Goal: Communication & Community: Answer question/provide support

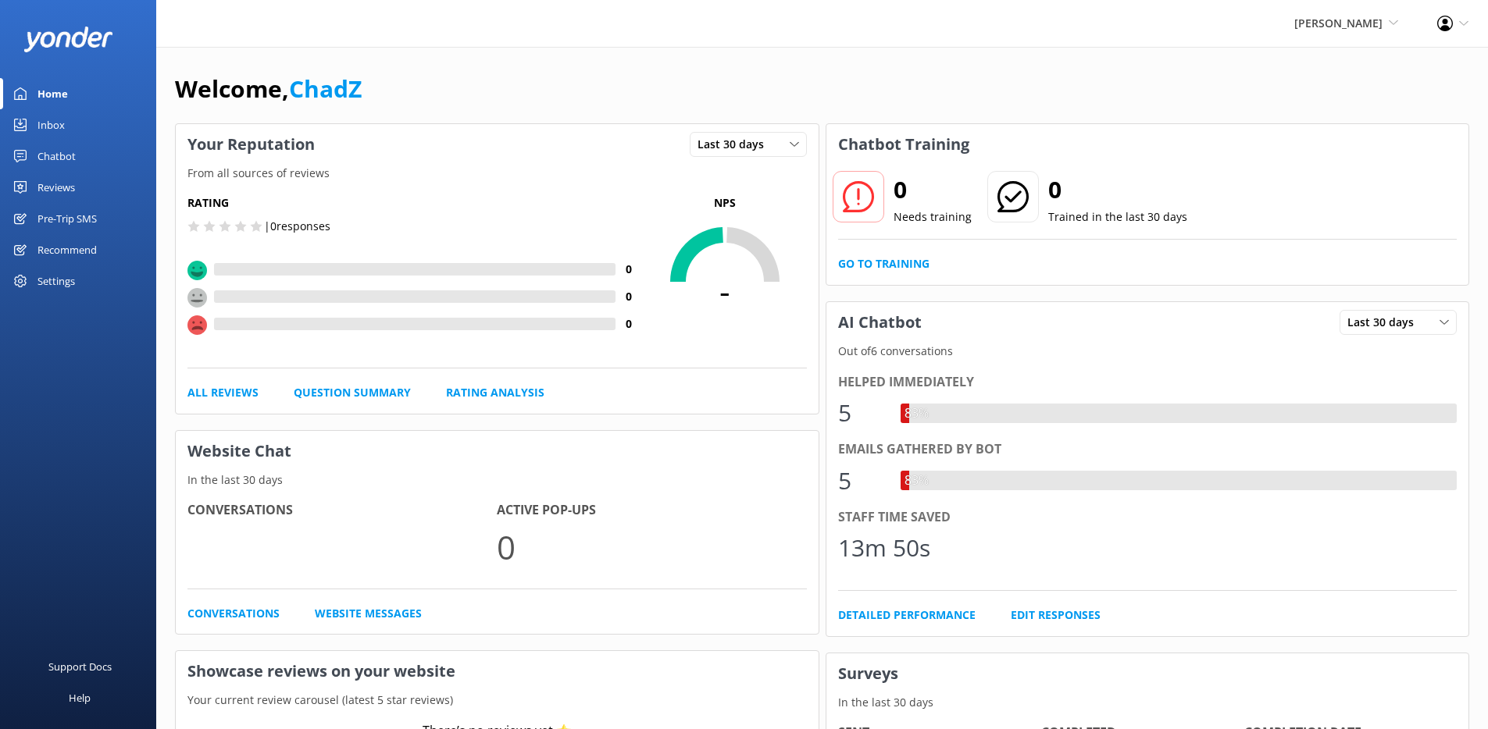
click at [59, 157] on div "Chatbot" at bounding box center [56, 156] width 38 height 31
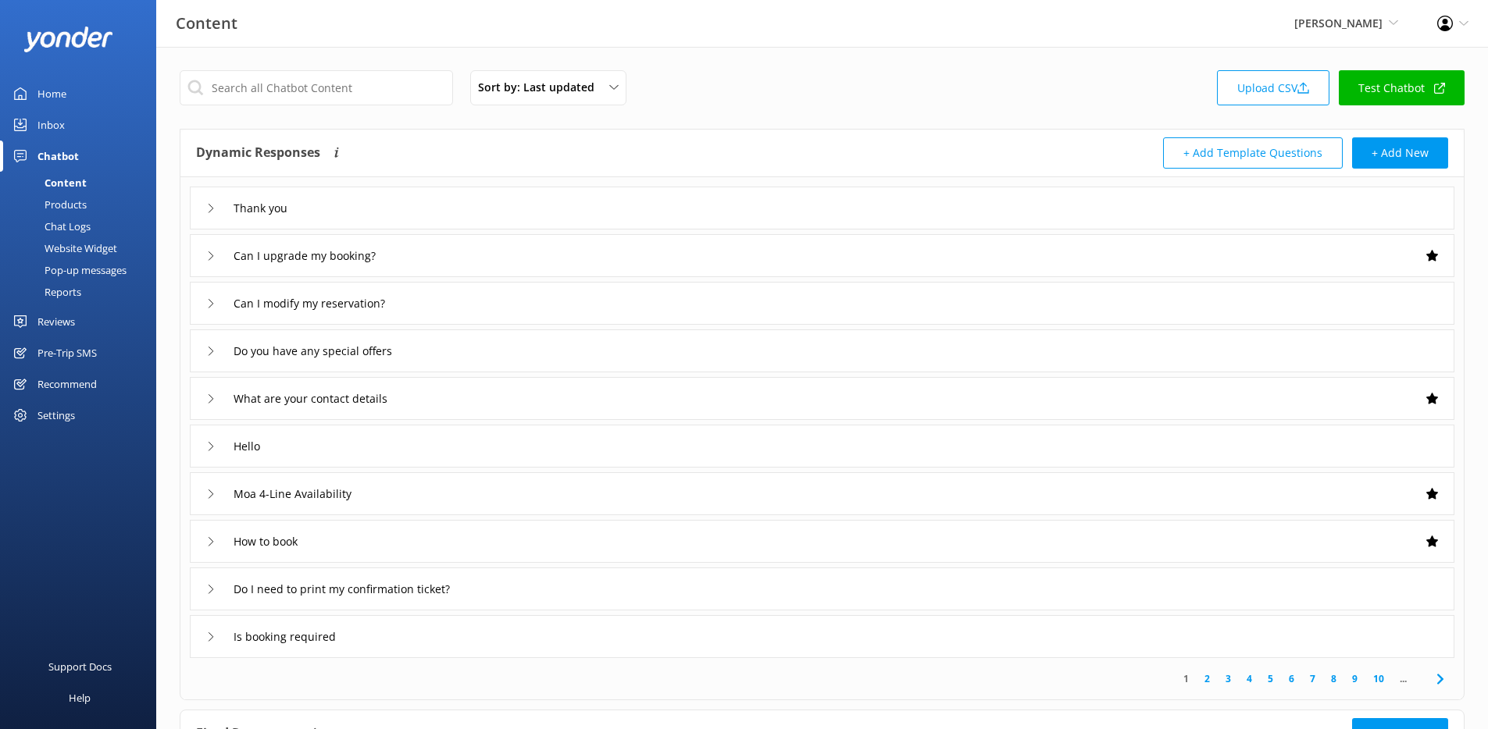
drag, startPoint x: 75, startPoint y: 224, endPoint x: 84, endPoint y: 224, distance: 8.6
click at [75, 225] on div "Chat Logs" at bounding box center [49, 227] width 81 height 22
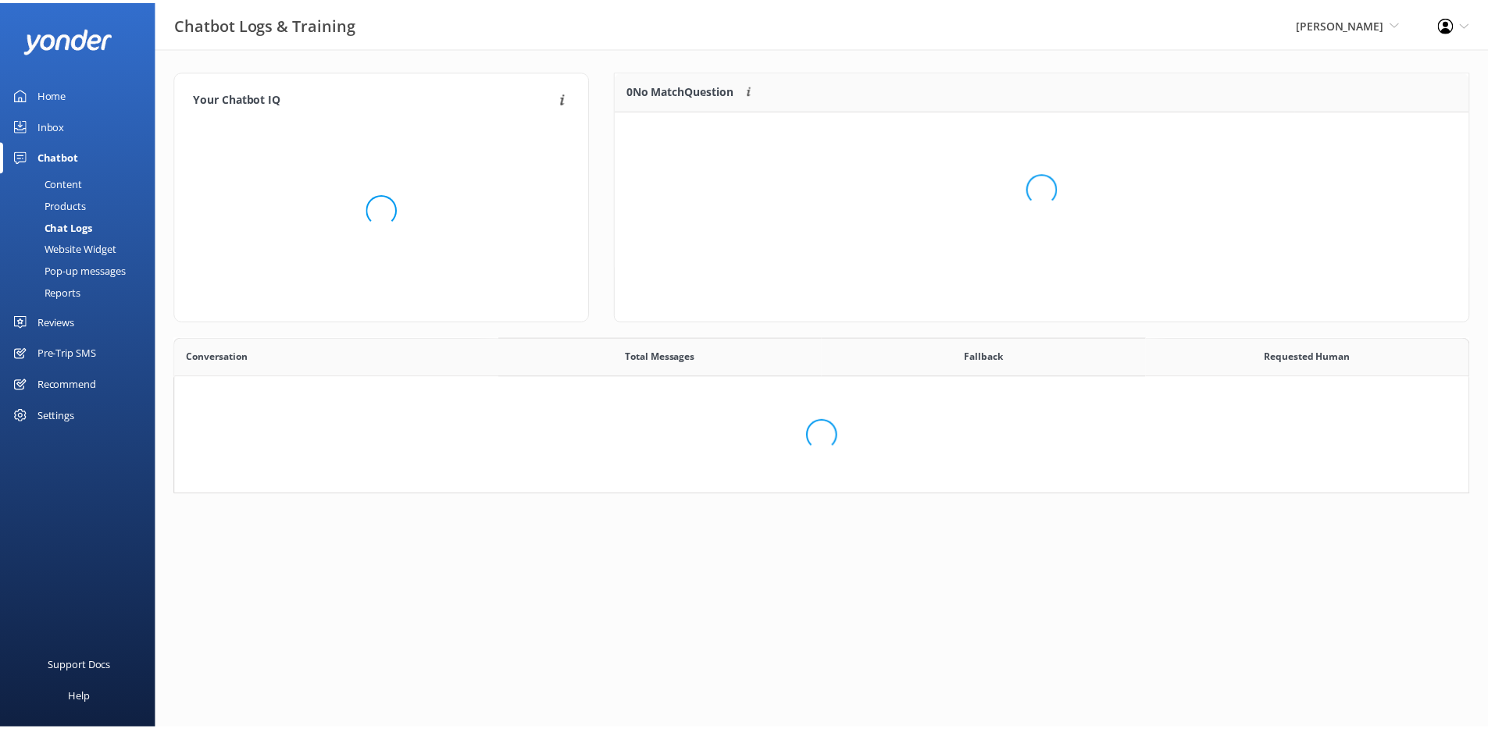
scroll to position [536, 1281]
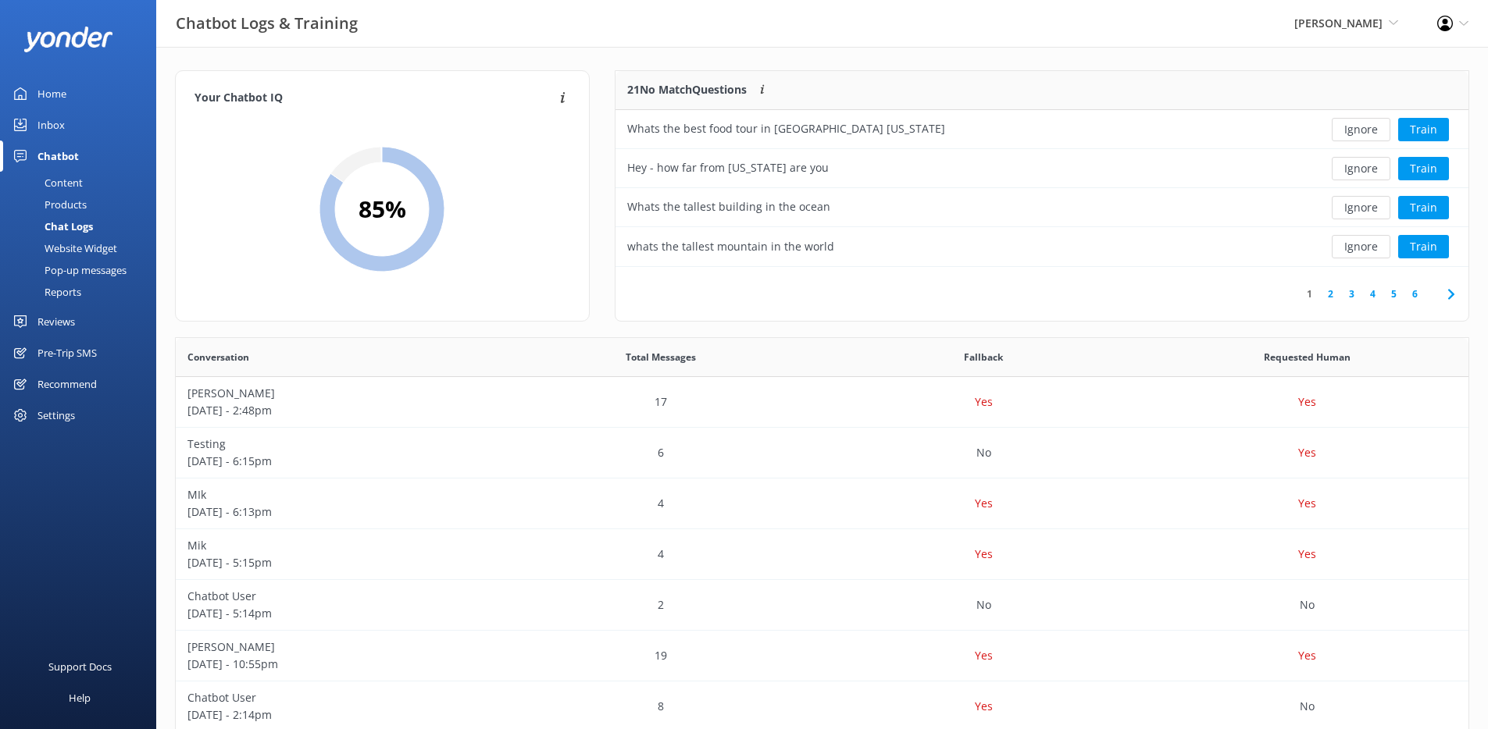
click at [1328, 293] on link "2" at bounding box center [1330, 294] width 21 height 15
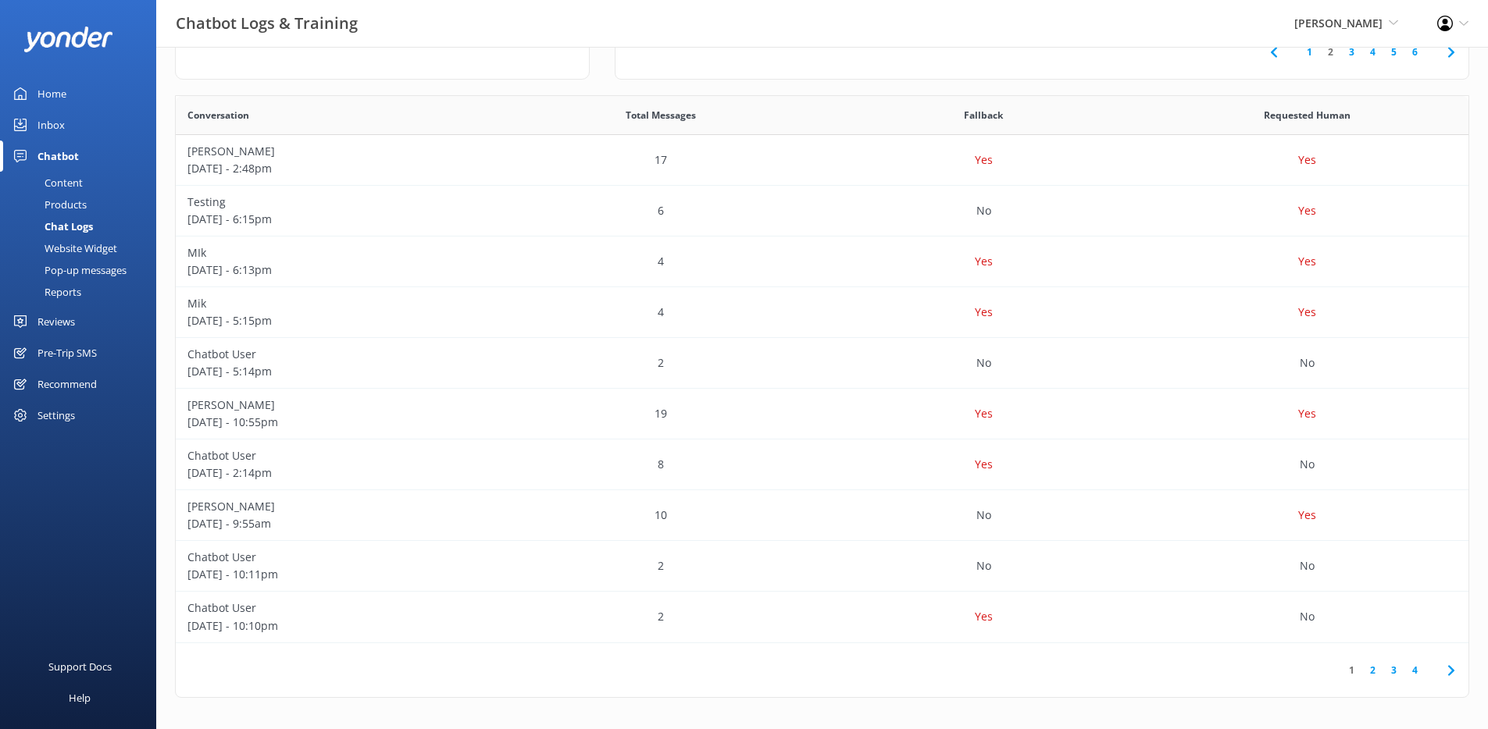
click at [1373, 670] on link "2" at bounding box center [1372, 670] width 21 height 15
click at [460, 169] on p "[DATE] - 5:35pm" at bounding box center [337, 168] width 300 height 17
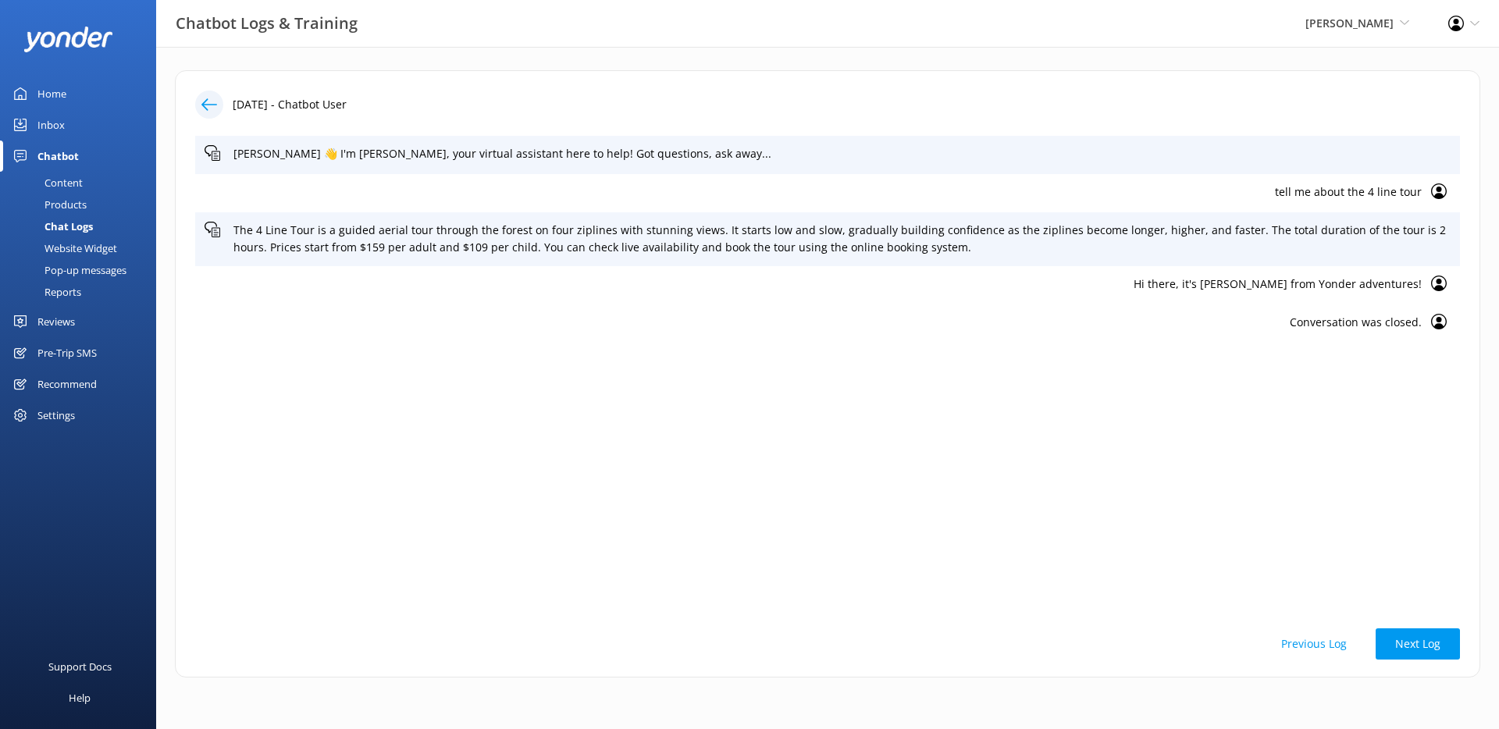
click at [207, 102] on icon at bounding box center [209, 105] width 16 height 16
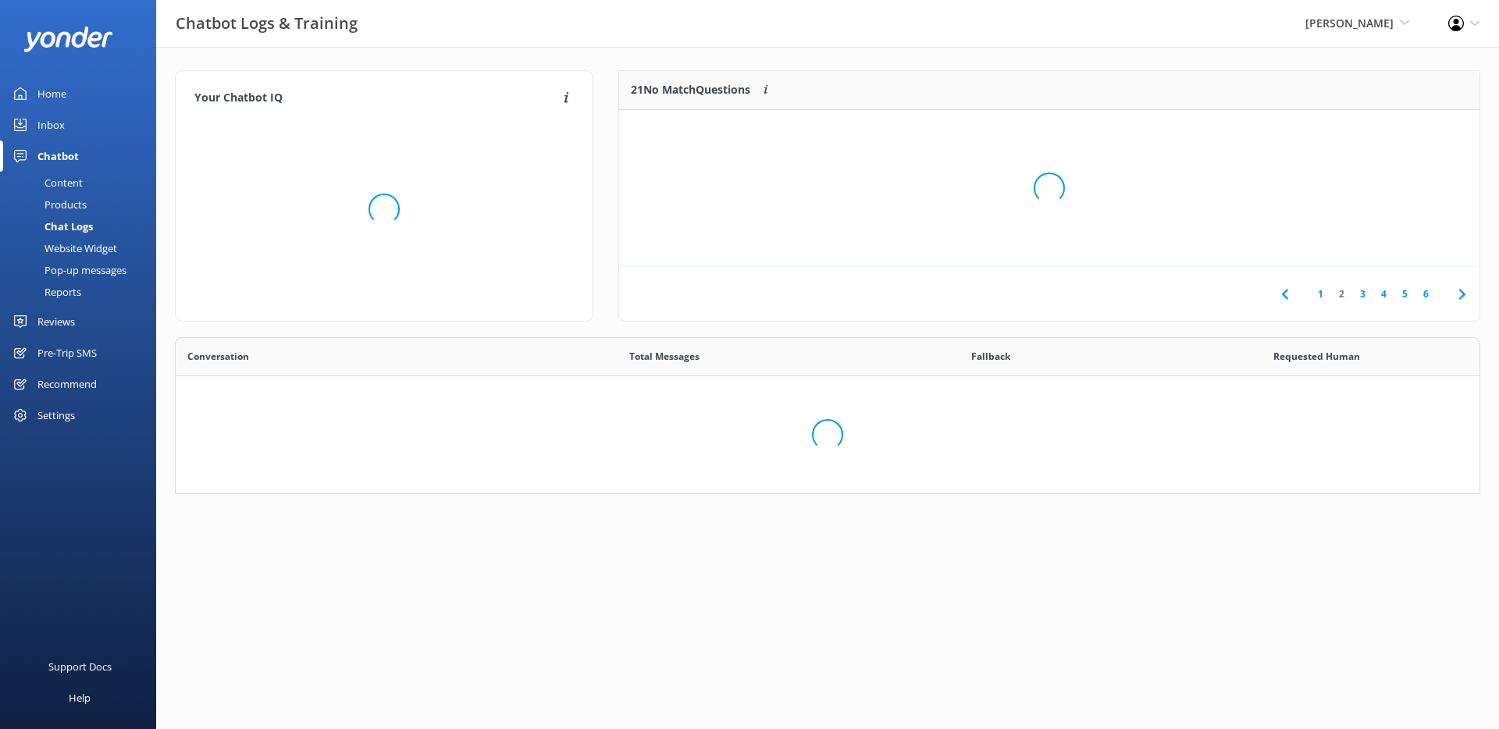
scroll to position [536, 1281]
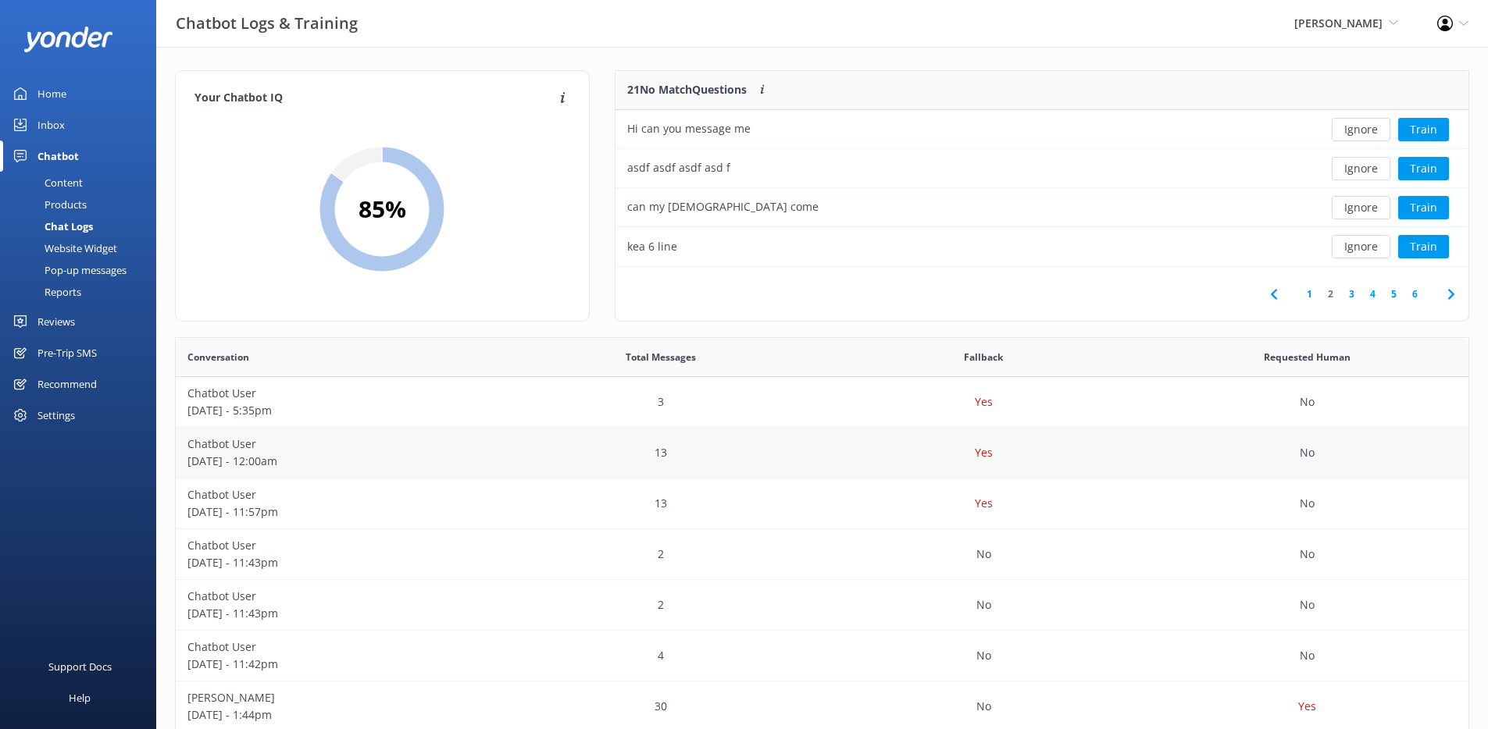
click at [1098, 457] on div "Yes" at bounding box center [983, 453] width 323 height 51
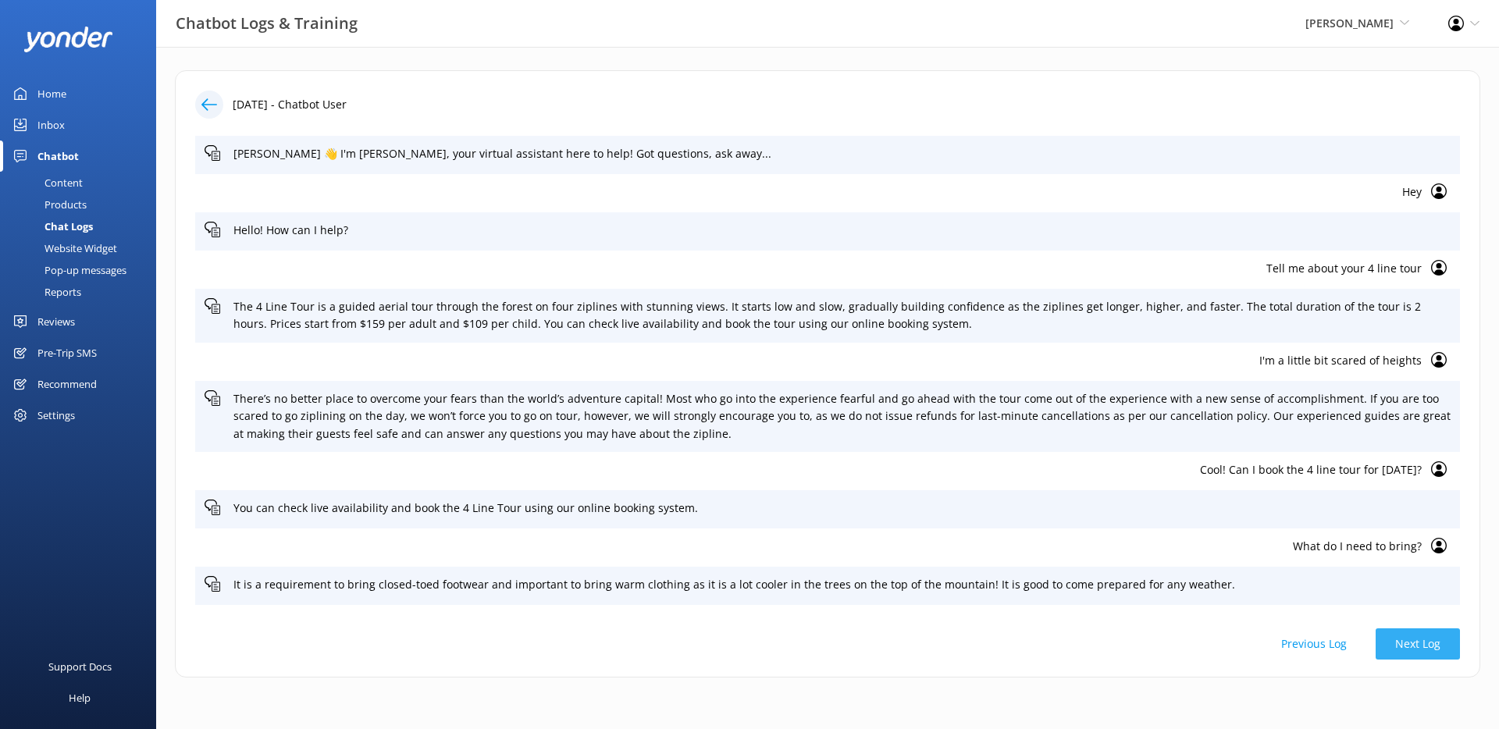
click at [1429, 644] on button "Next Log" at bounding box center [1418, 644] width 84 height 31
click at [210, 102] on icon at bounding box center [209, 105] width 16 height 16
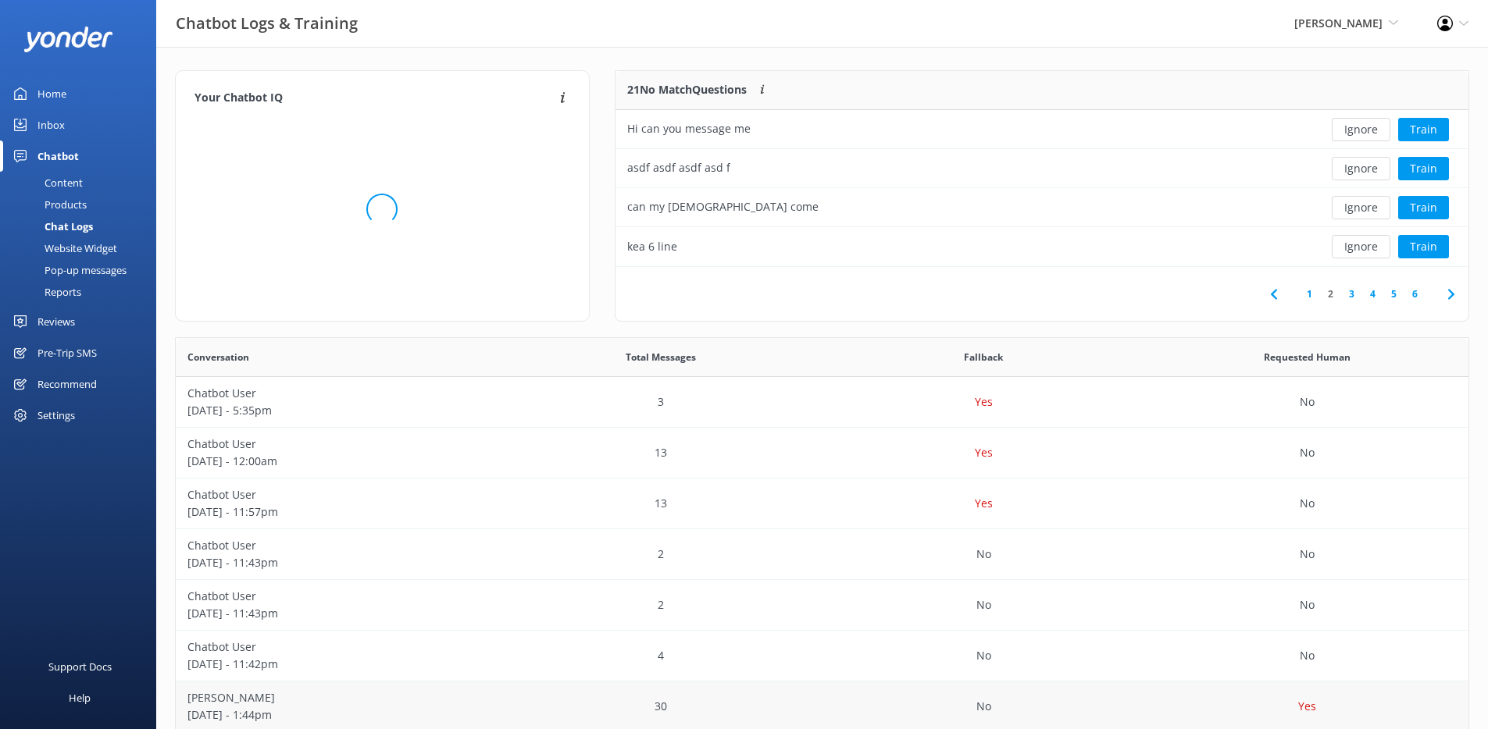
scroll to position [184, 841]
click at [1425, 251] on button "Train" at bounding box center [1423, 246] width 51 height 23
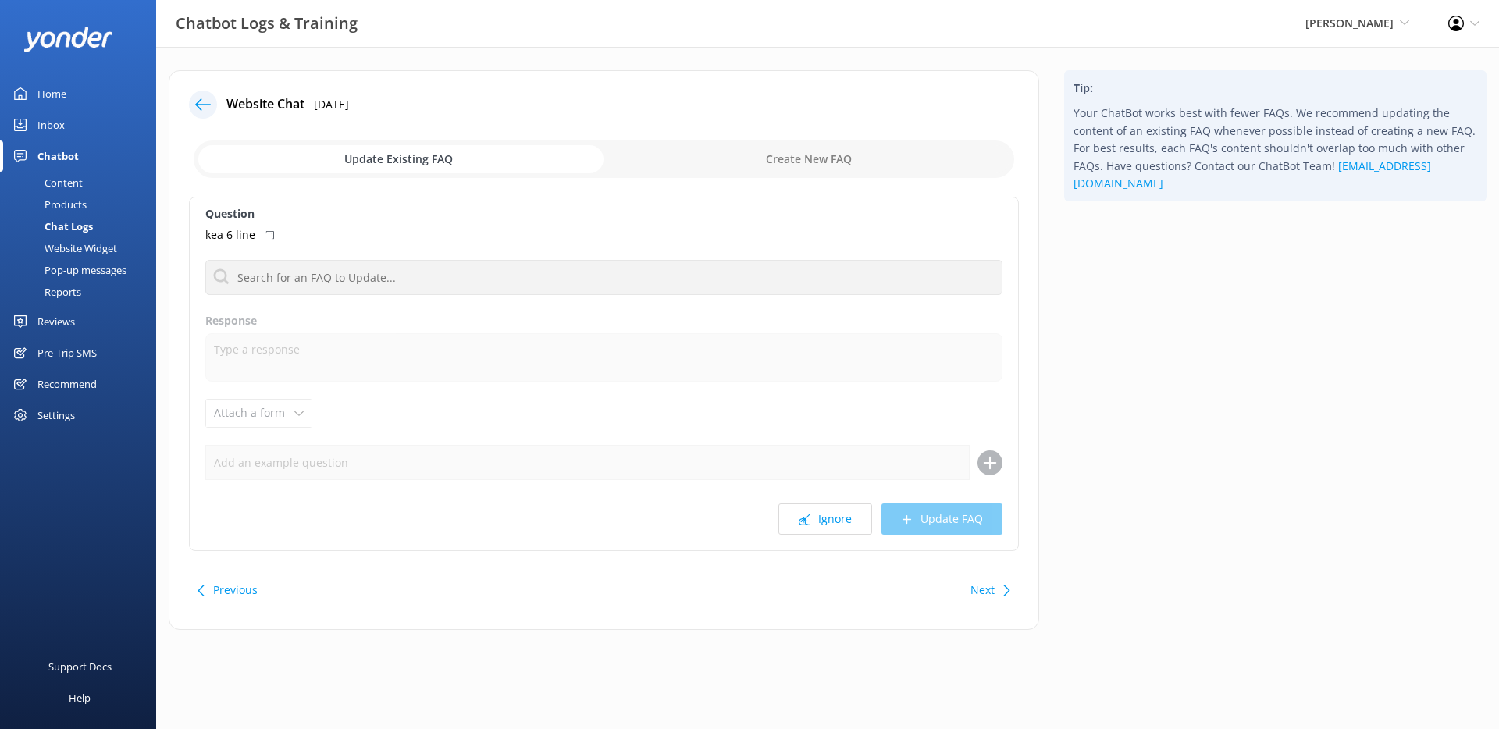
click at [195, 107] on icon at bounding box center [203, 105] width 16 height 16
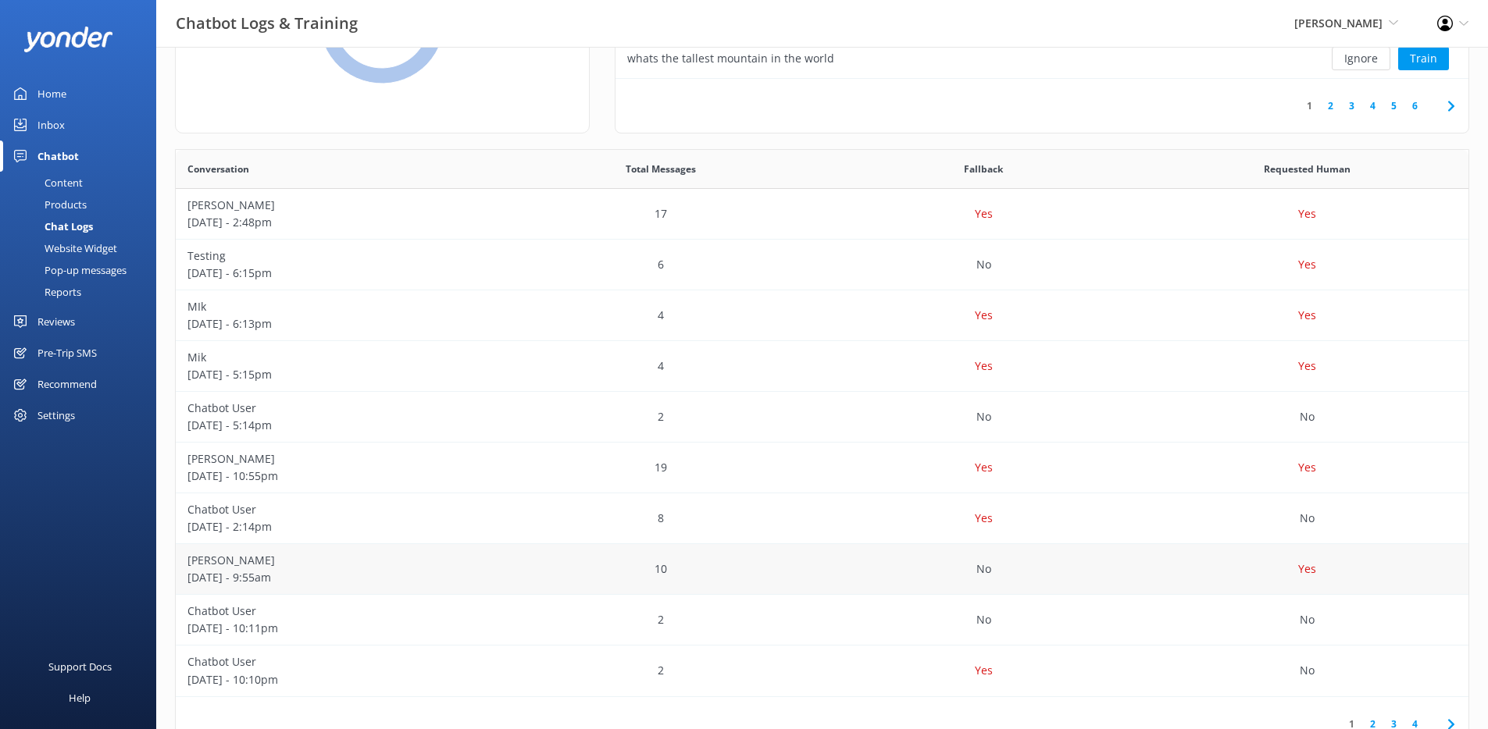
scroll to position [242, 0]
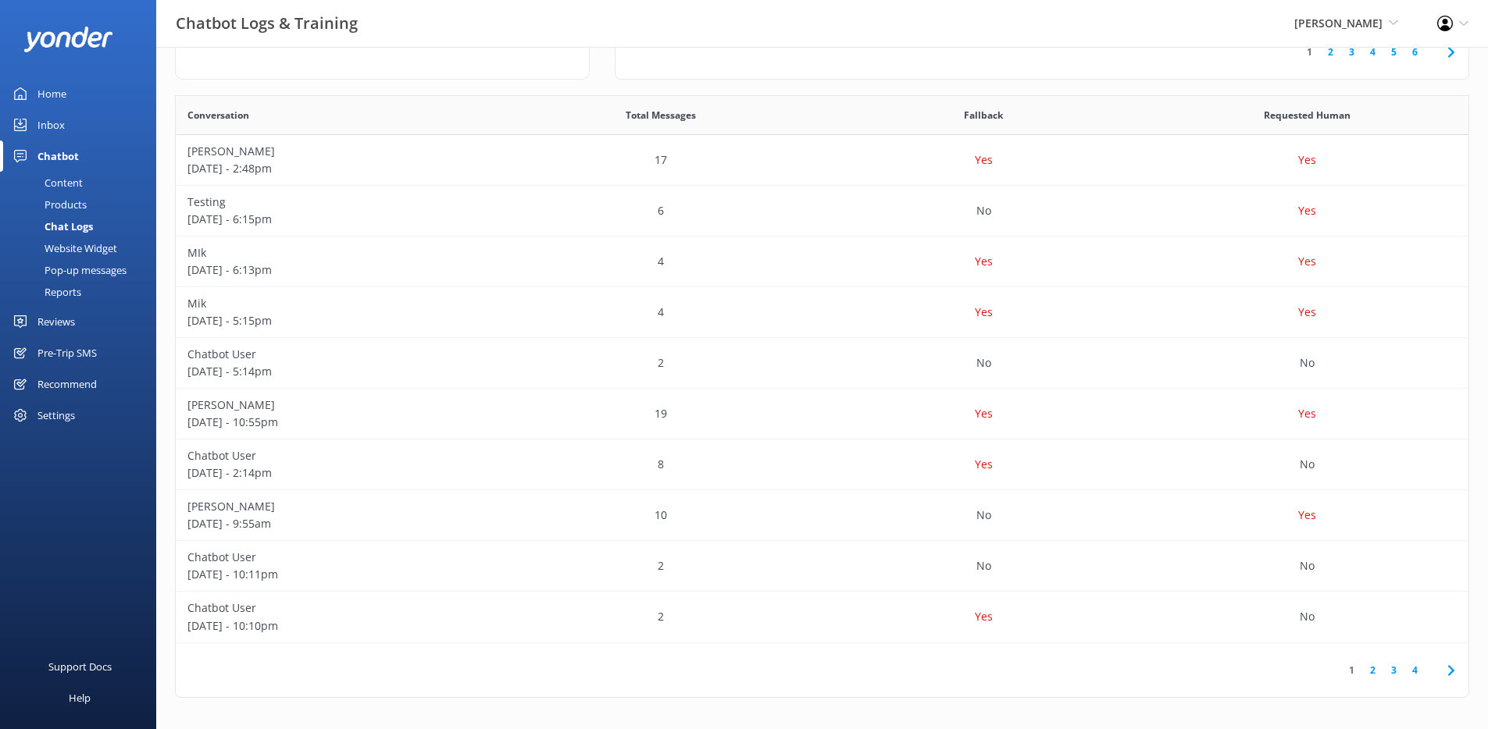
click at [1415, 672] on link "4" at bounding box center [1414, 670] width 21 height 15
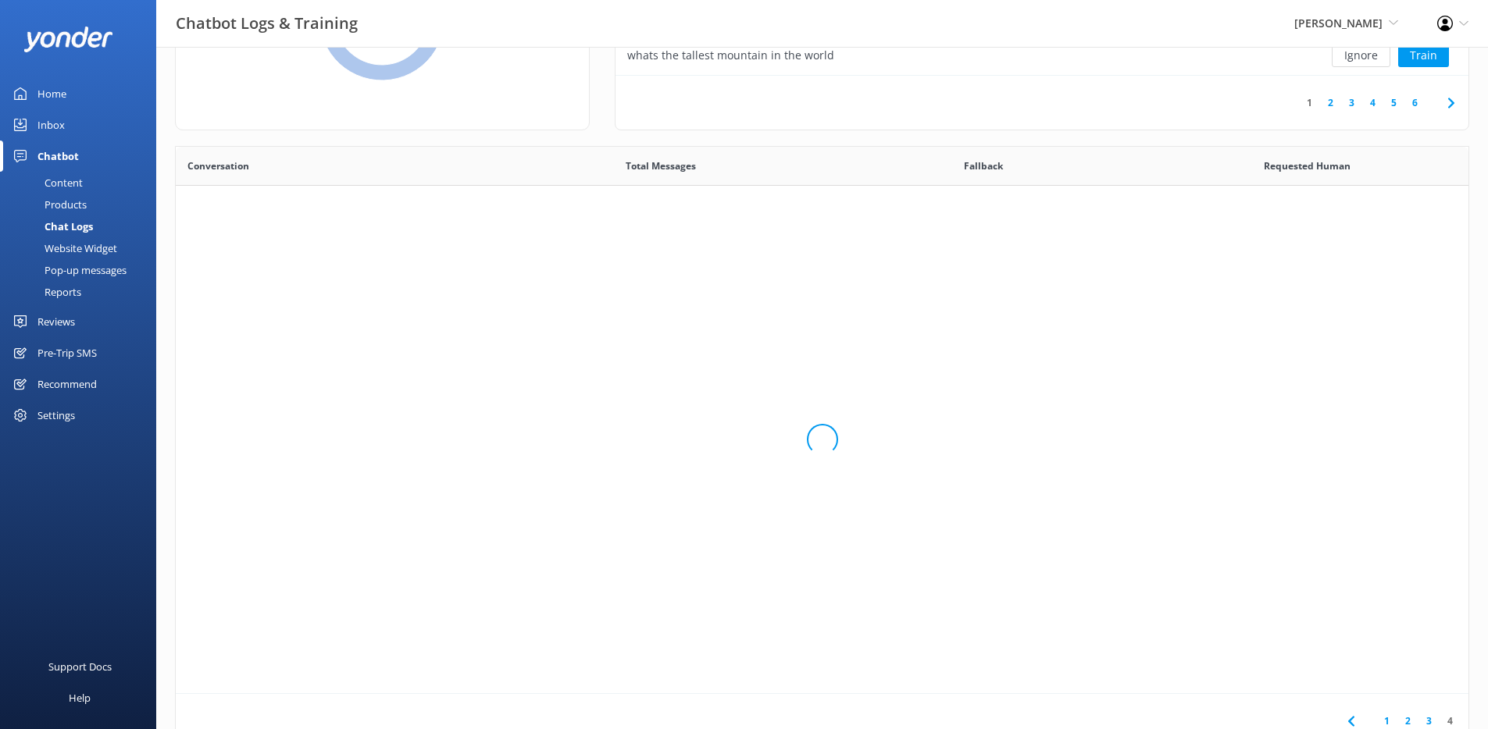
scroll to position [485, 1281]
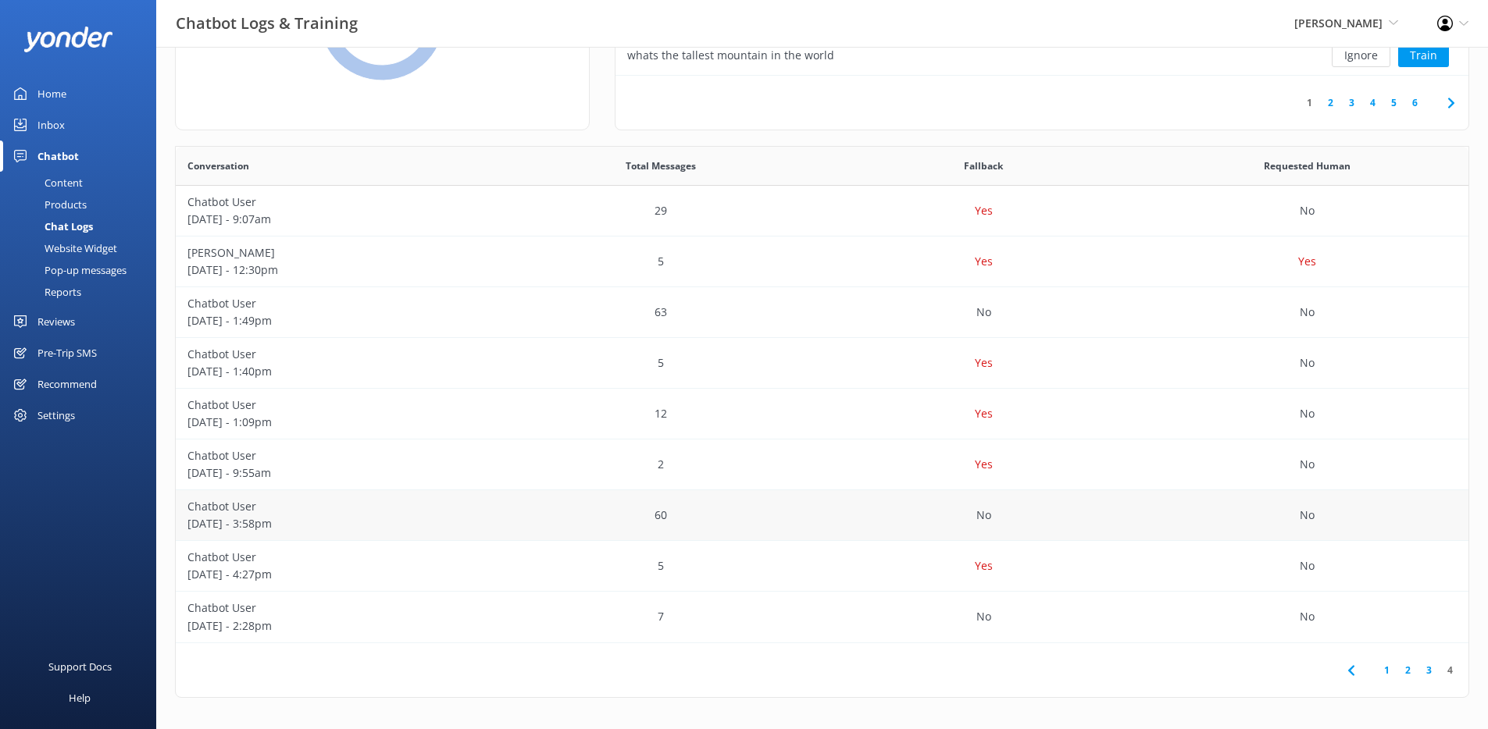
click at [634, 507] on div "60" at bounding box center [660, 515] width 323 height 51
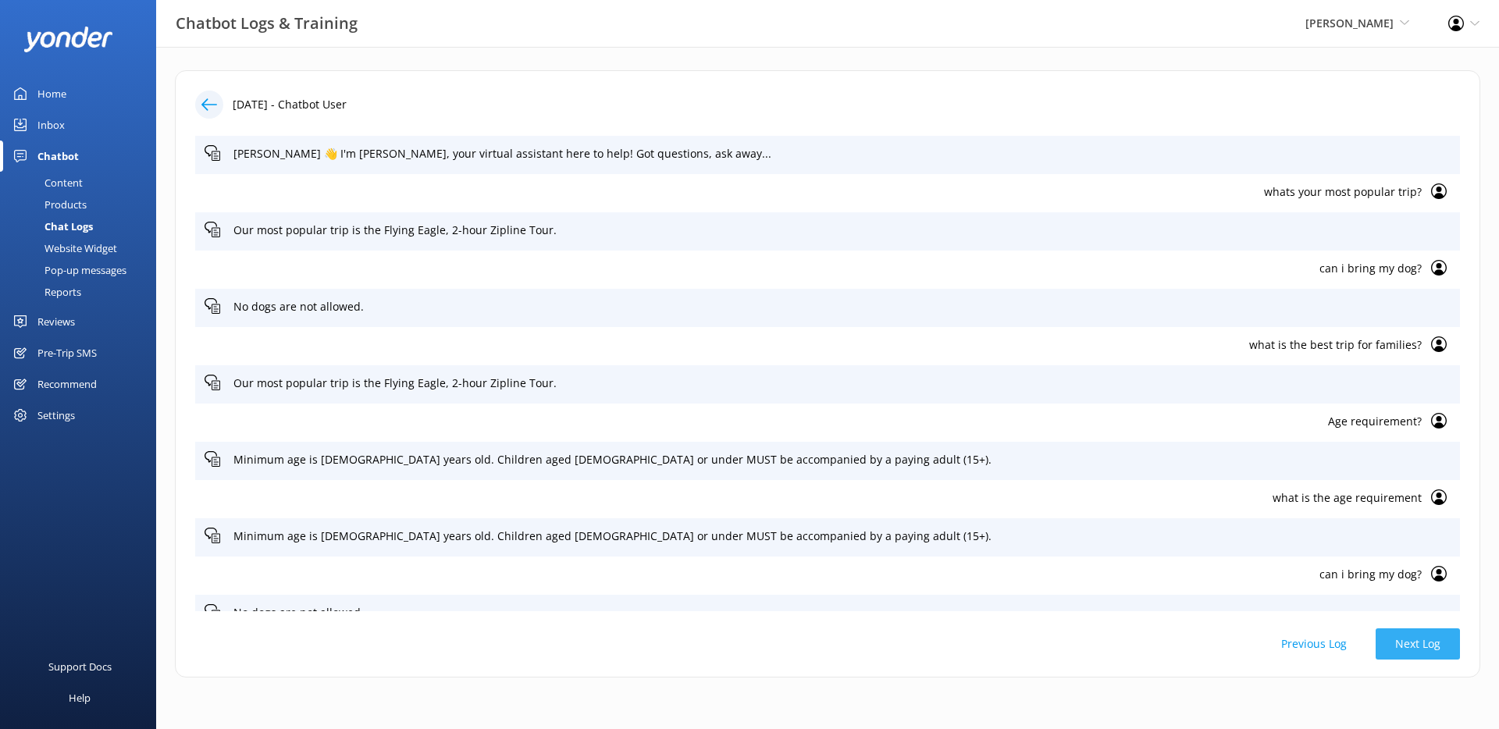
click at [1400, 642] on button "Next Log" at bounding box center [1418, 644] width 84 height 31
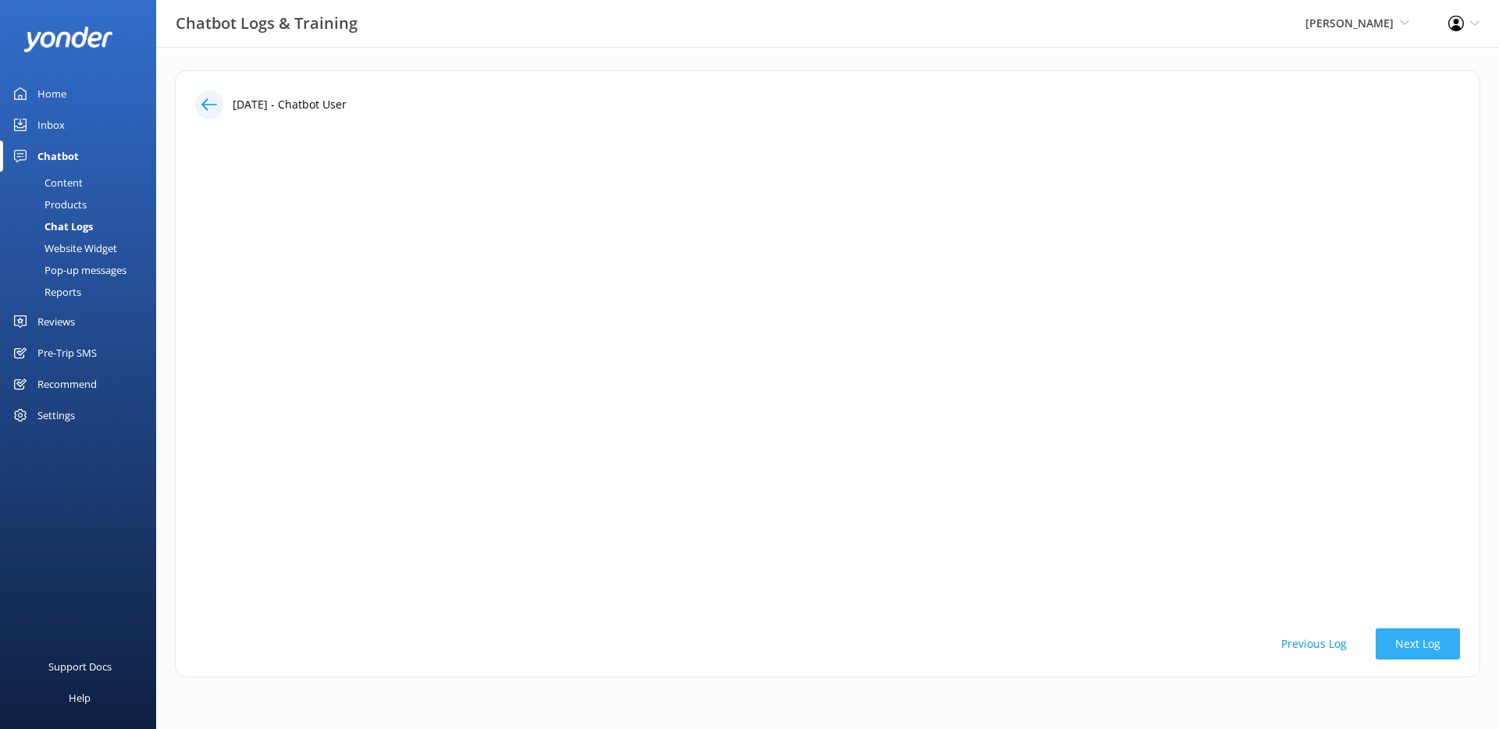
click at [1404, 643] on button "Next Log" at bounding box center [1418, 644] width 84 height 31
click at [1338, 648] on button "Previous Log" at bounding box center [1314, 644] width 105 height 31
click at [1333, 647] on button "Previous Log" at bounding box center [1314, 644] width 105 height 31
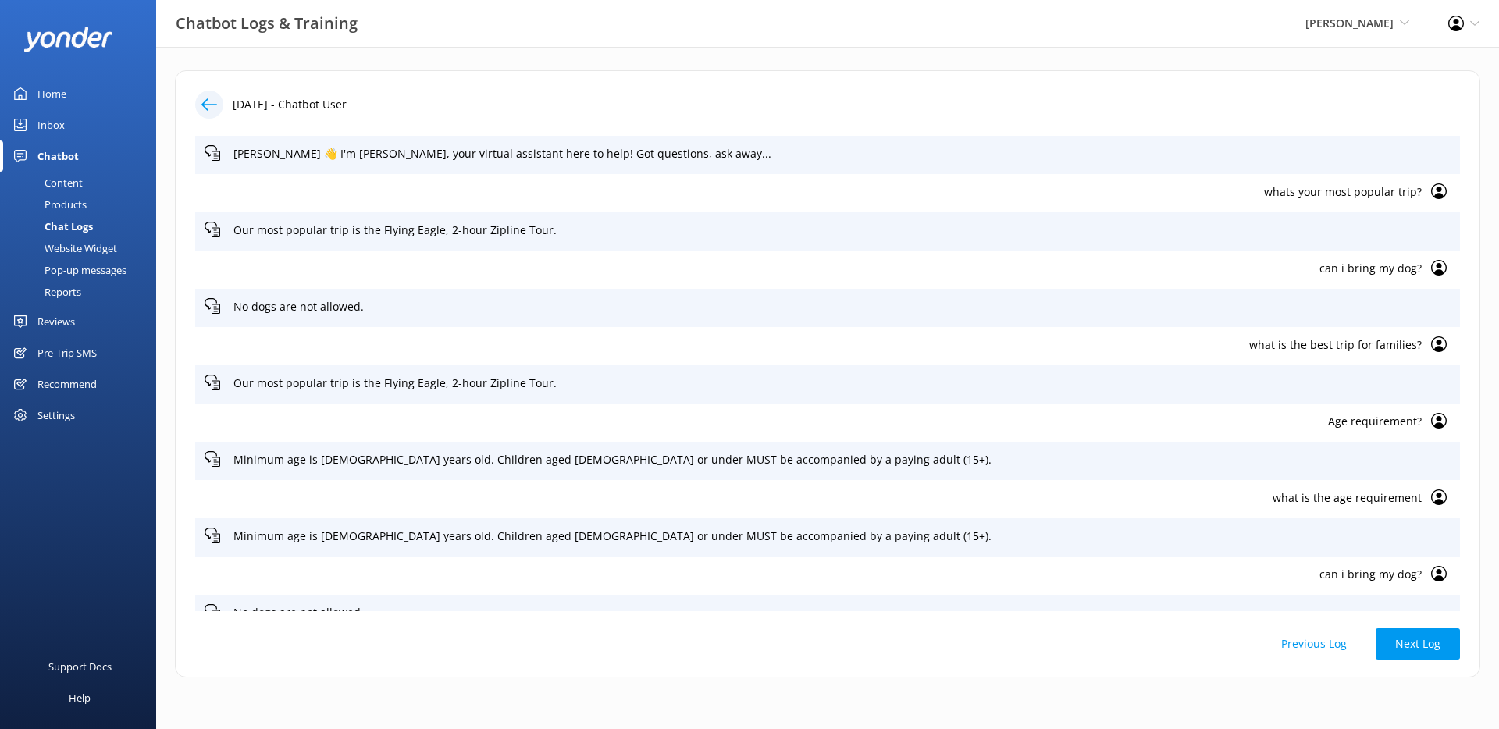
click at [1333, 647] on button "Previous Log" at bounding box center [1314, 644] width 105 height 31
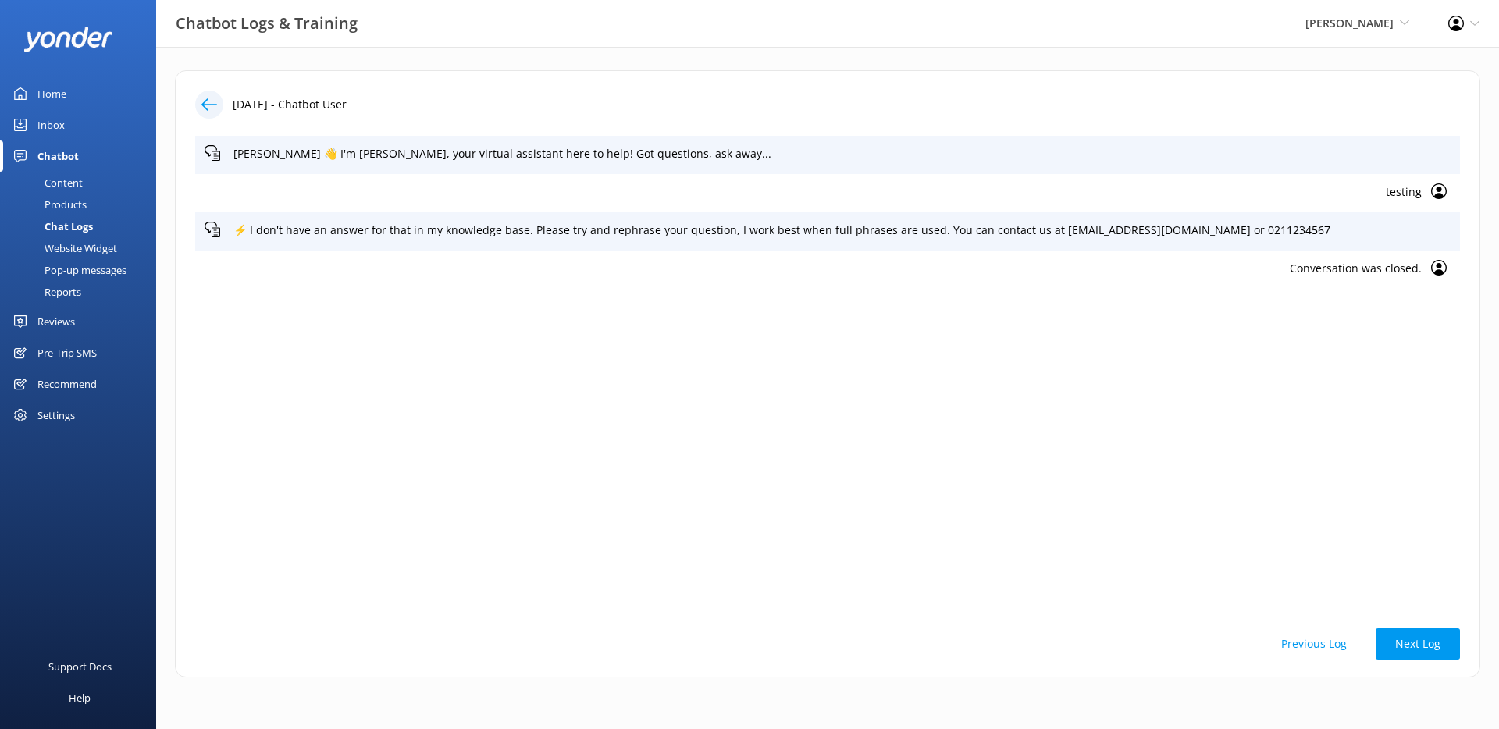
click at [209, 109] on icon at bounding box center [209, 105] width 16 height 16
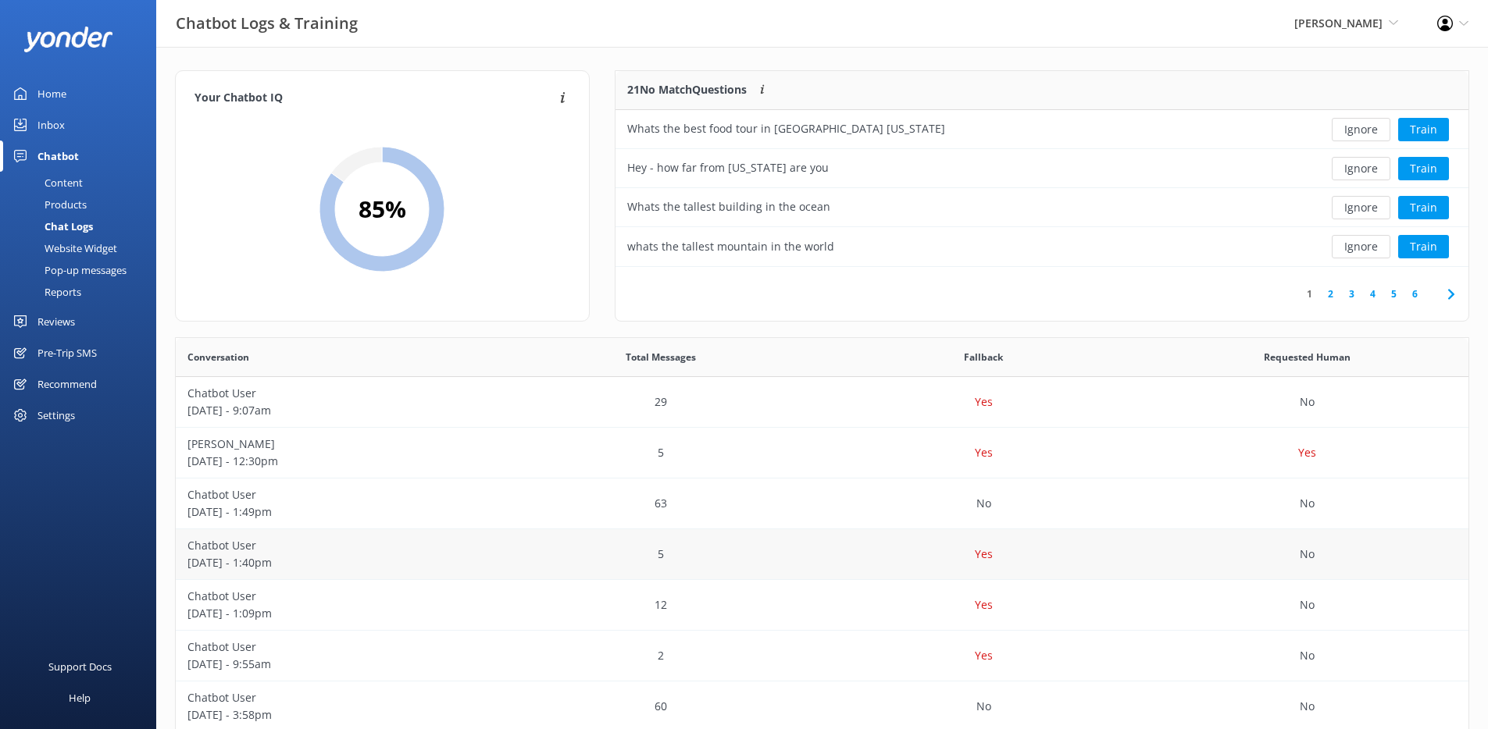
scroll to position [191, 0]
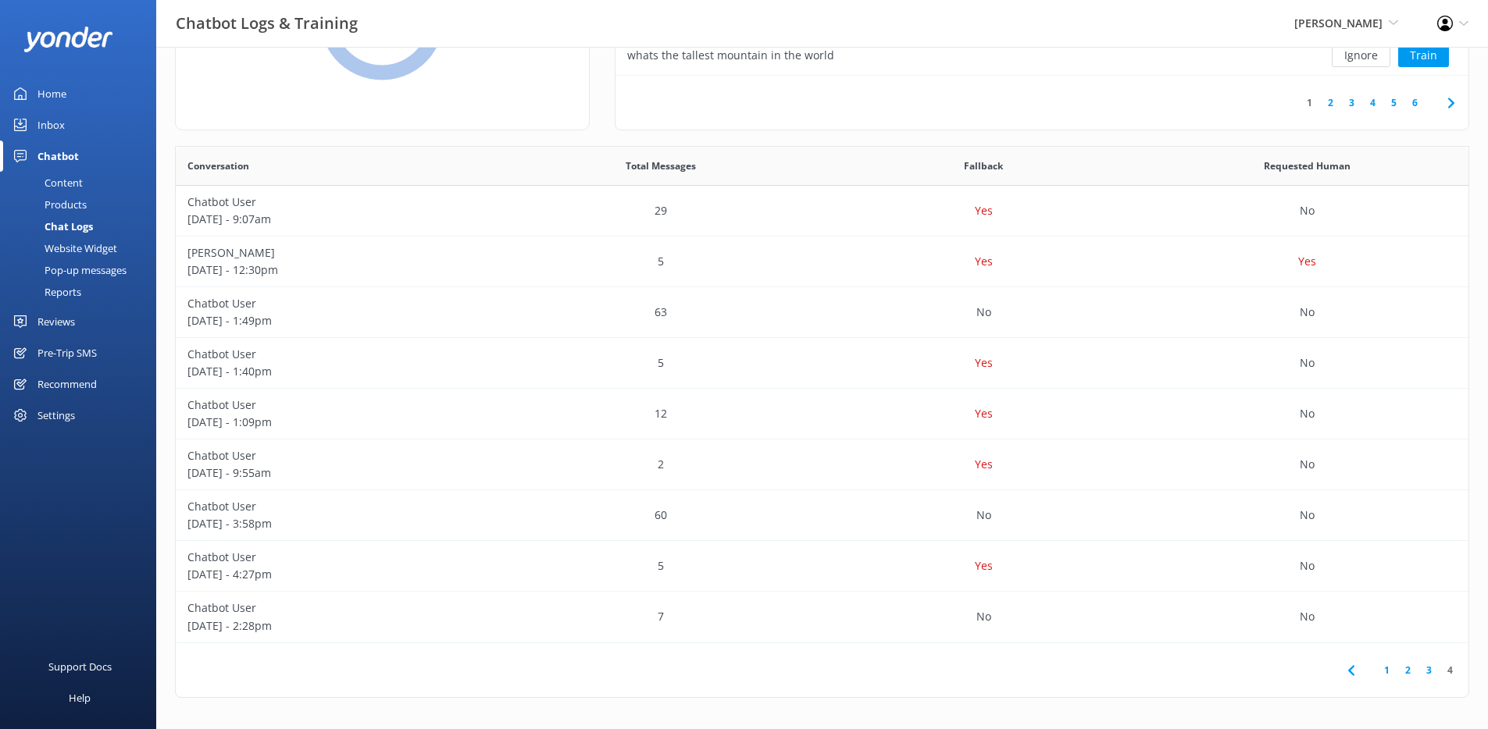
click at [1424, 670] on link "3" at bounding box center [1428, 670] width 21 height 15
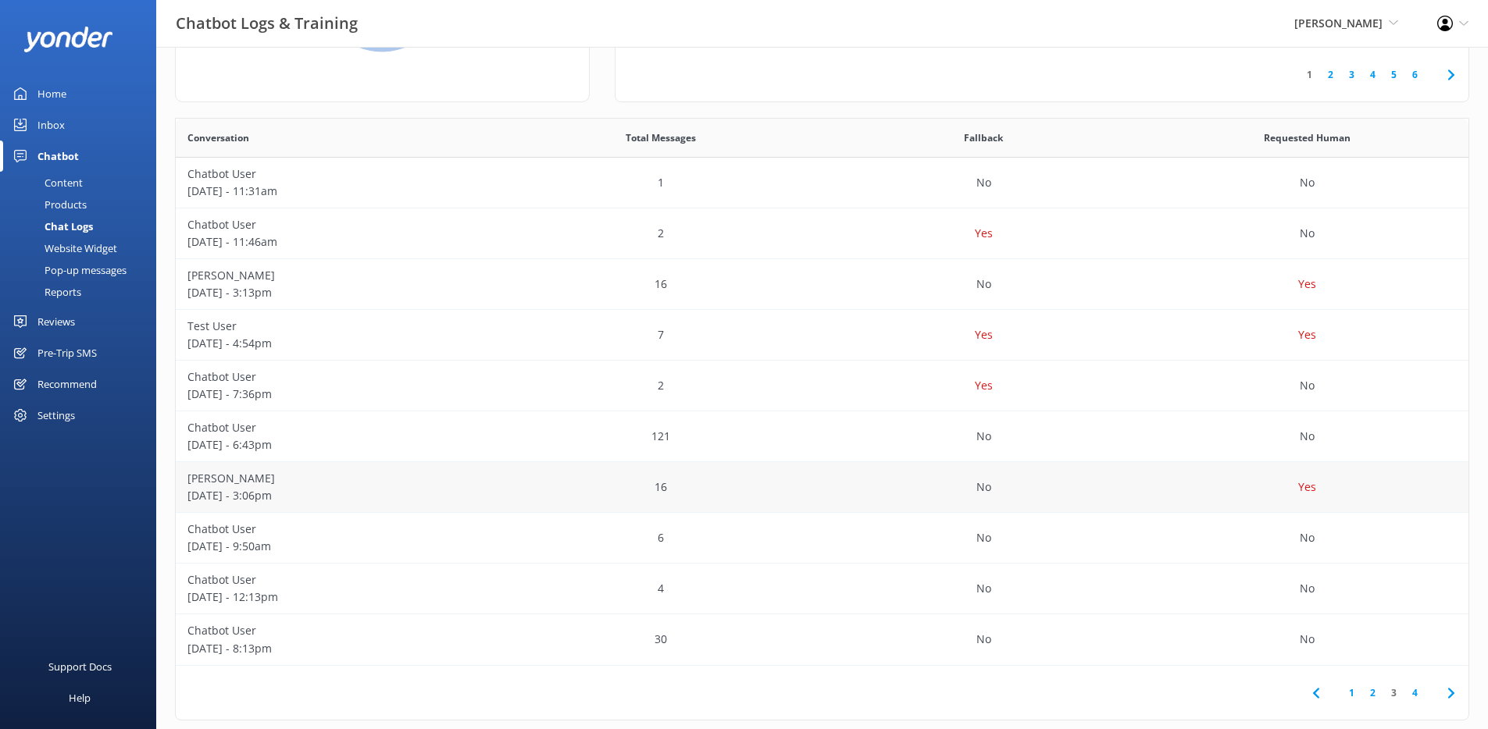
scroll to position [242, 0]
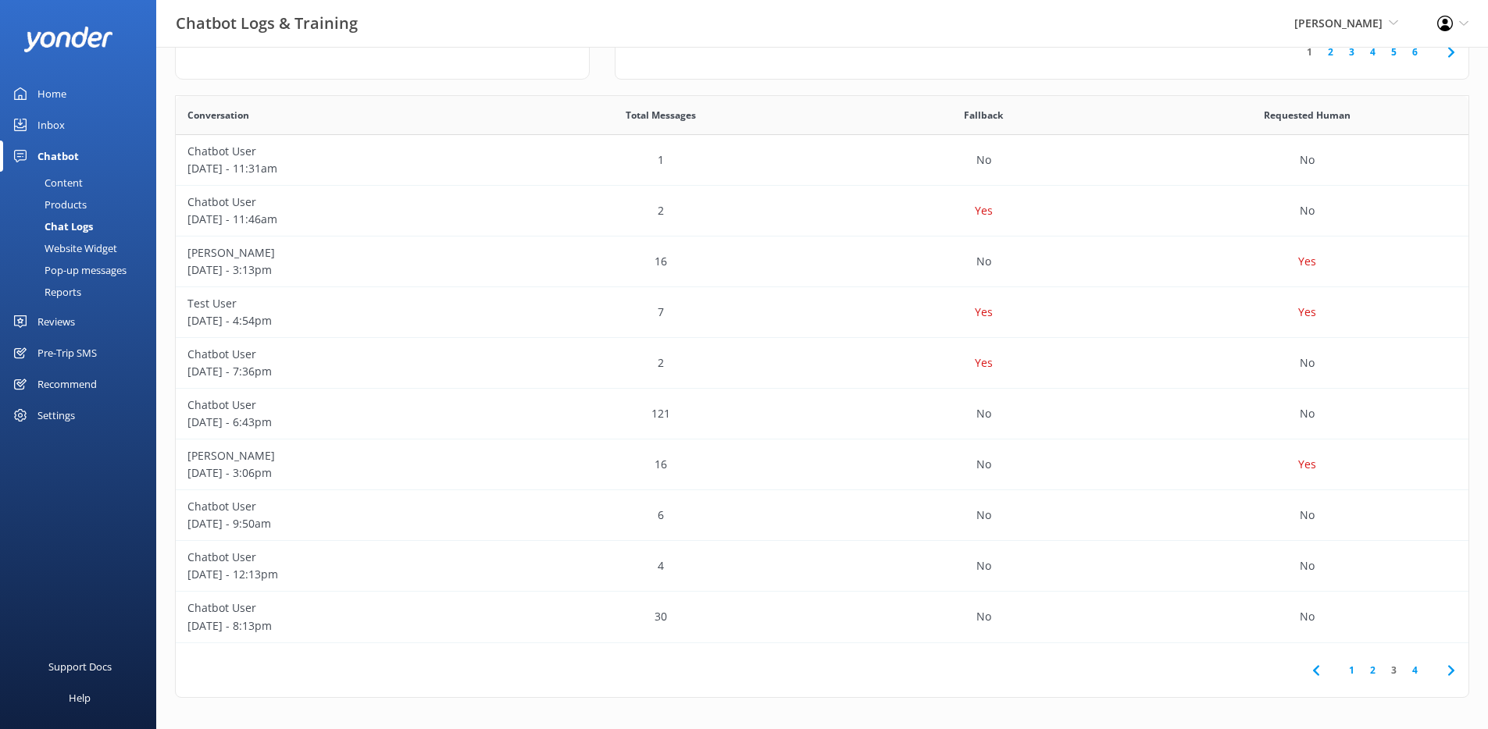
click at [1411, 668] on link "4" at bounding box center [1414, 670] width 21 height 15
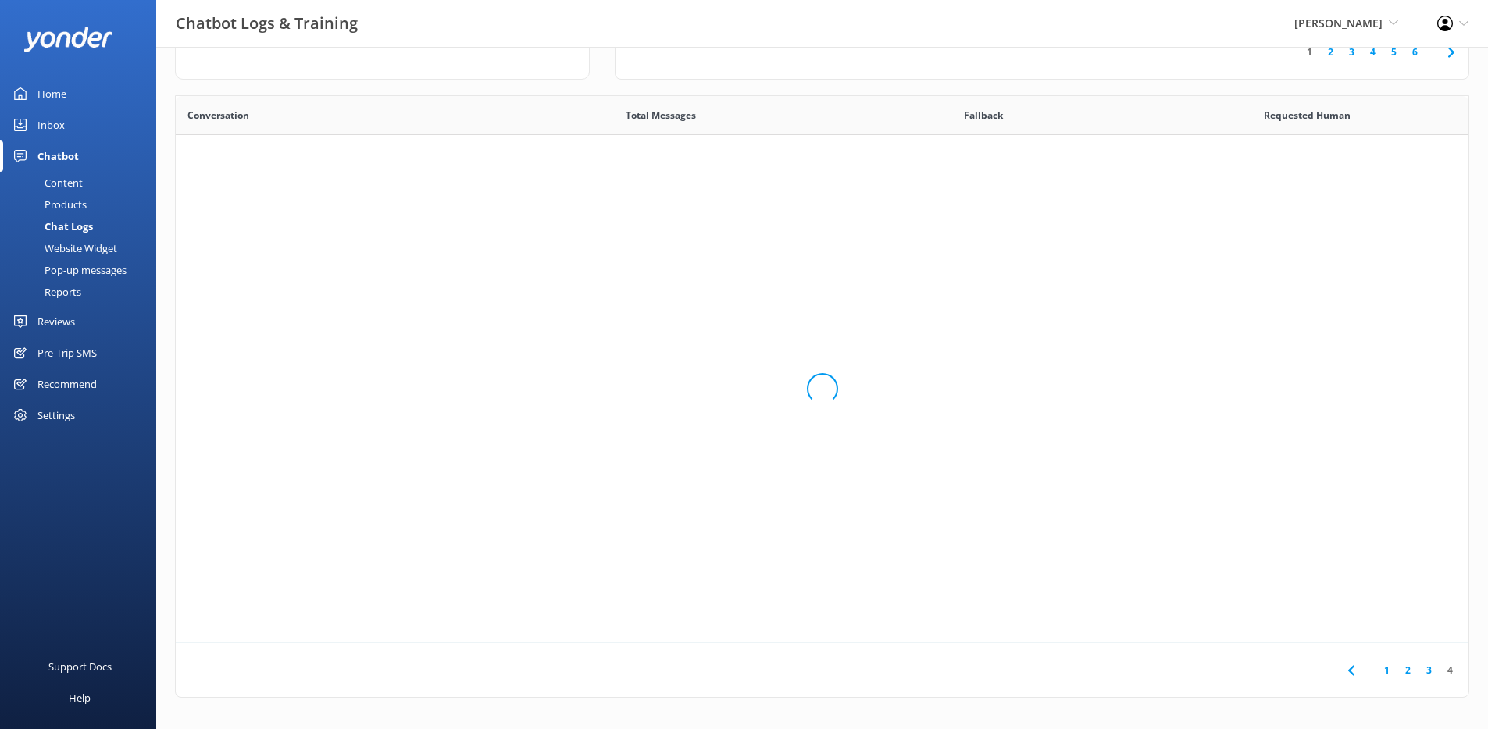
scroll to position [191, 0]
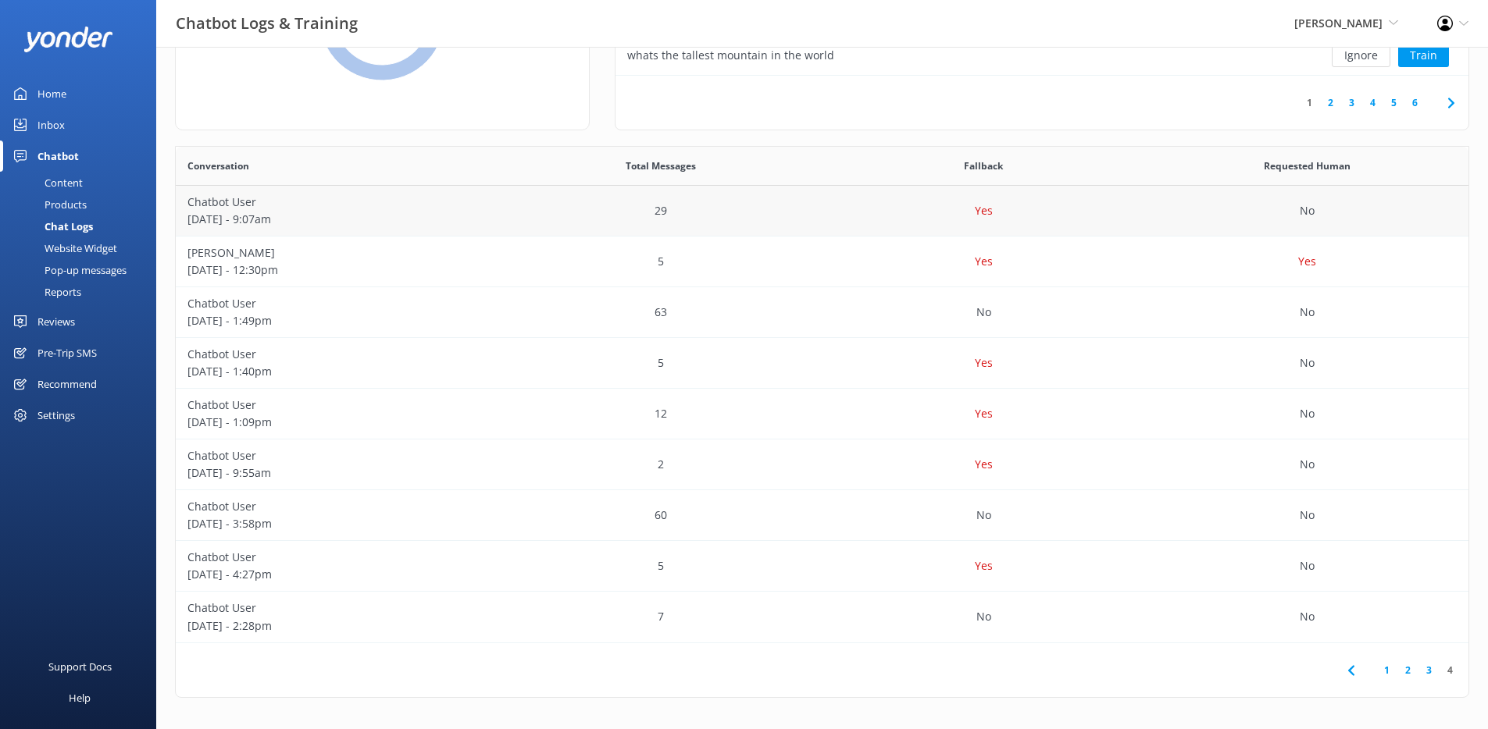
click at [832, 216] on div "Yes" at bounding box center [983, 211] width 323 height 51
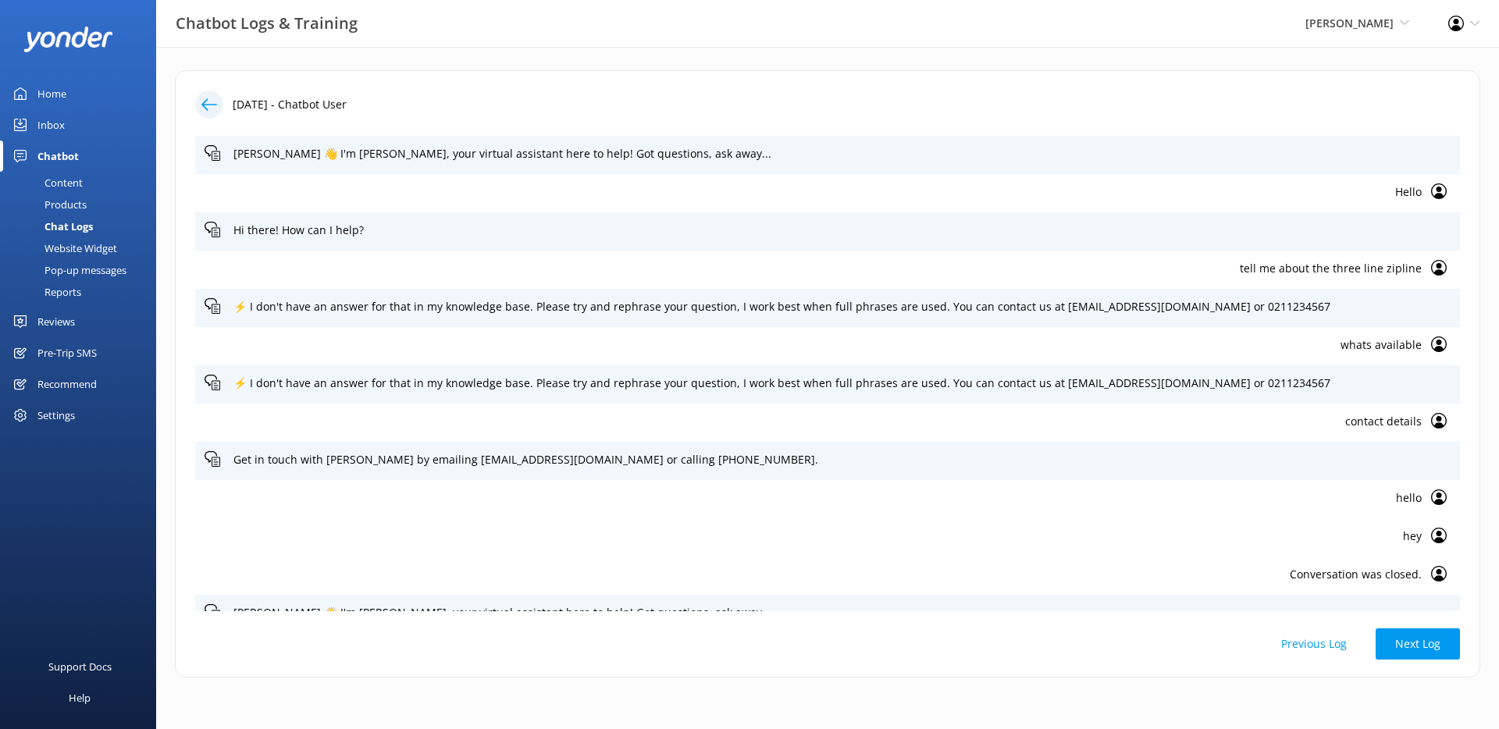
click at [1340, 643] on button "Previous Log" at bounding box center [1314, 644] width 105 height 31
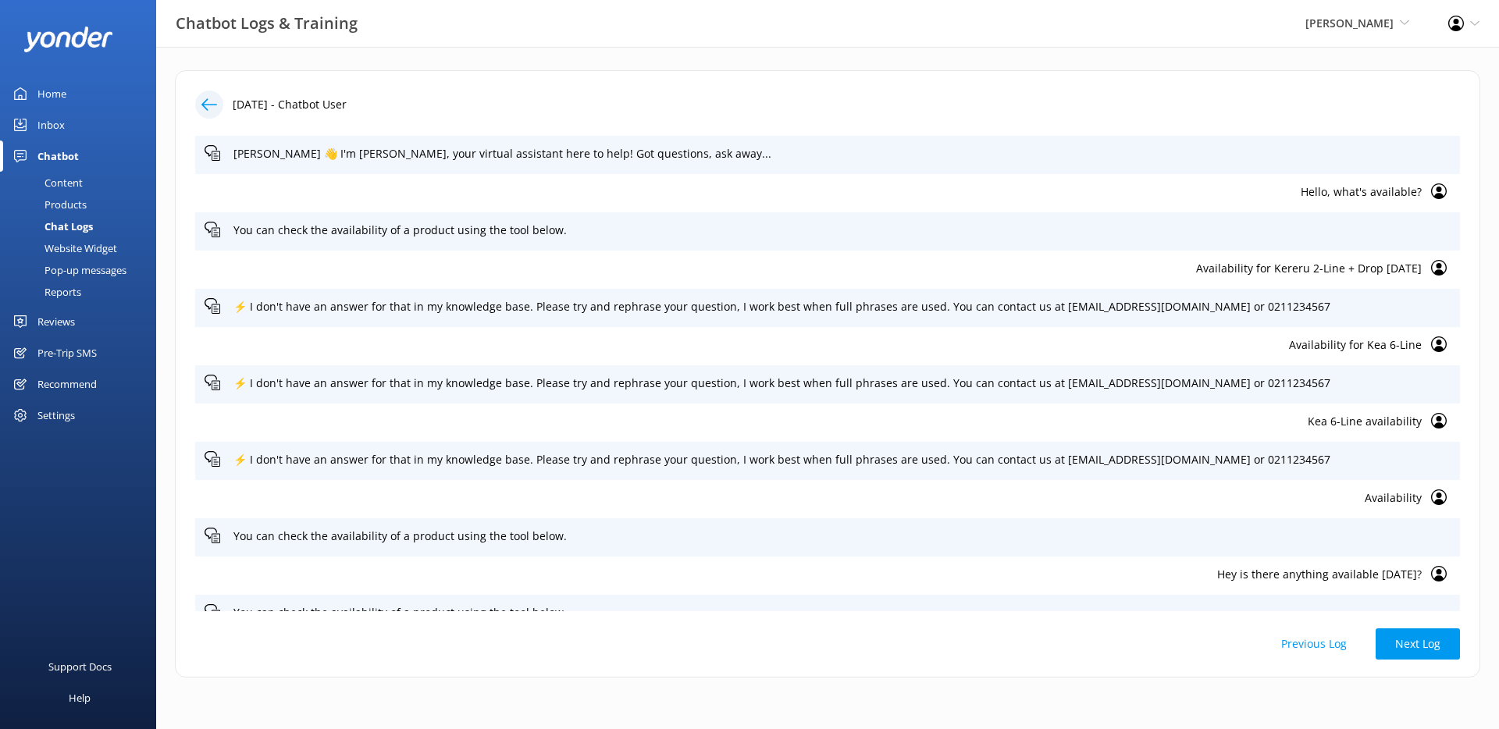
click at [205, 108] on use at bounding box center [209, 104] width 16 height 12
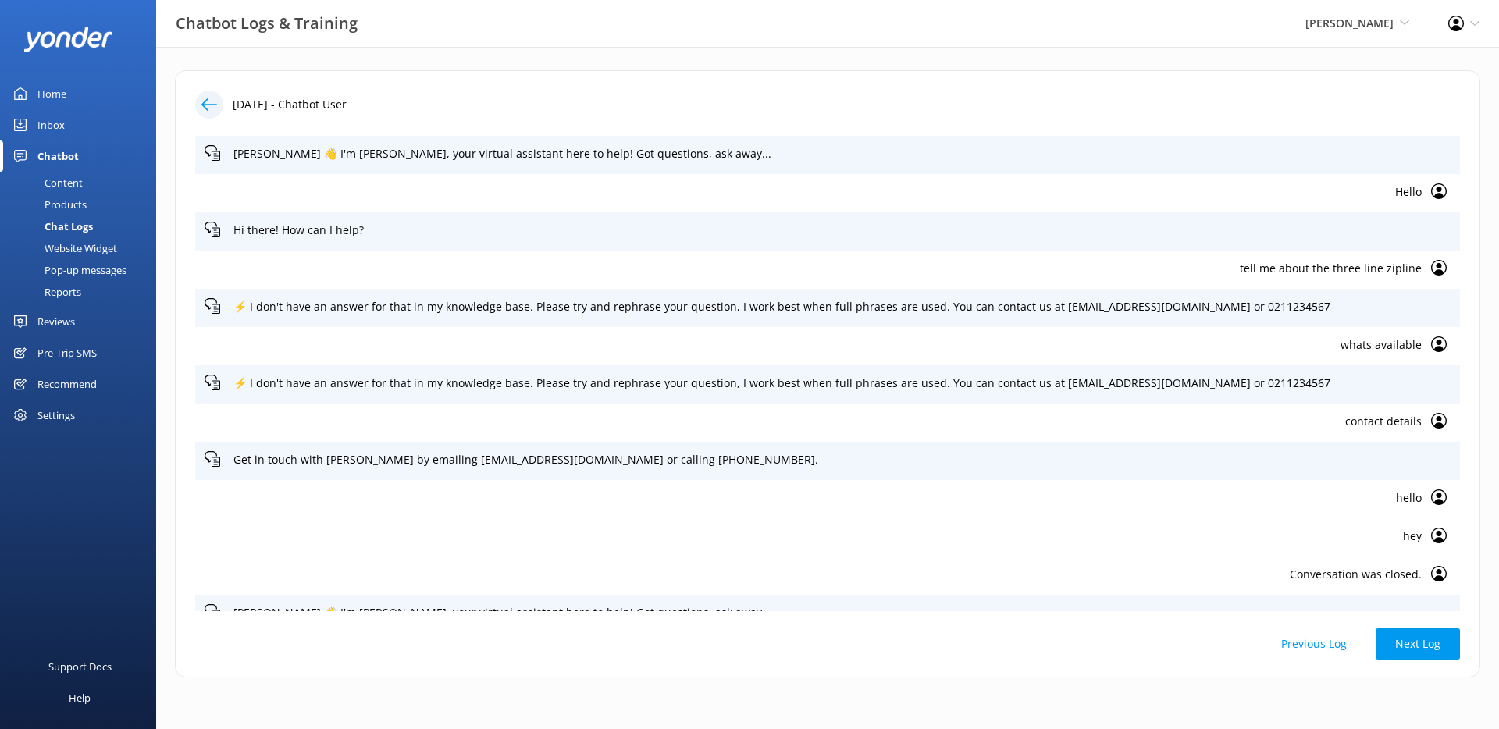
click at [209, 106] on icon at bounding box center [209, 105] width 16 height 16
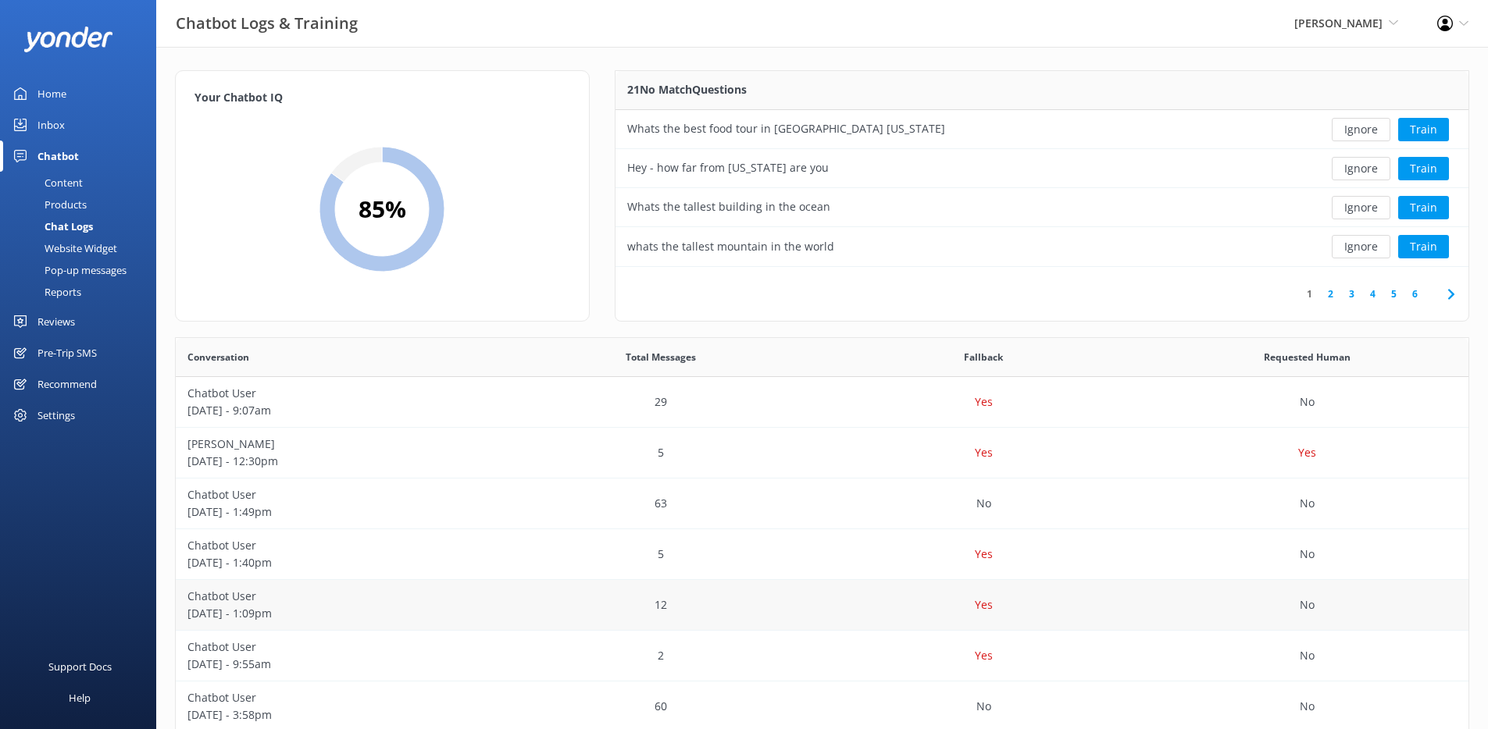
scroll to position [191, 0]
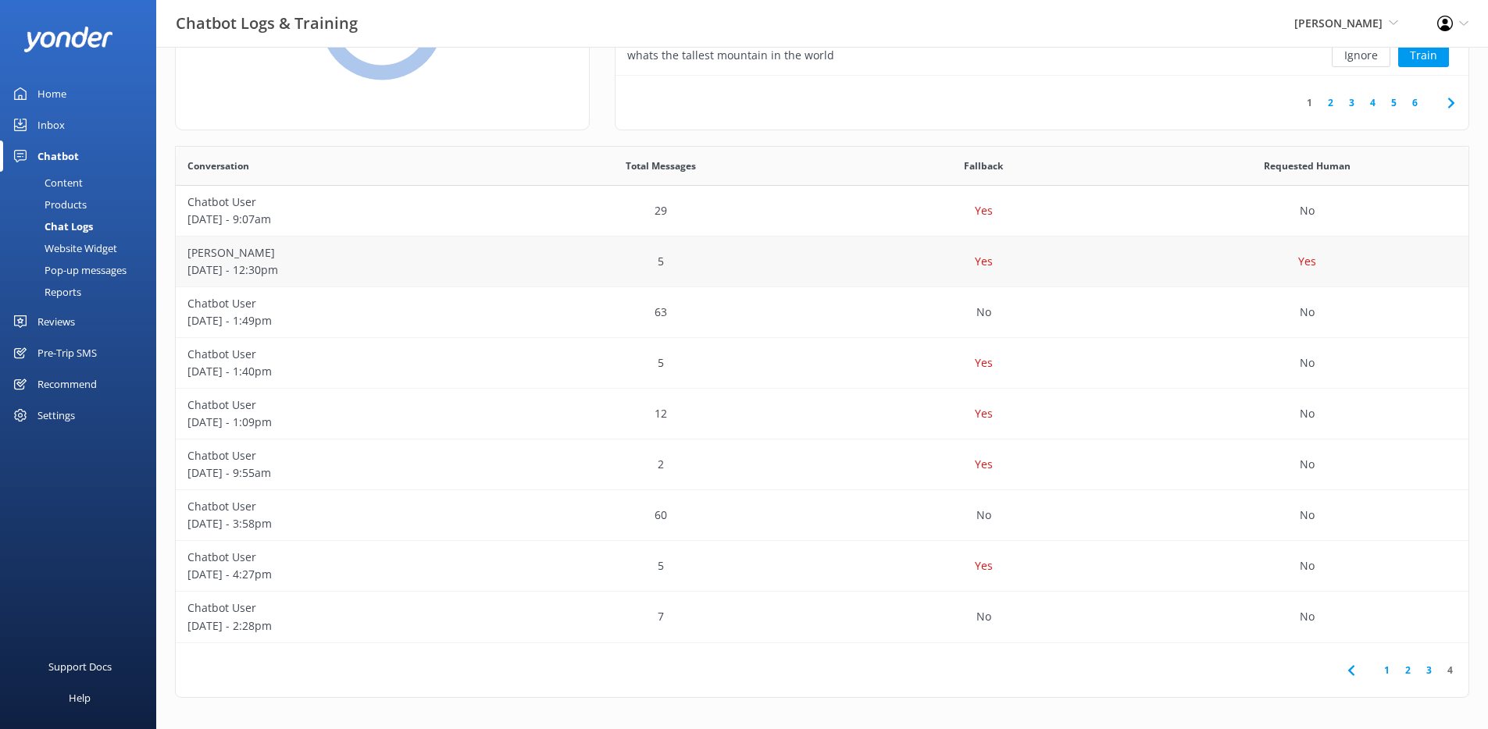
click at [825, 267] on div "Yes" at bounding box center [983, 262] width 323 height 51
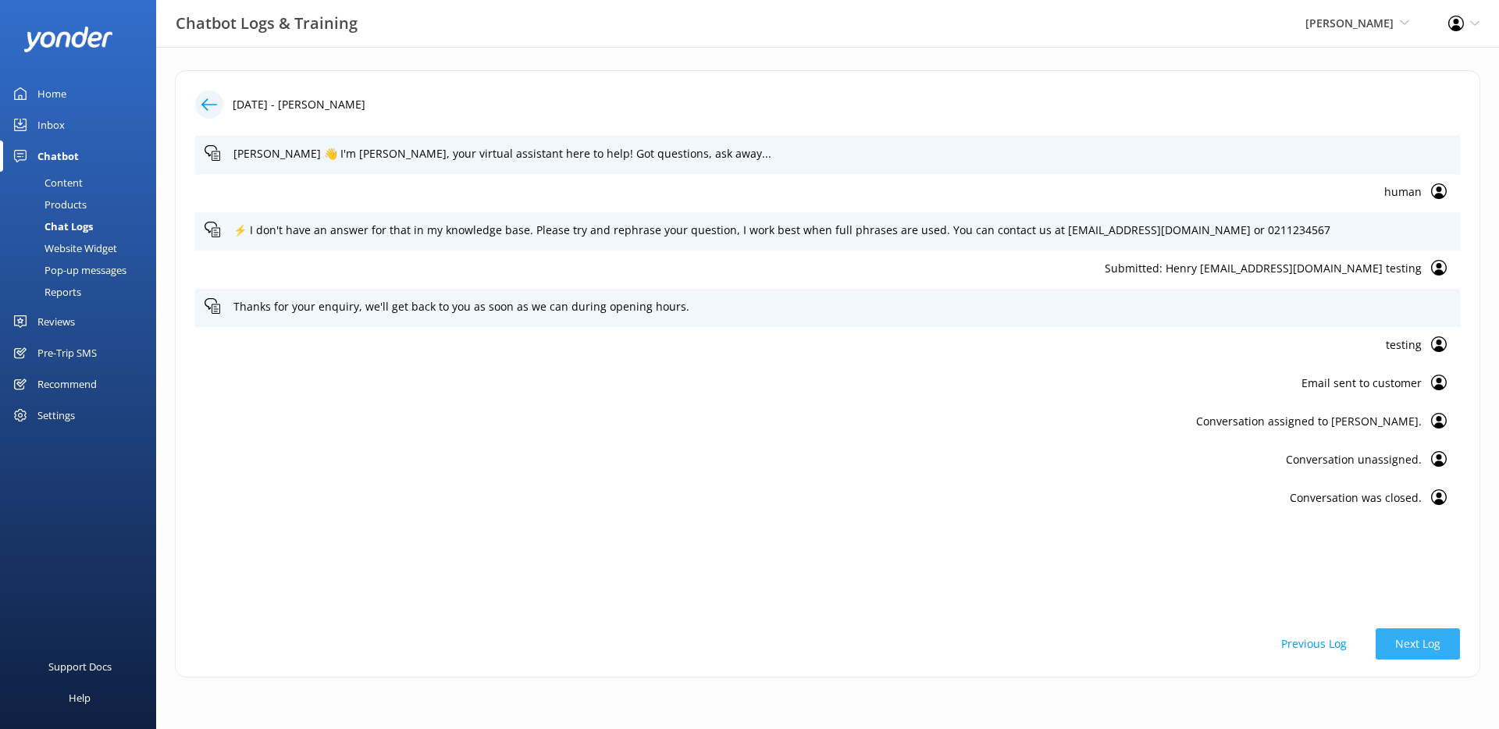
click at [1421, 650] on button "Next Log" at bounding box center [1418, 644] width 84 height 31
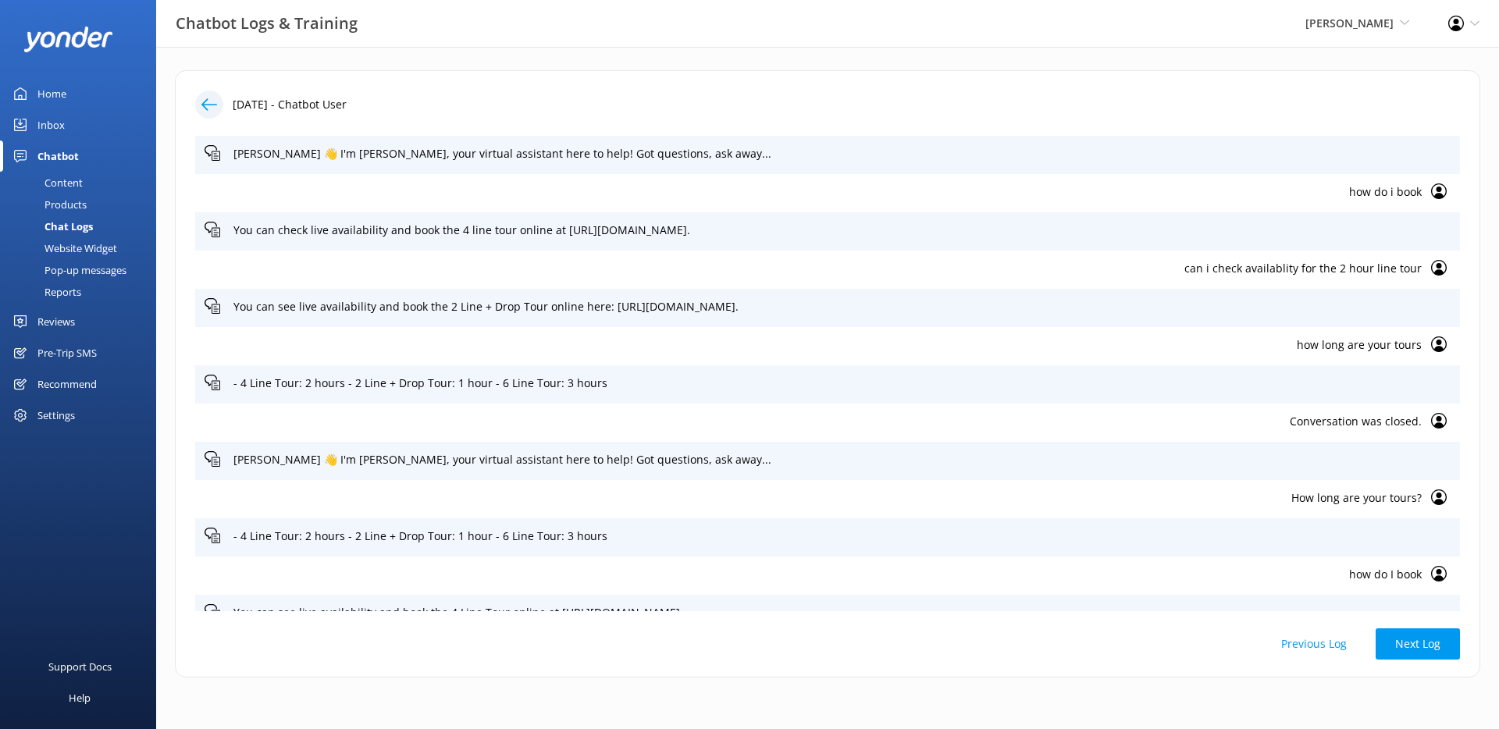
click at [211, 105] on icon at bounding box center [209, 105] width 16 height 16
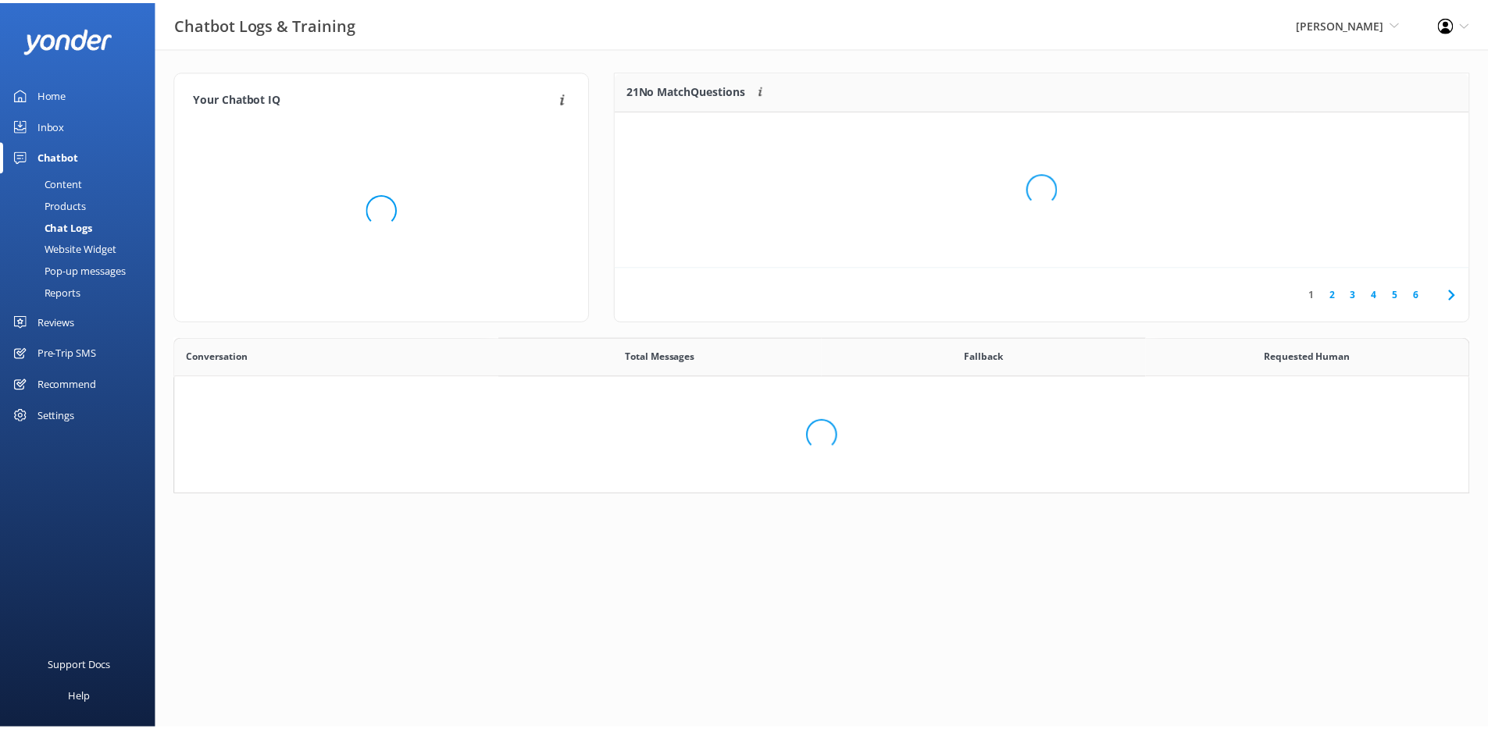
scroll to position [145, 1294]
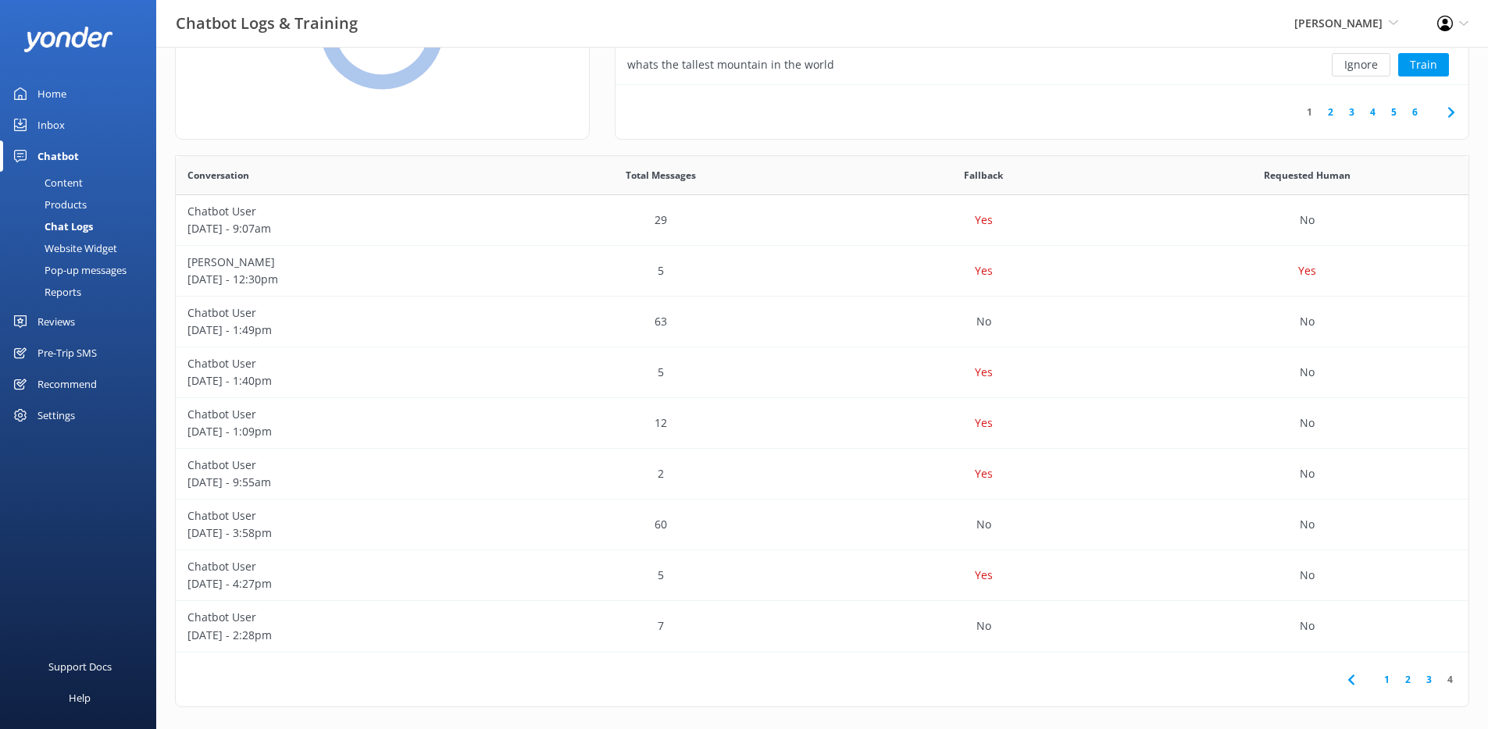
click at [1405, 679] on link "2" at bounding box center [1407, 679] width 21 height 15
click at [512, 276] on div "13" at bounding box center [660, 271] width 323 height 51
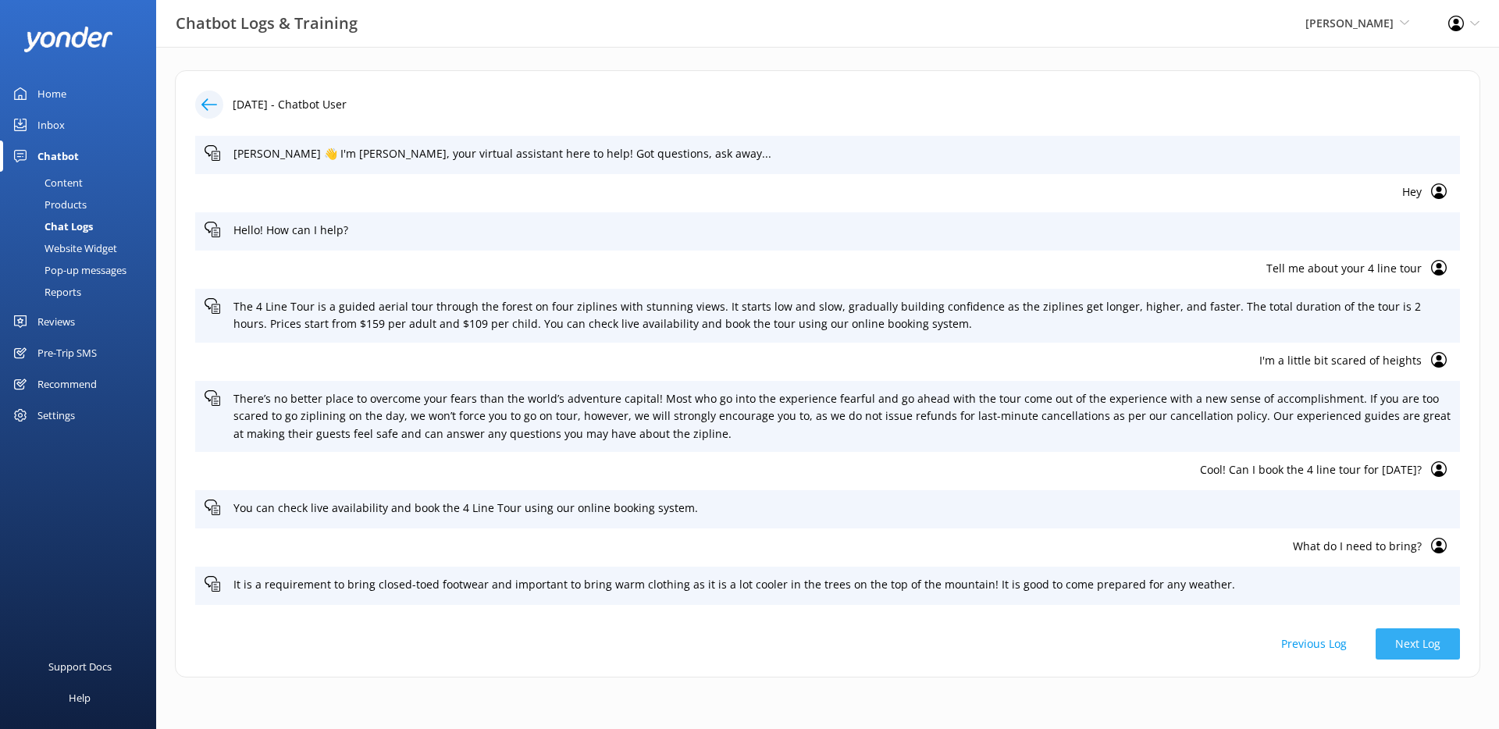
click at [1425, 641] on button "Next Log" at bounding box center [1418, 644] width 84 height 31
click at [211, 102] on icon at bounding box center [209, 105] width 16 height 16
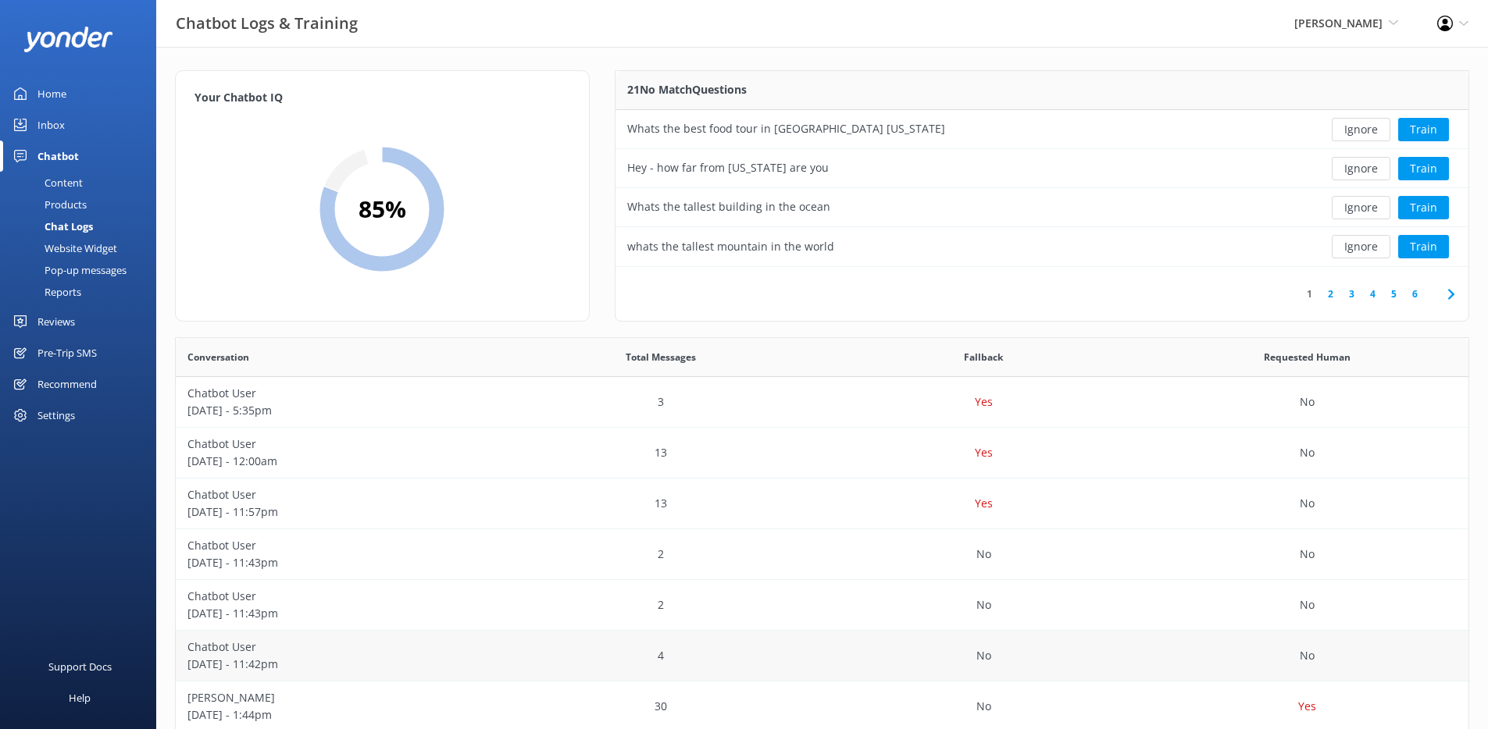
scroll to position [242, 0]
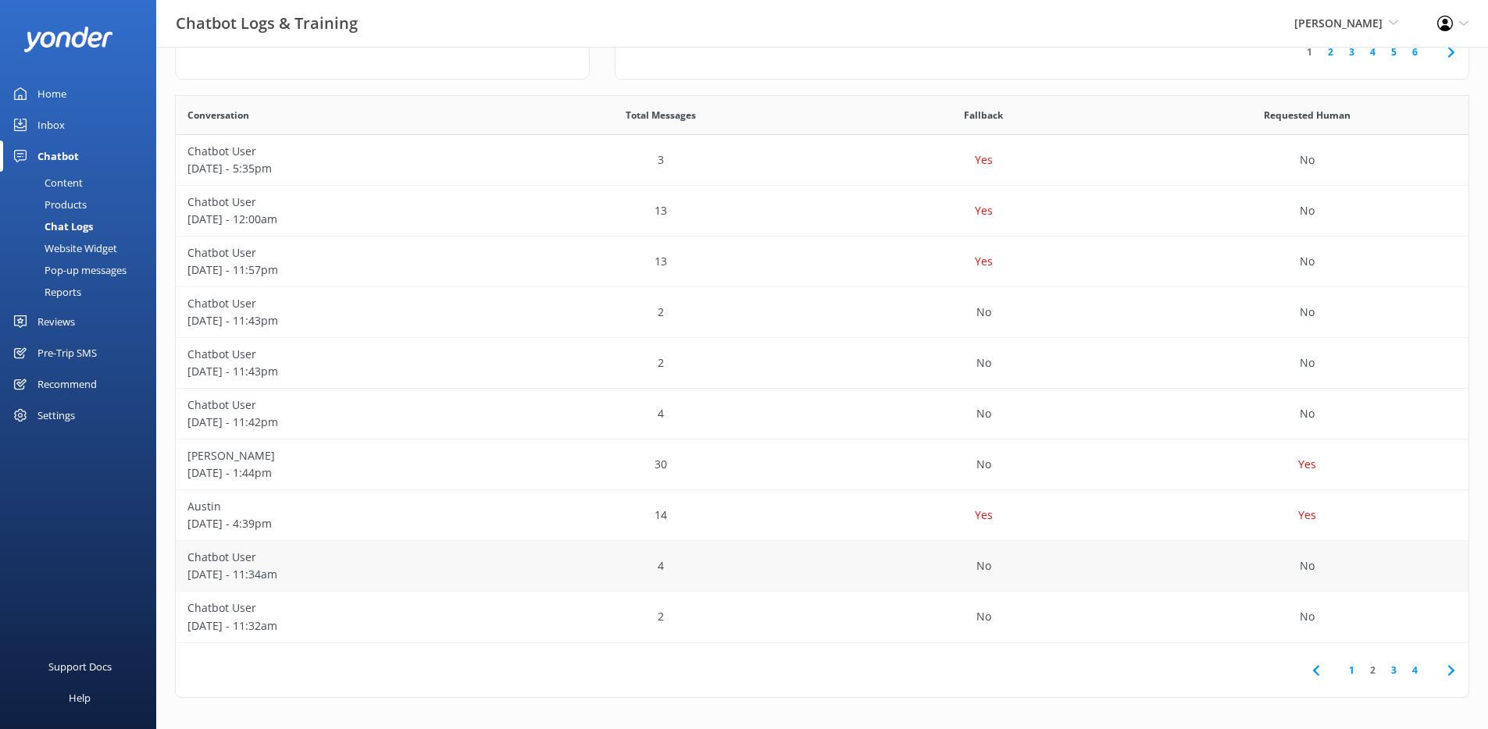
click at [1187, 564] on div "No" at bounding box center [1306, 566] width 323 height 51
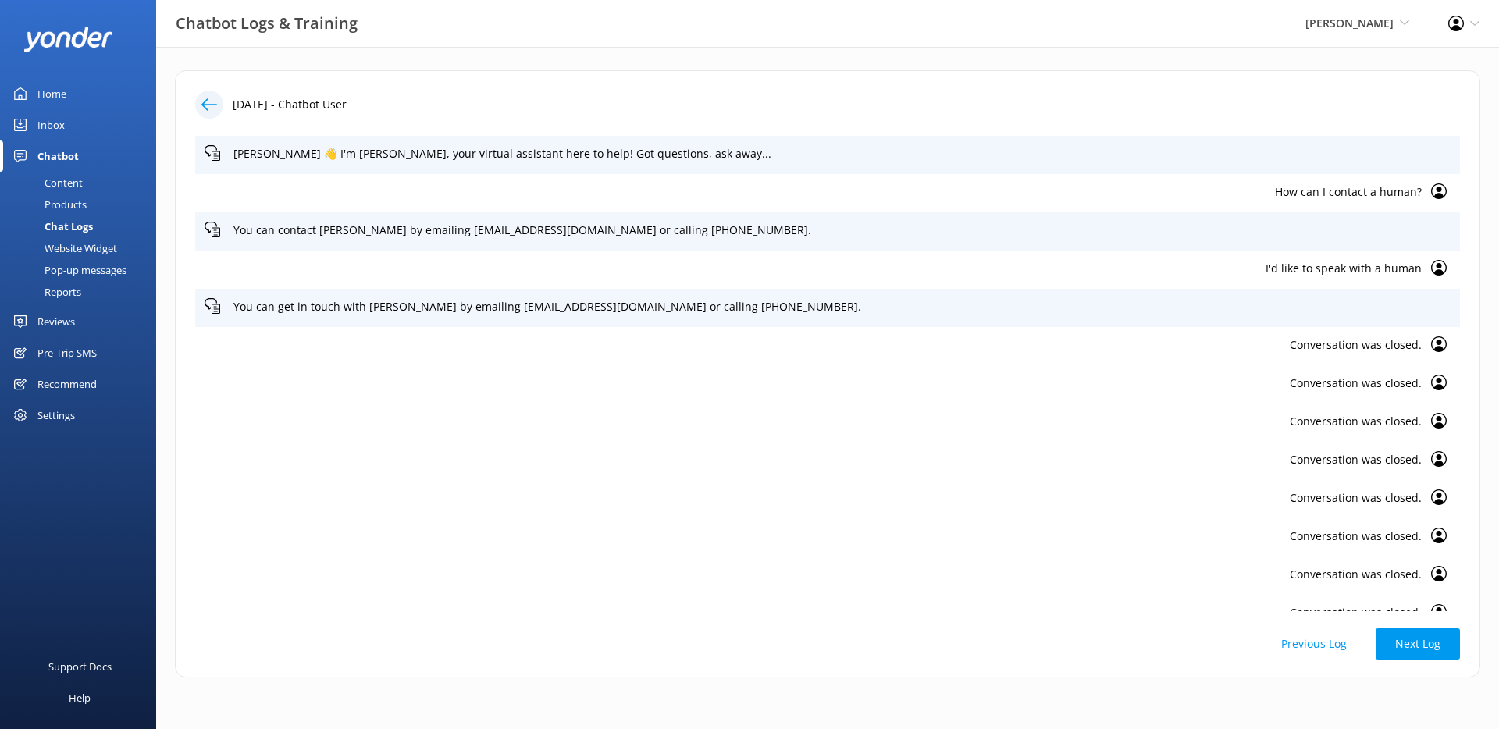
click at [1328, 645] on button "Previous Log" at bounding box center [1314, 644] width 105 height 31
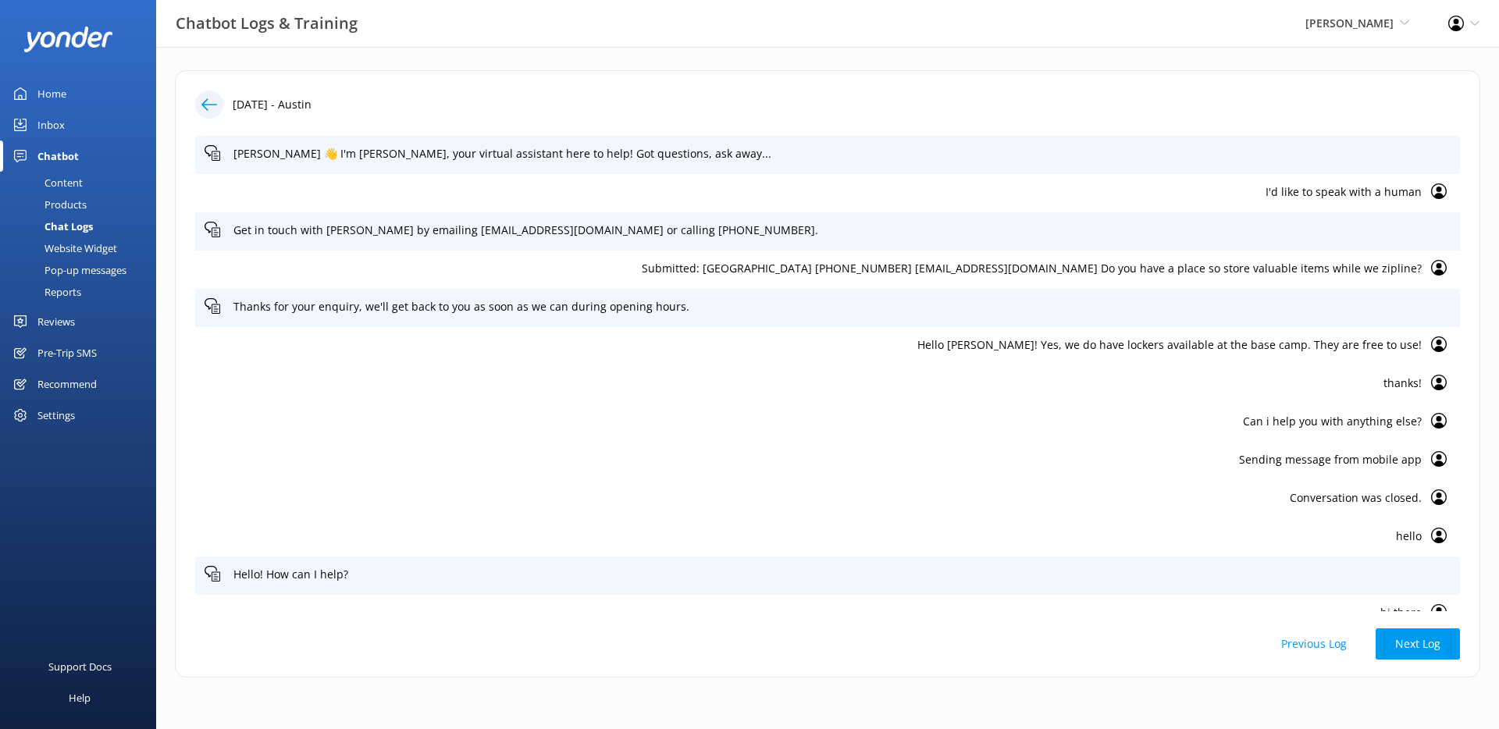
click at [212, 105] on use at bounding box center [209, 104] width 16 height 12
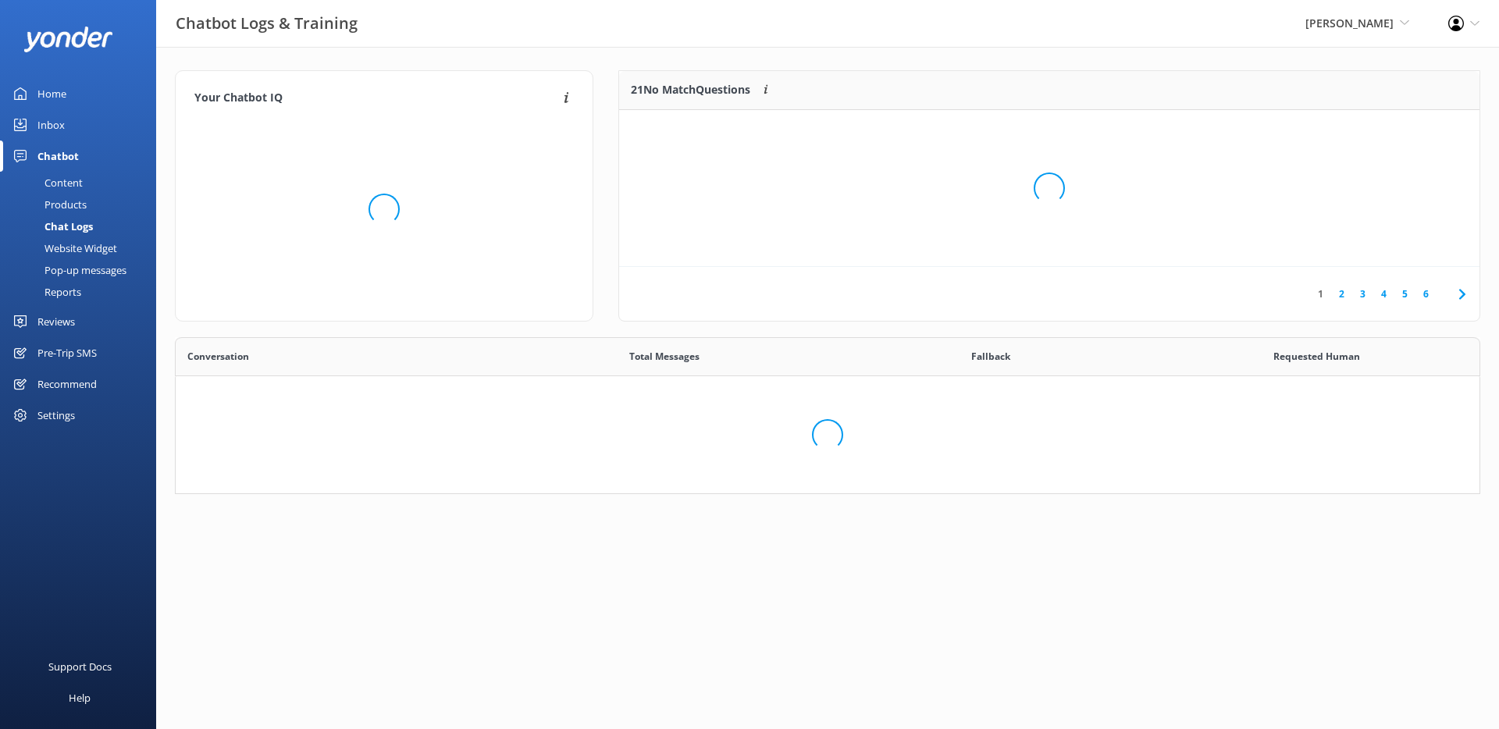
scroll to position [12, 12]
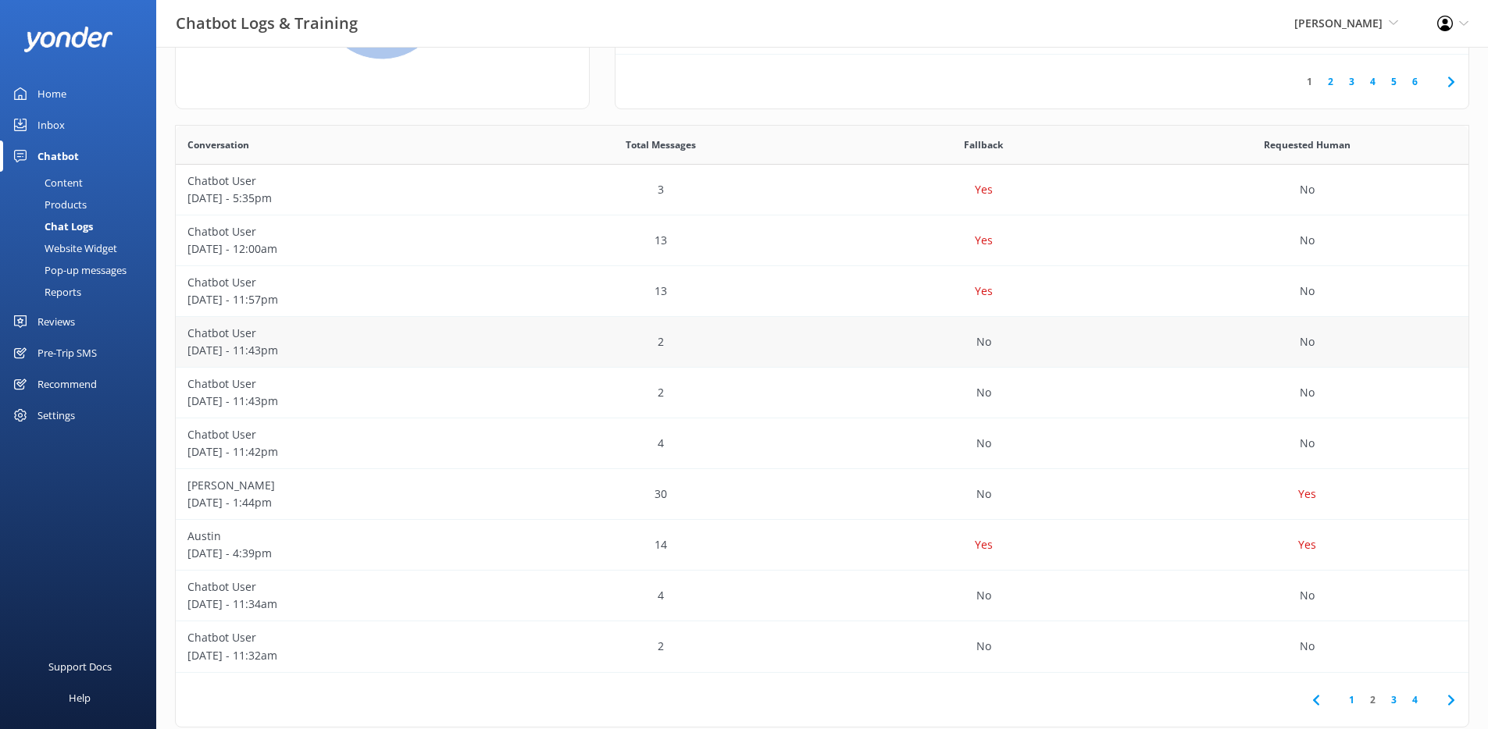
click at [352, 340] on p "Chatbot User" at bounding box center [337, 333] width 300 height 17
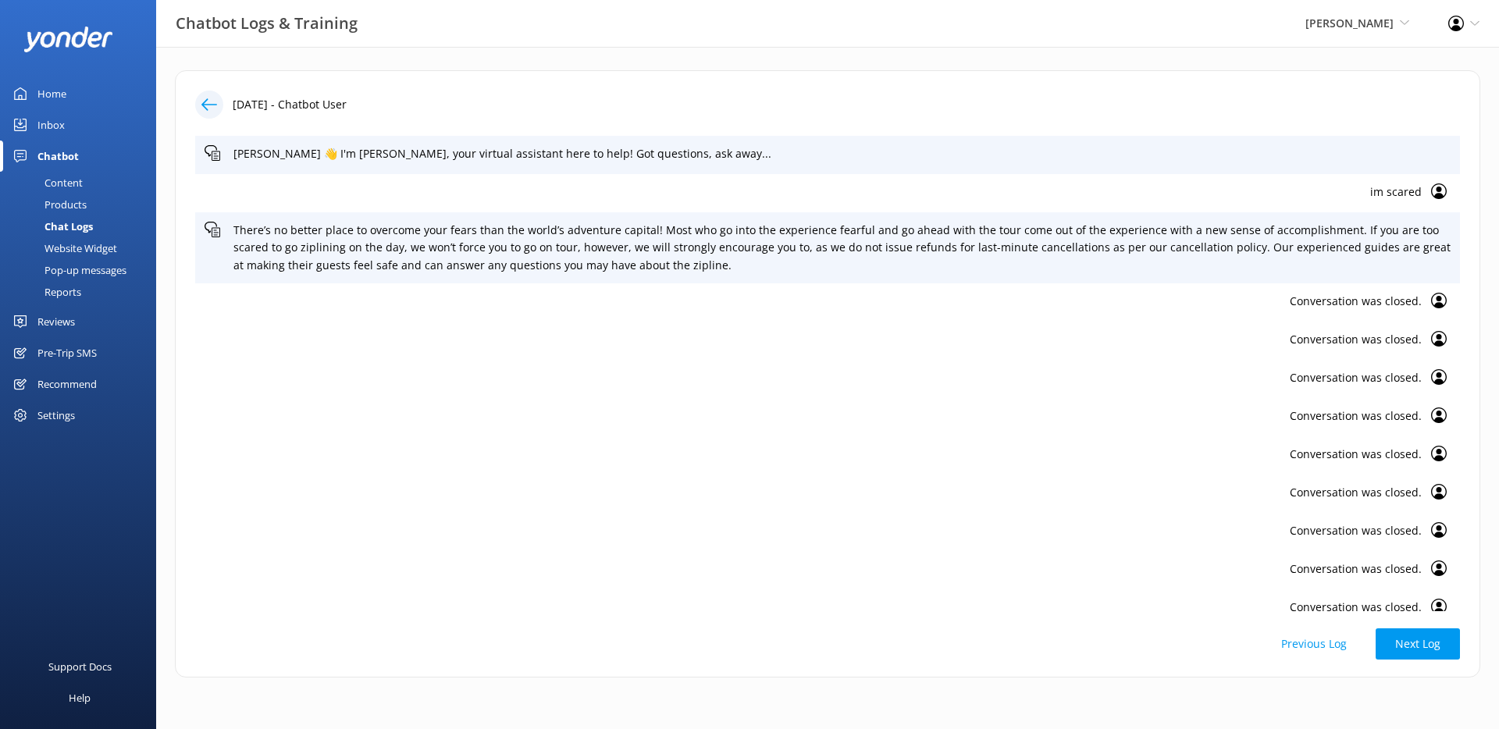
click at [204, 103] on icon at bounding box center [209, 105] width 16 height 16
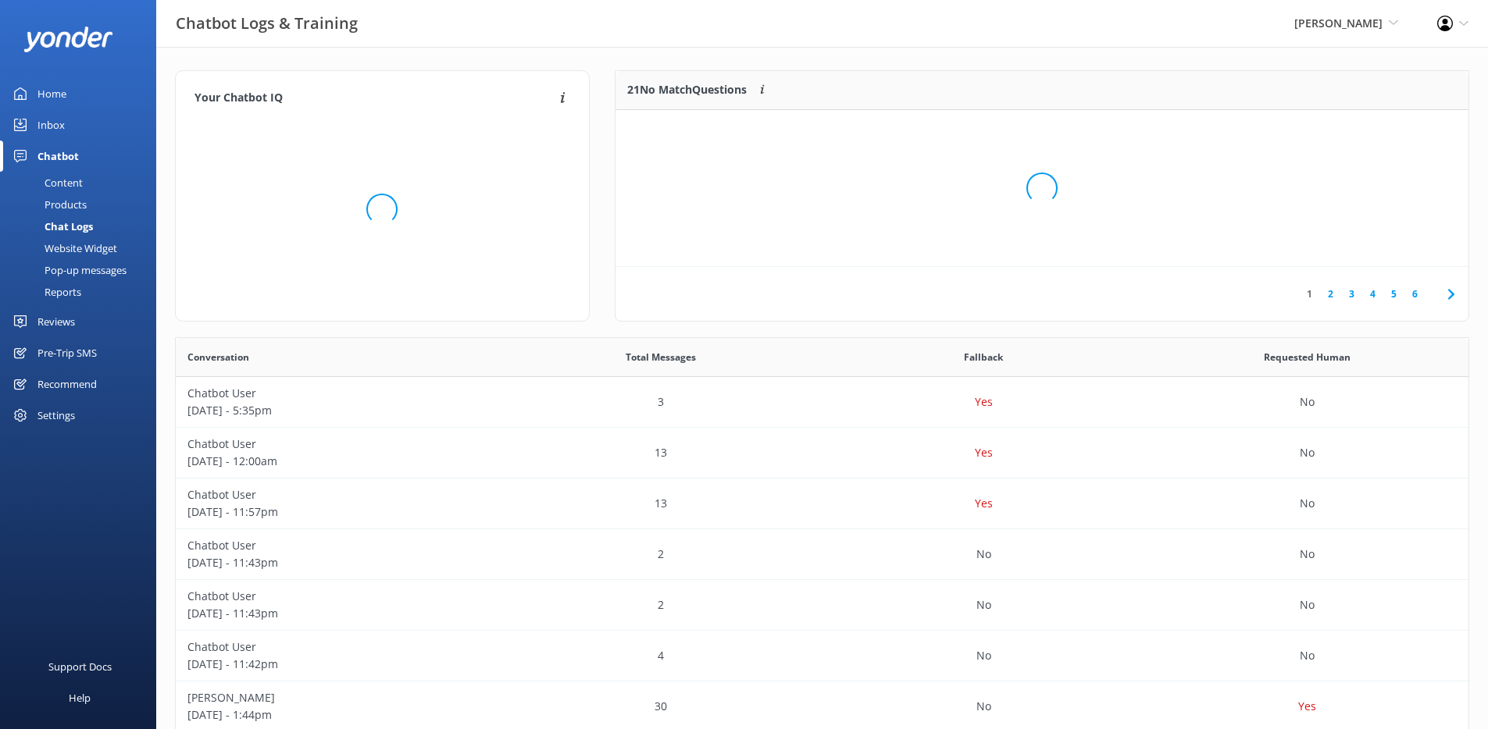
scroll to position [12, 12]
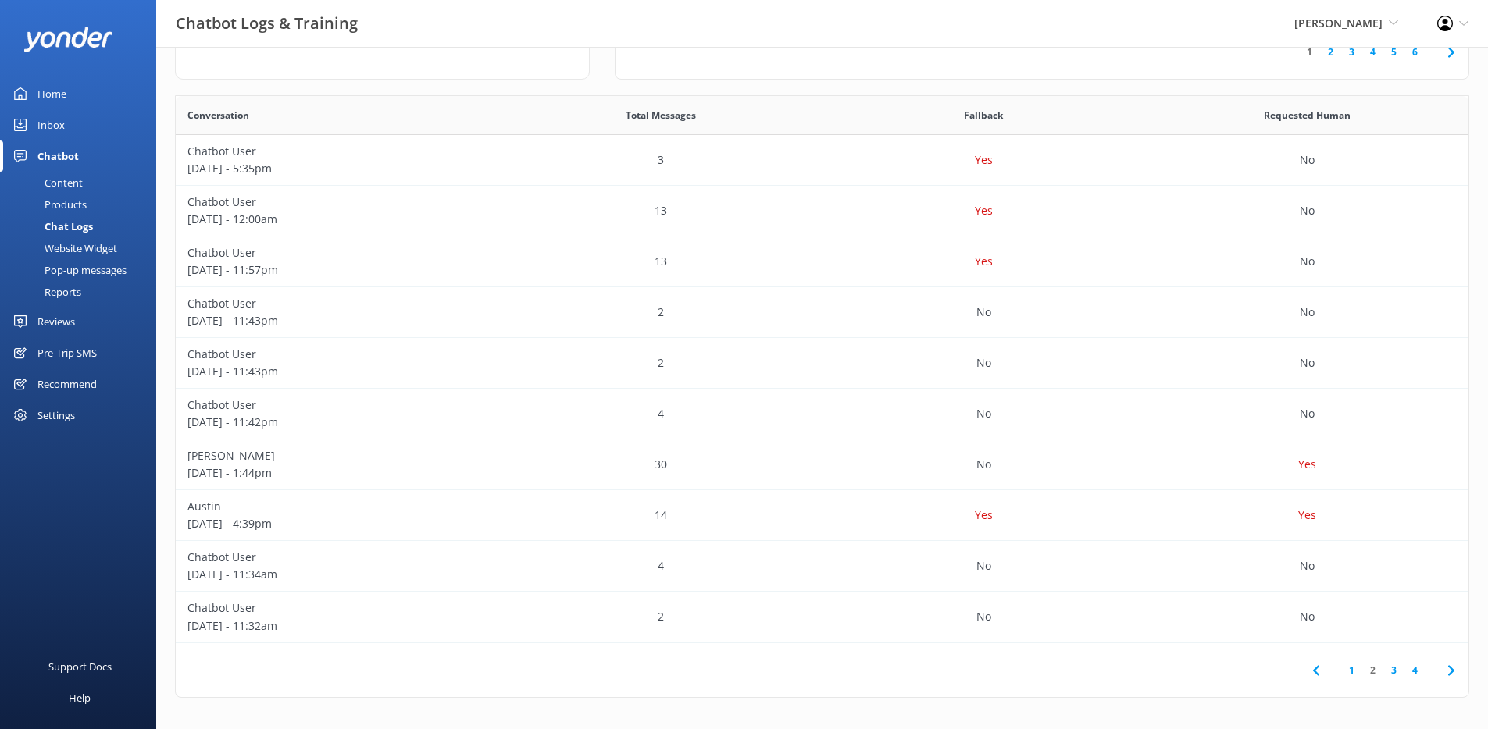
click at [1420, 673] on link "4" at bounding box center [1414, 670] width 21 height 15
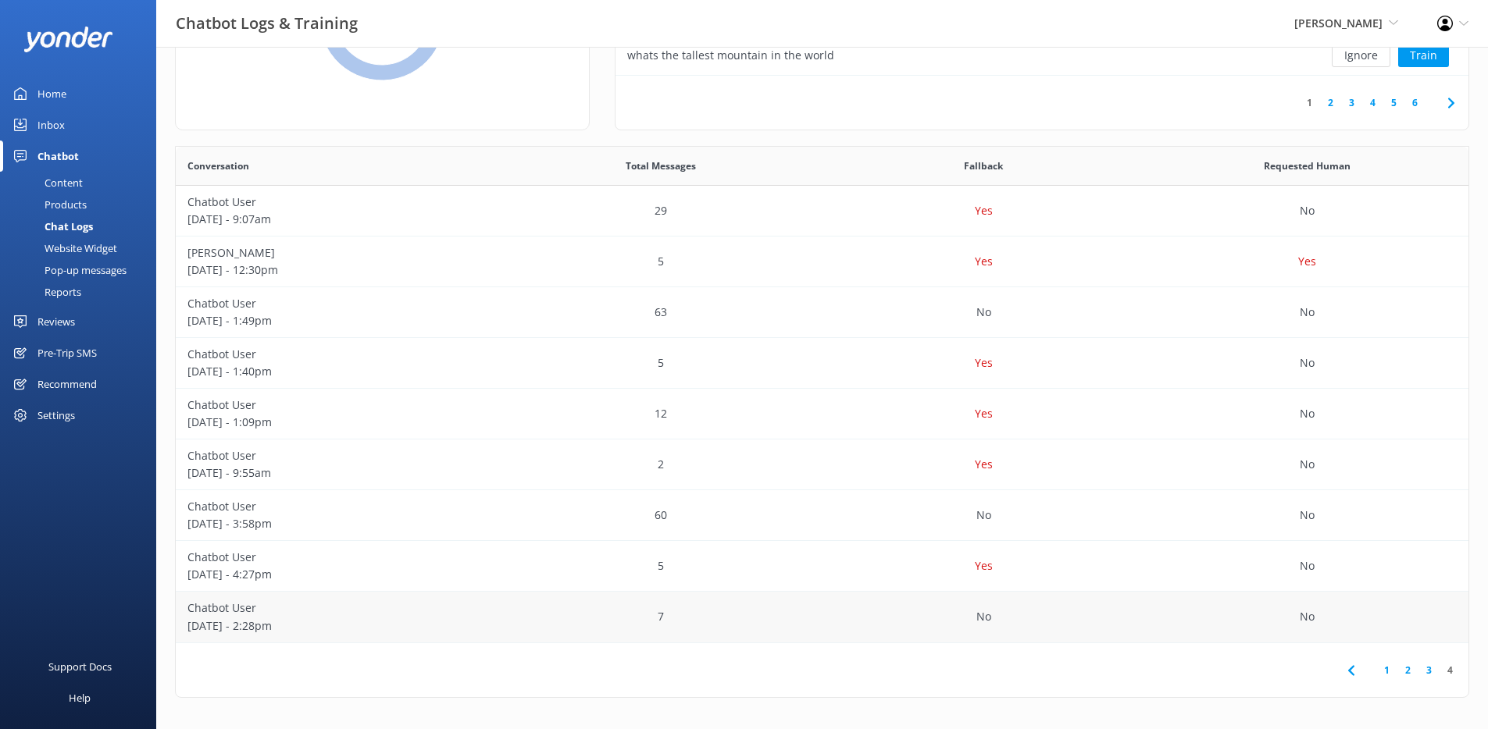
click at [380, 614] on p "Chatbot User" at bounding box center [337, 608] width 300 height 17
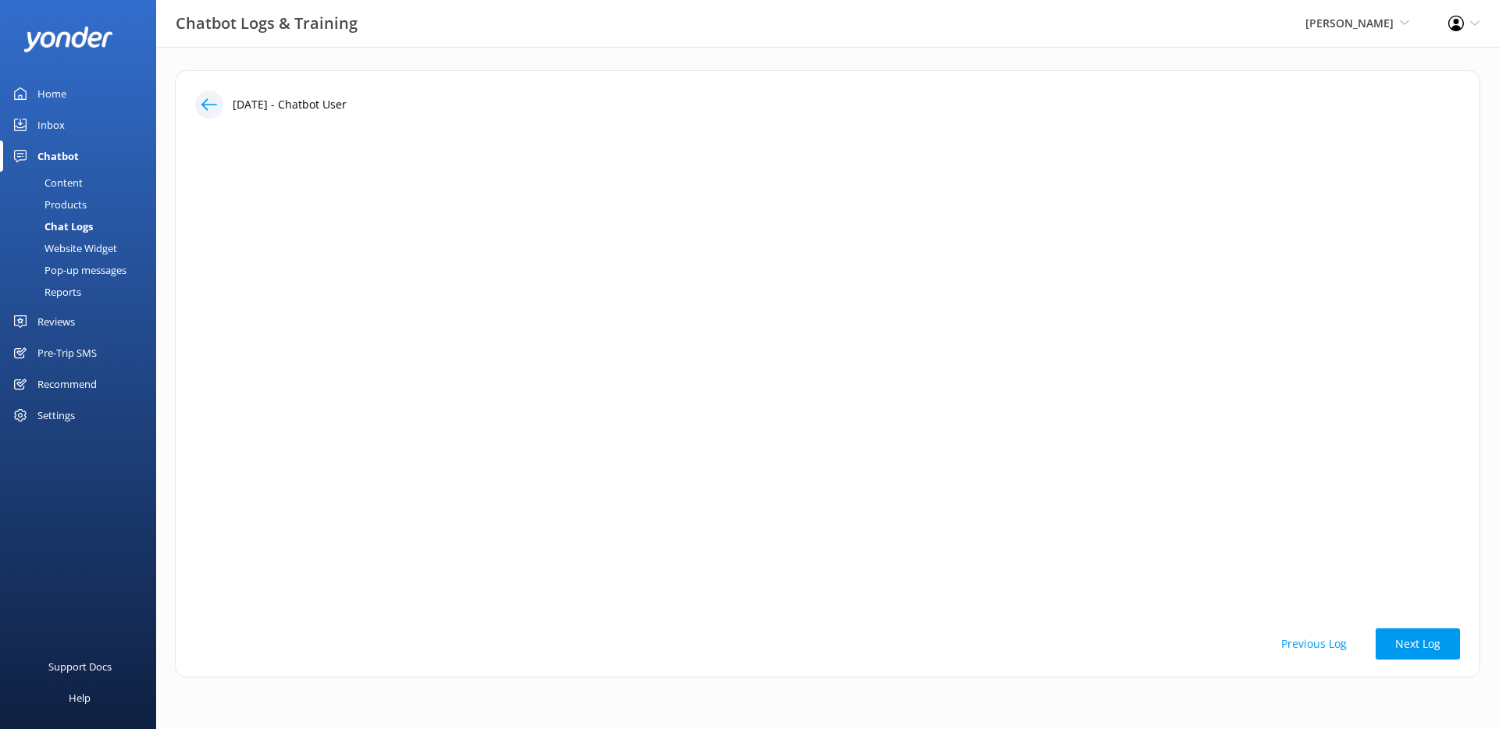
click at [211, 101] on icon at bounding box center [209, 105] width 16 height 16
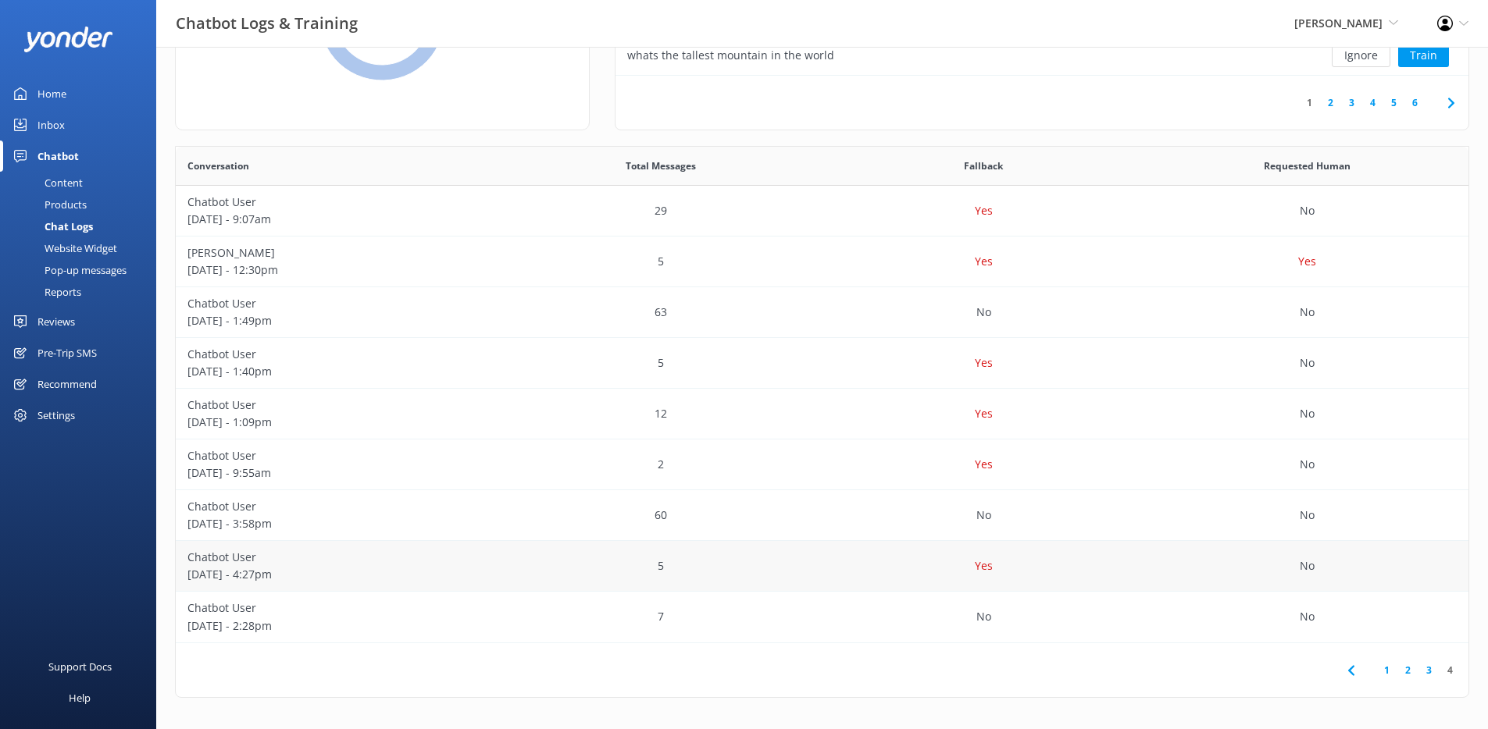
click at [761, 561] on div "5" at bounding box center [660, 566] width 323 height 51
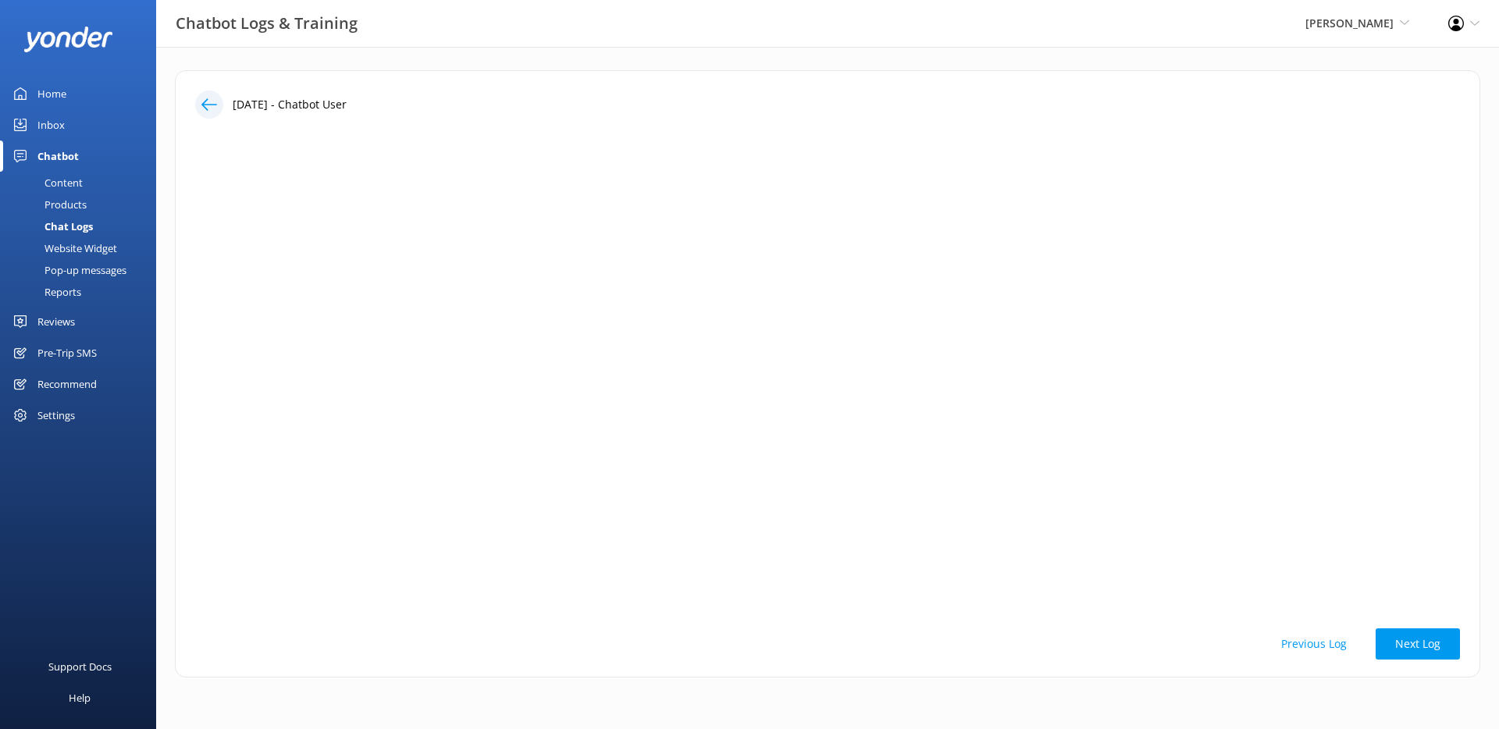
click at [212, 108] on icon at bounding box center [209, 105] width 16 height 16
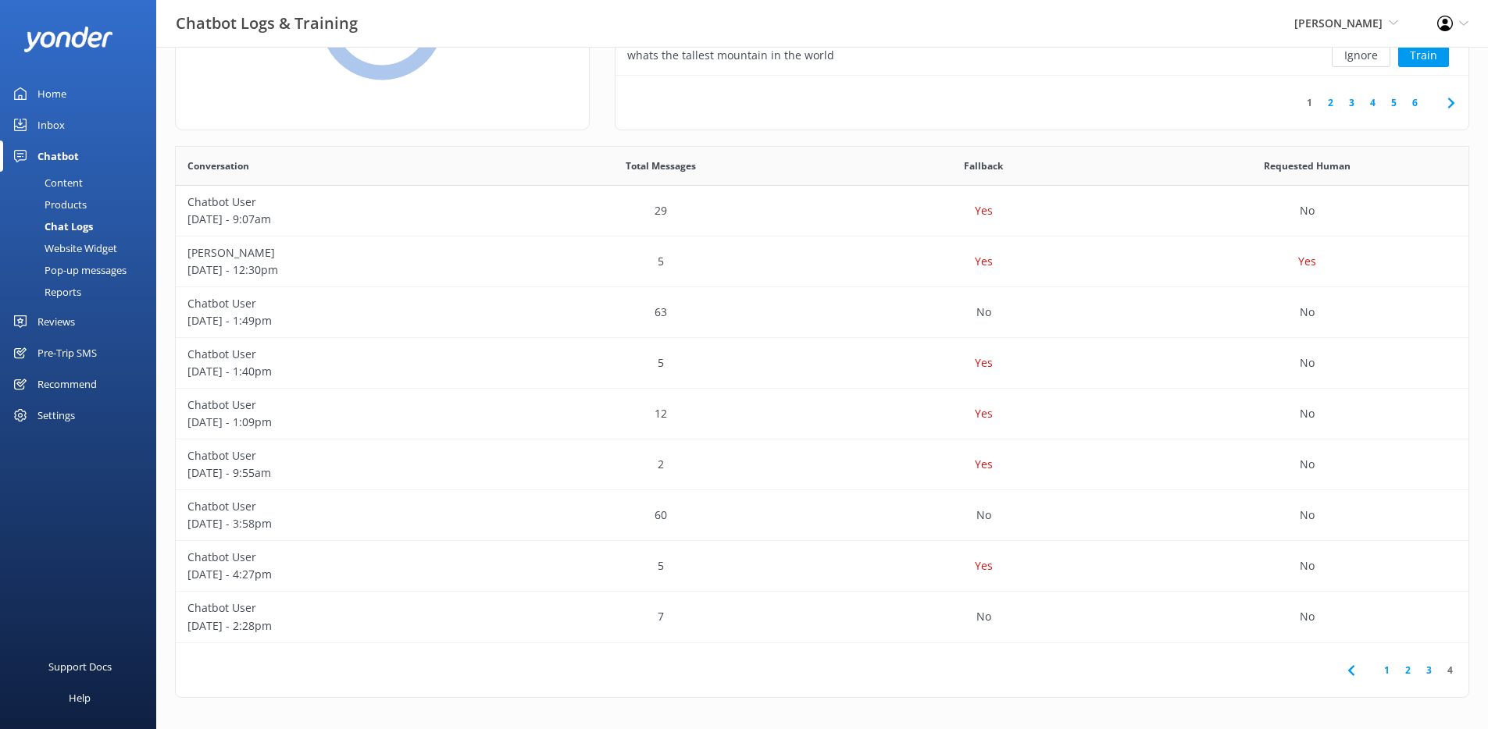
click at [1385, 671] on link "1" at bounding box center [1386, 670] width 21 height 15
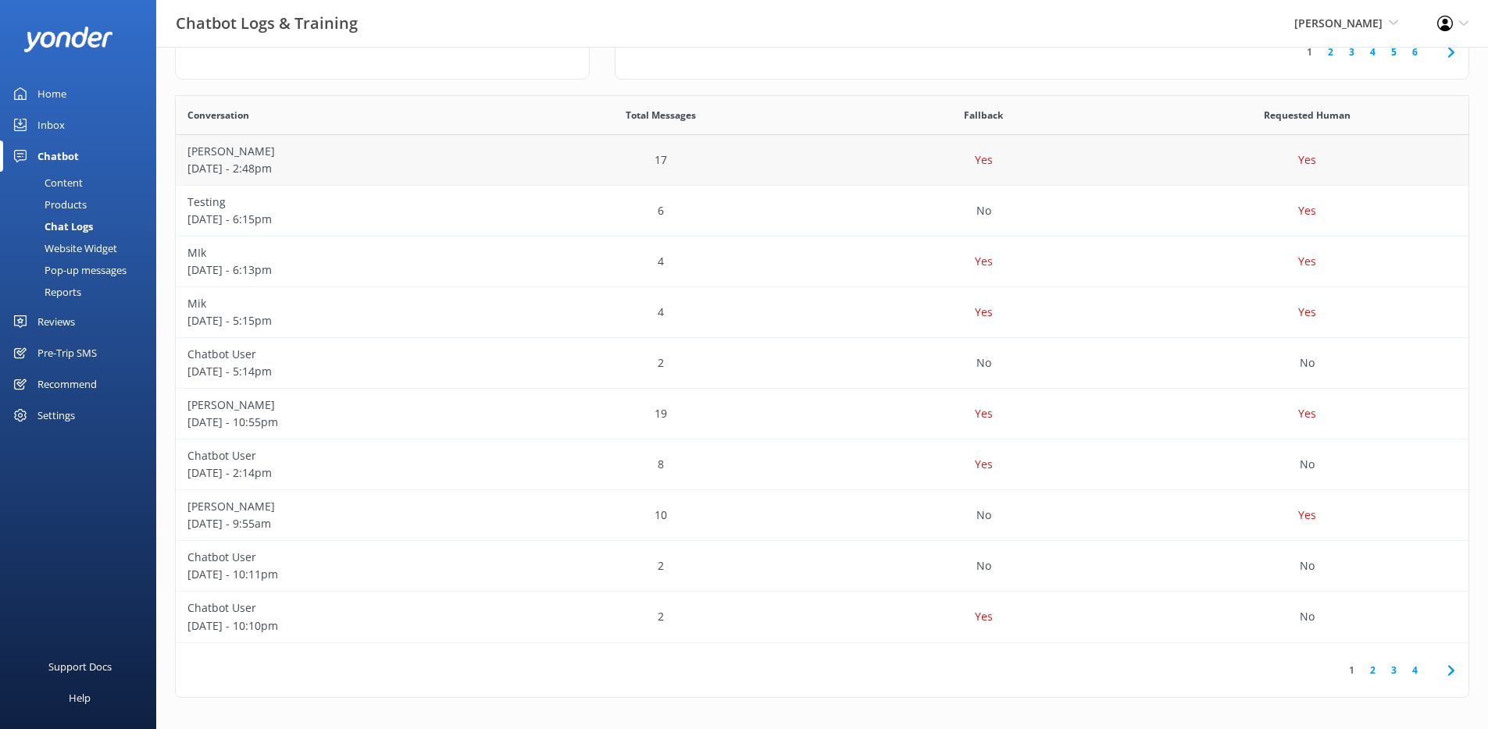
click at [476, 169] on p "[DATE] - 2:48pm" at bounding box center [337, 168] width 300 height 17
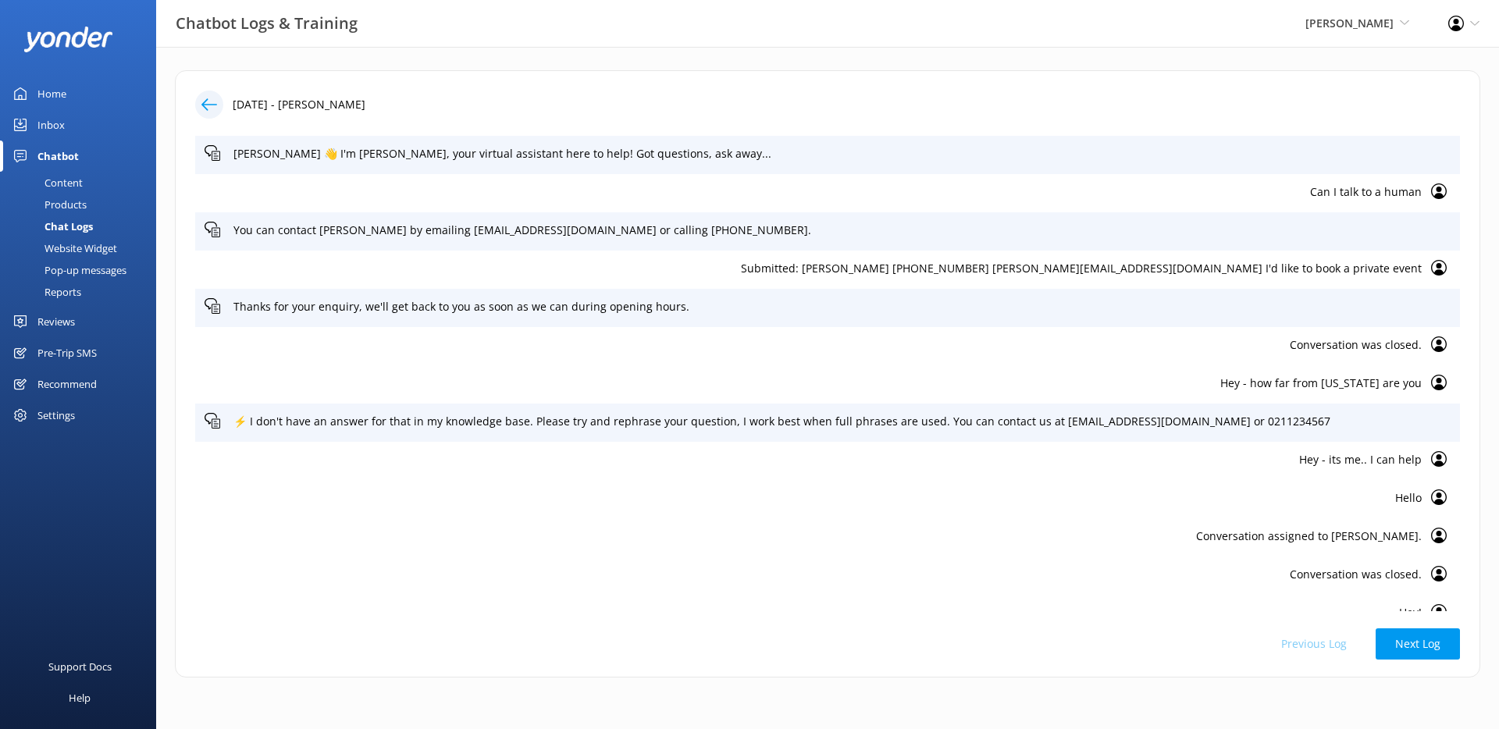
click at [209, 105] on use at bounding box center [209, 104] width 16 height 12
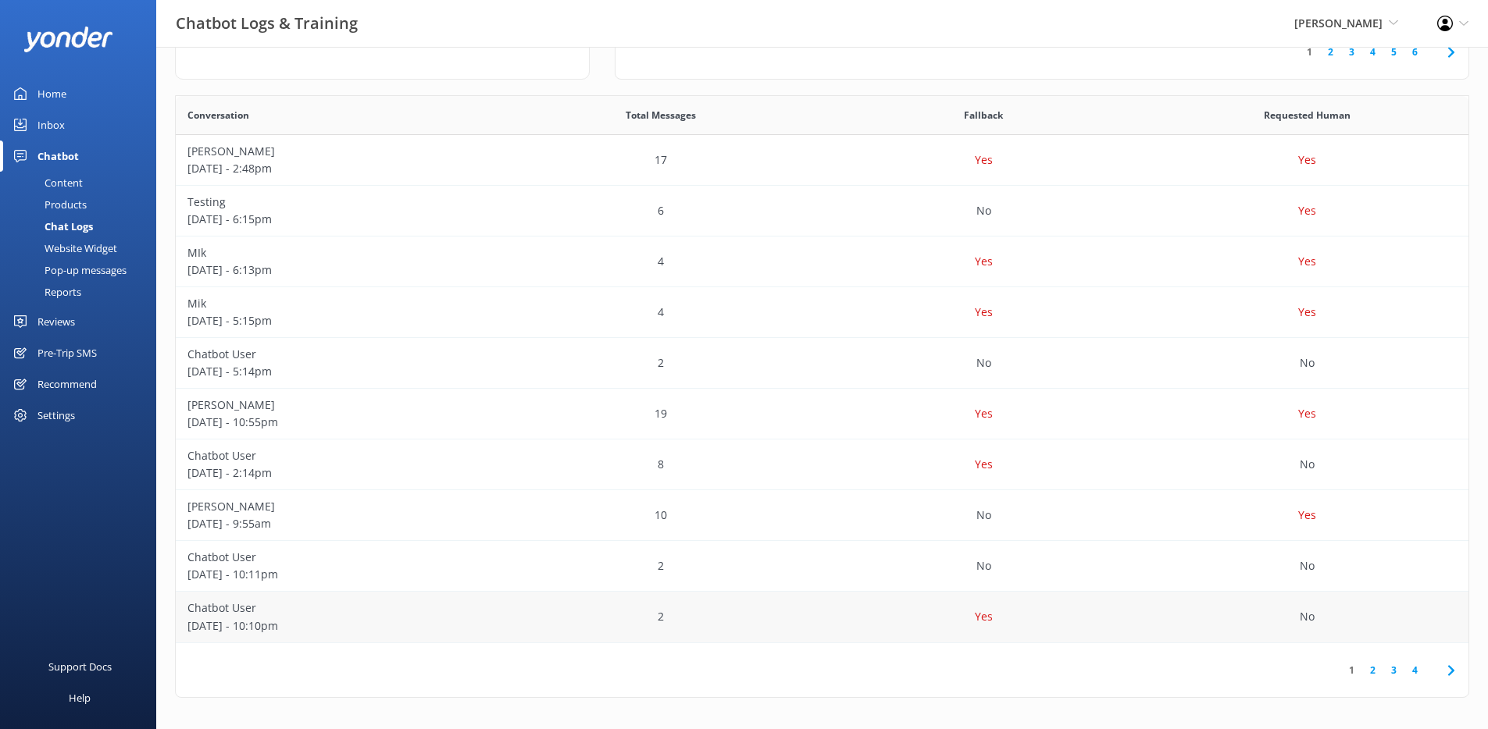
click at [325, 627] on p "[DATE] - 10:10pm" at bounding box center [337, 626] width 300 height 17
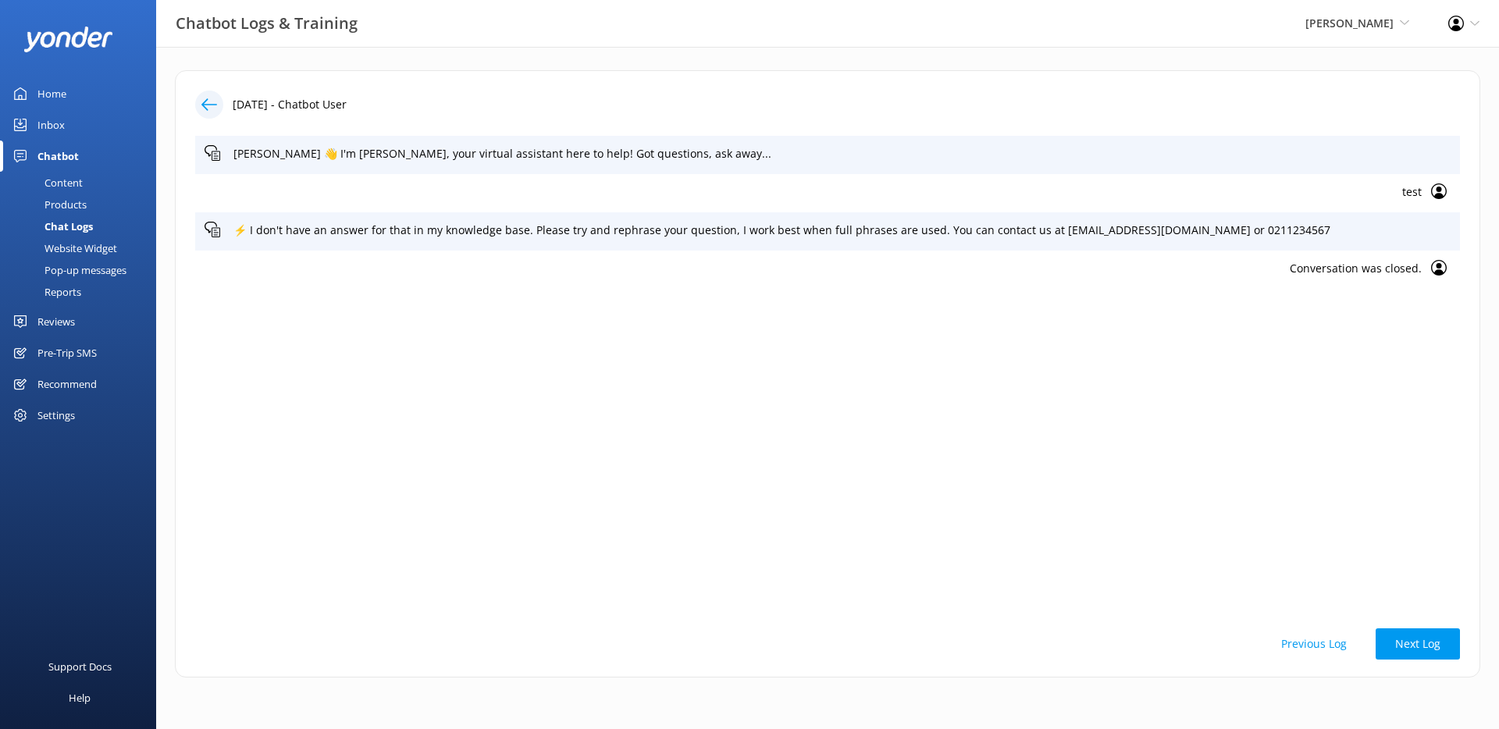
click at [210, 101] on icon at bounding box center [209, 105] width 16 height 16
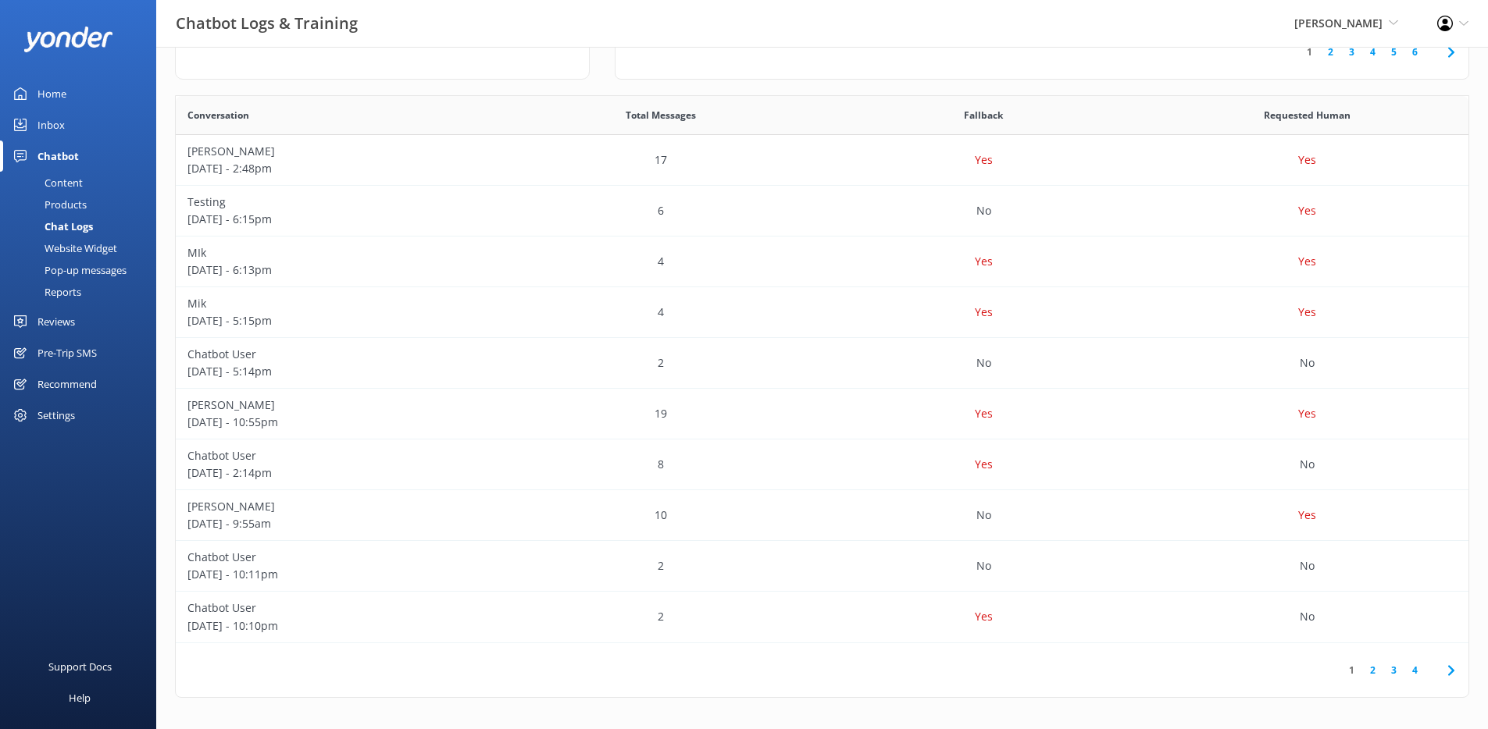
click at [1416, 672] on link "4" at bounding box center [1414, 670] width 21 height 15
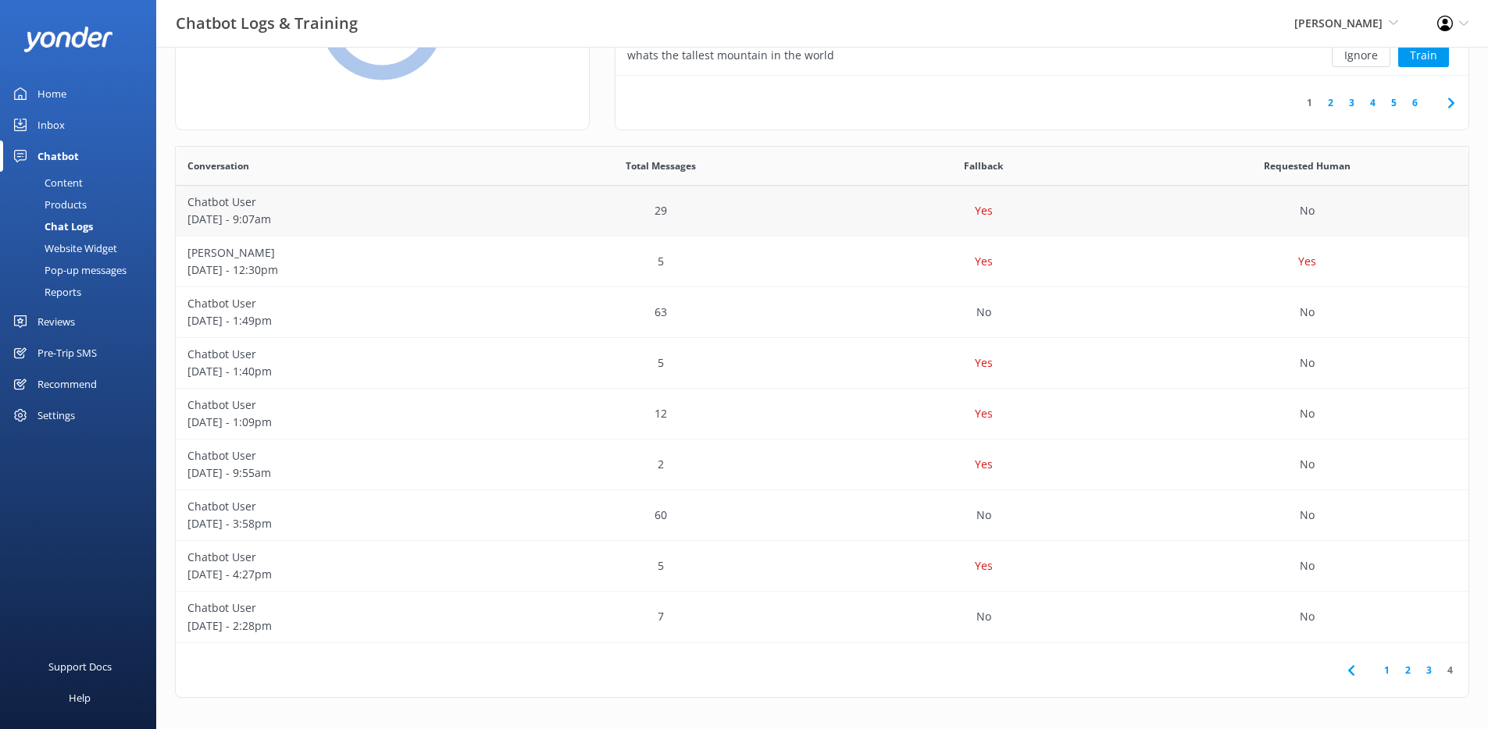
click at [359, 216] on p "[DATE] - 9:07am" at bounding box center [337, 219] width 300 height 17
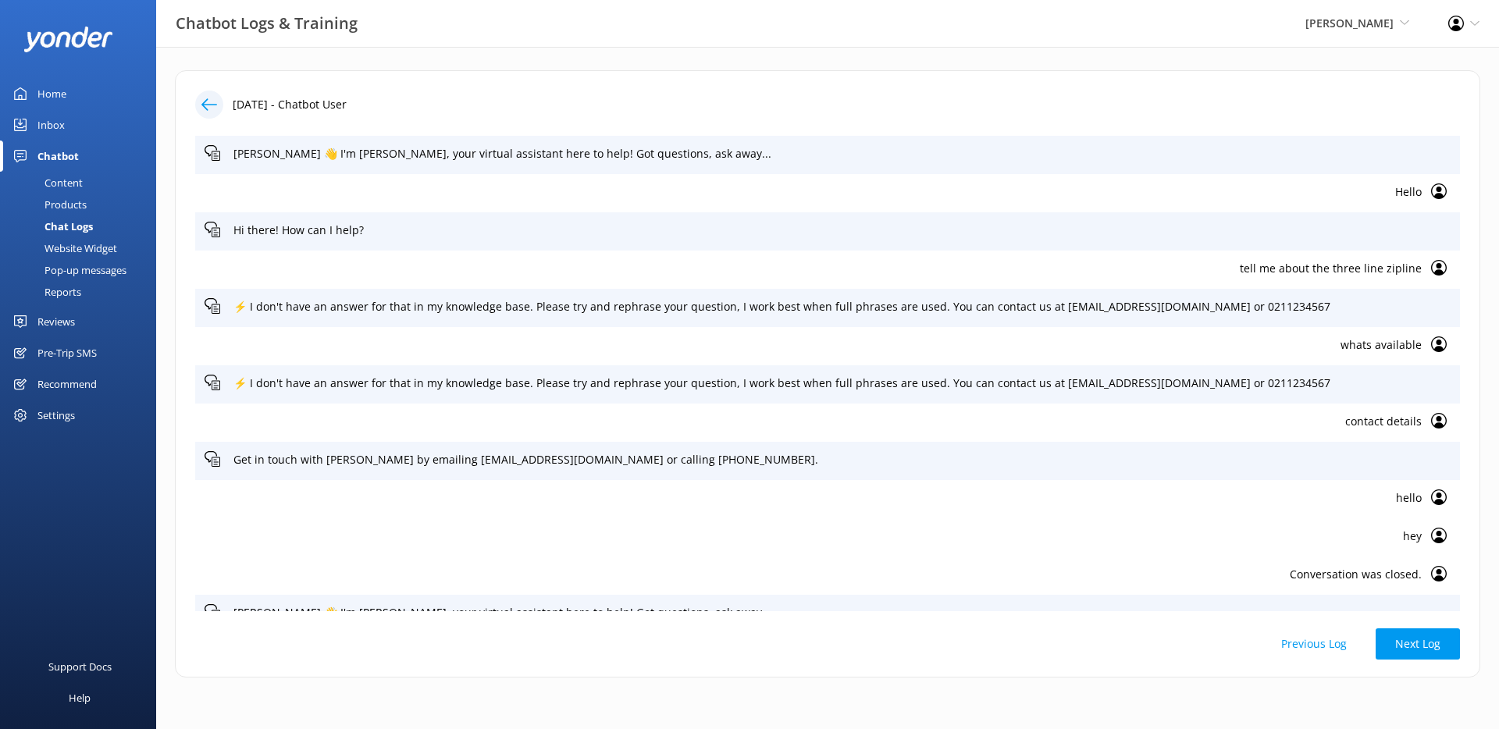
click at [217, 107] on div at bounding box center [209, 105] width 28 height 28
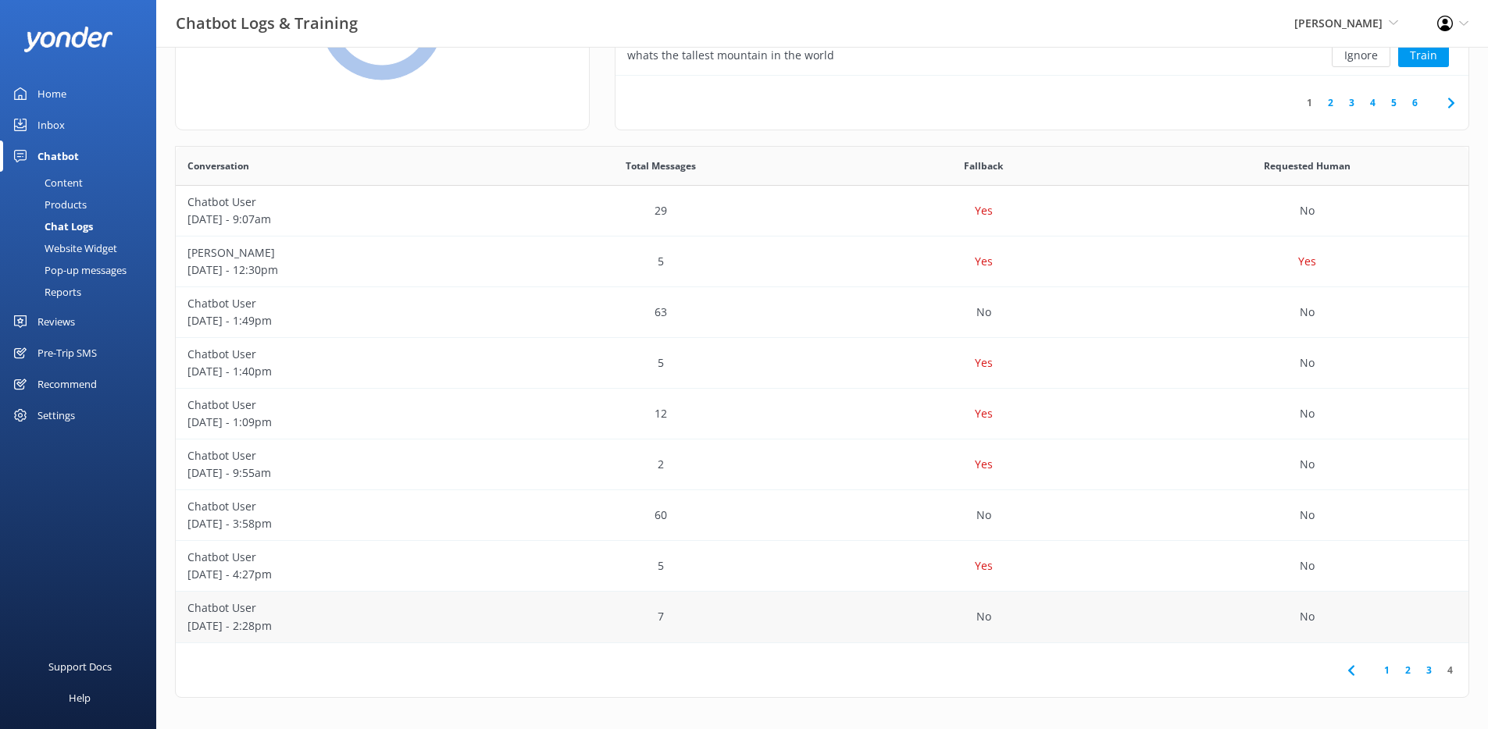
click at [460, 611] on p "Chatbot User" at bounding box center [337, 608] width 300 height 17
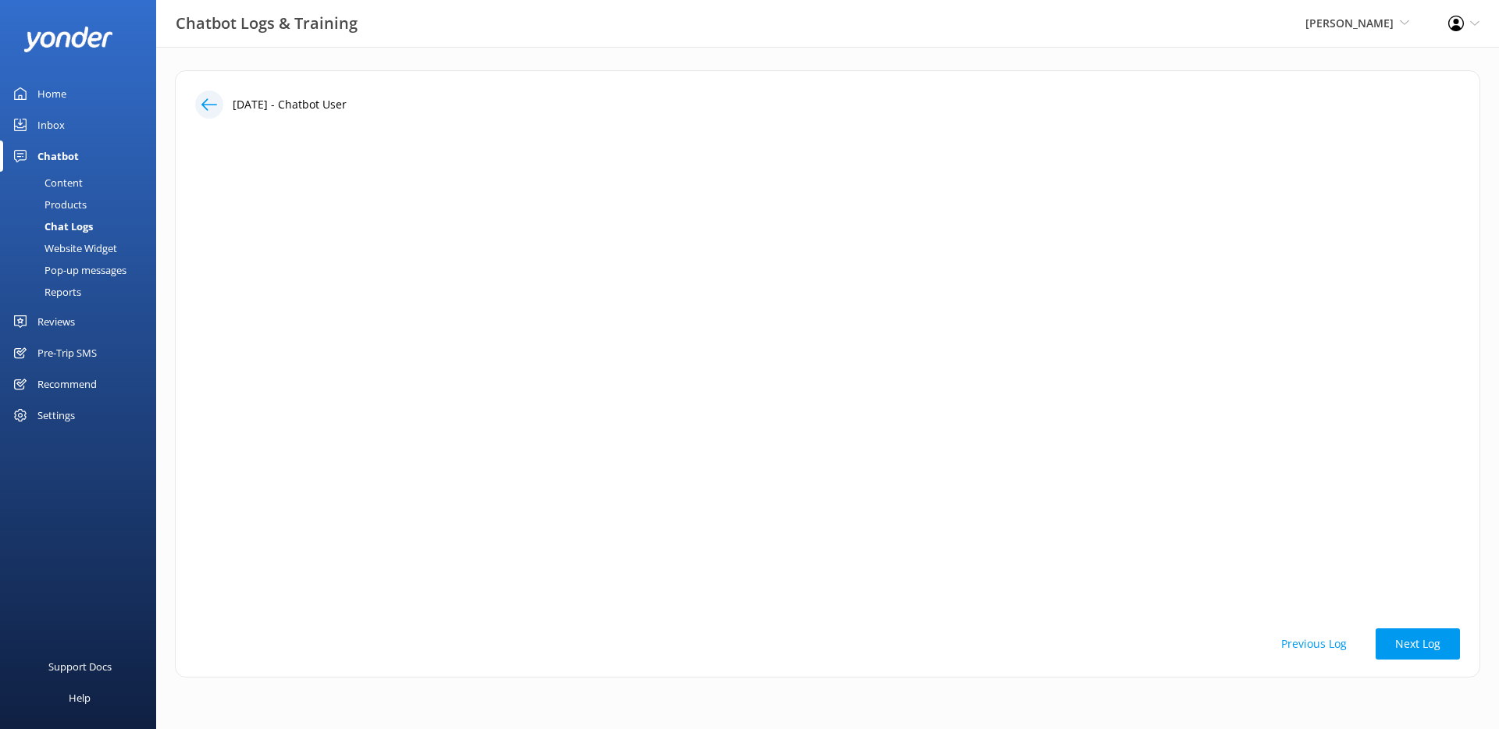
click at [212, 97] on icon at bounding box center [209, 105] width 16 height 16
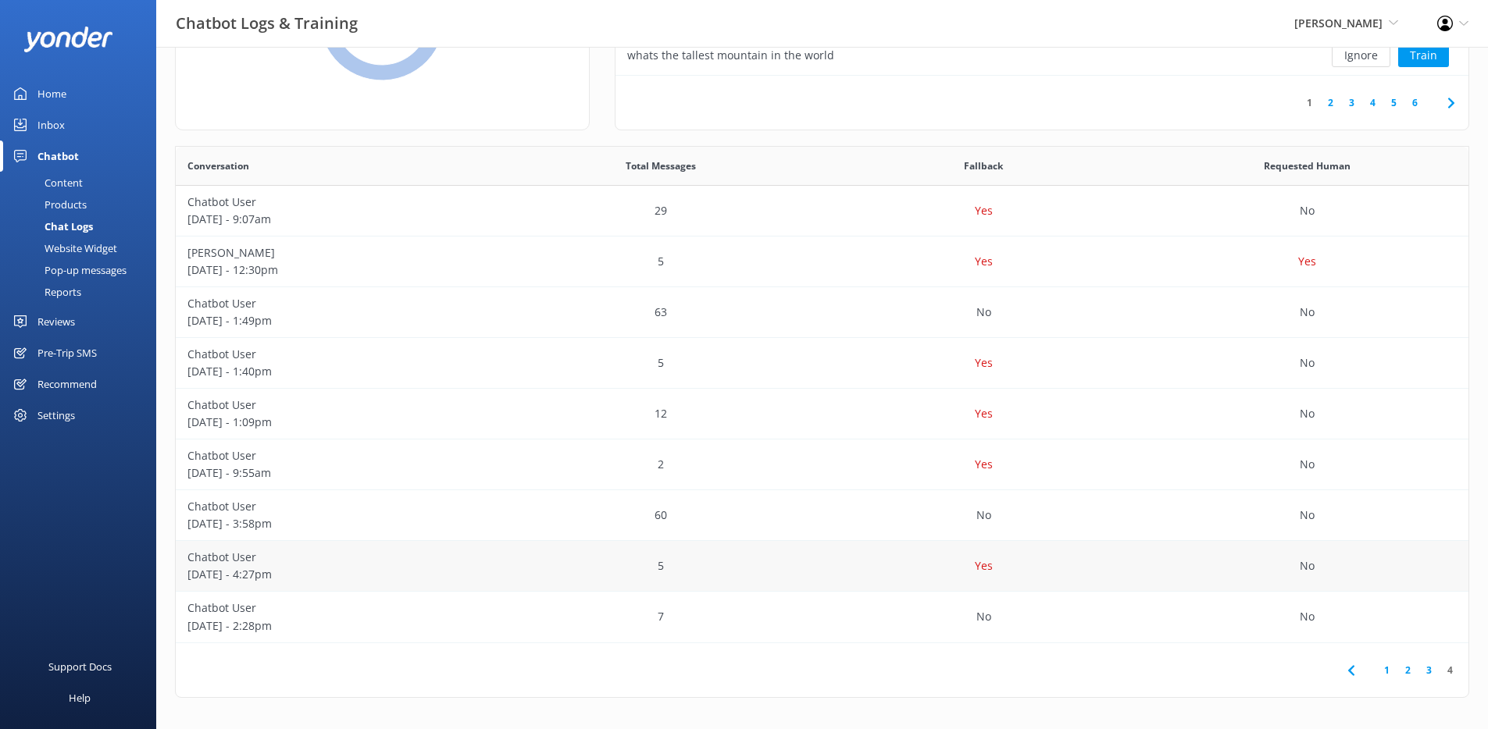
click at [377, 561] on p "Chatbot User" at bounding box center [337, 557] width 300 height 17
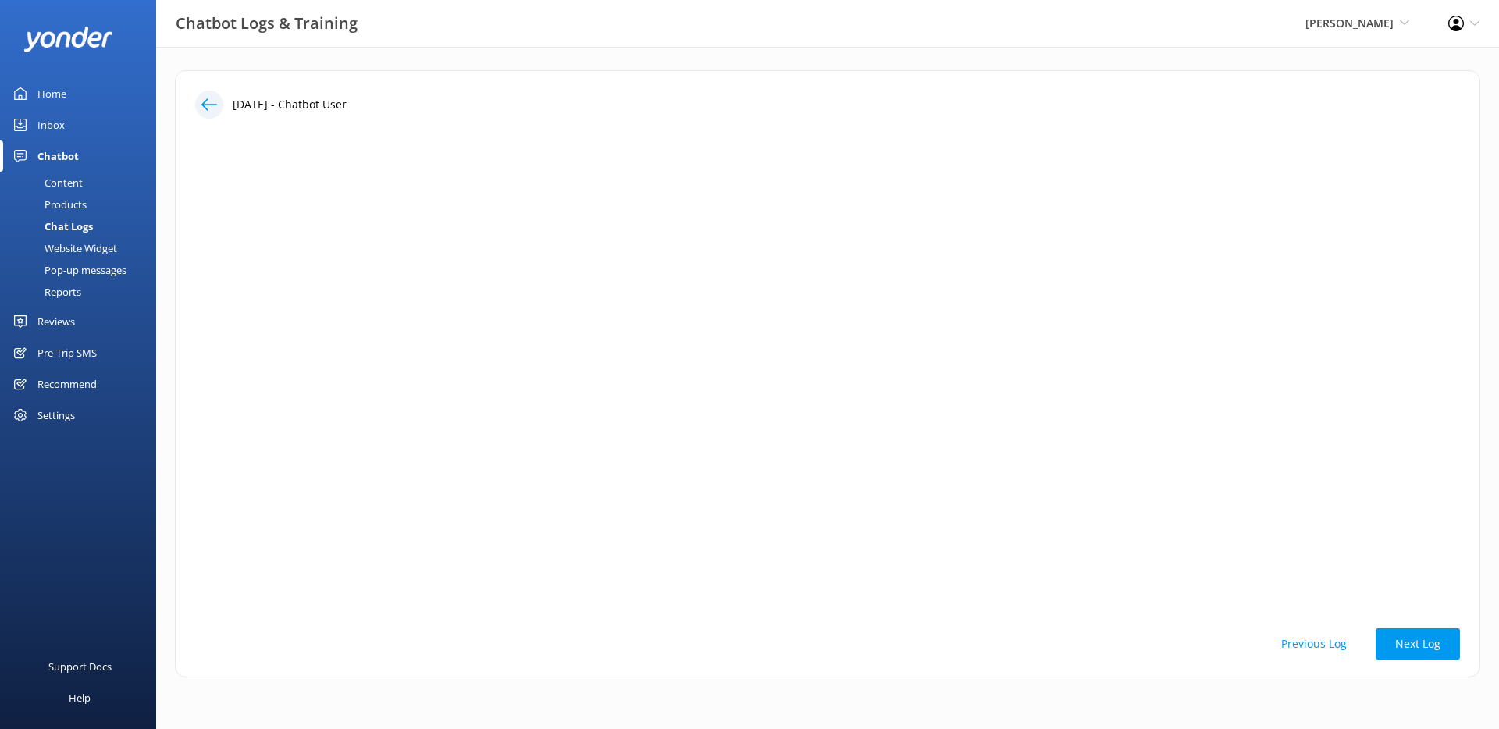
click at [220, 107] on div at bounding box center [209, 105] width 28 height 28
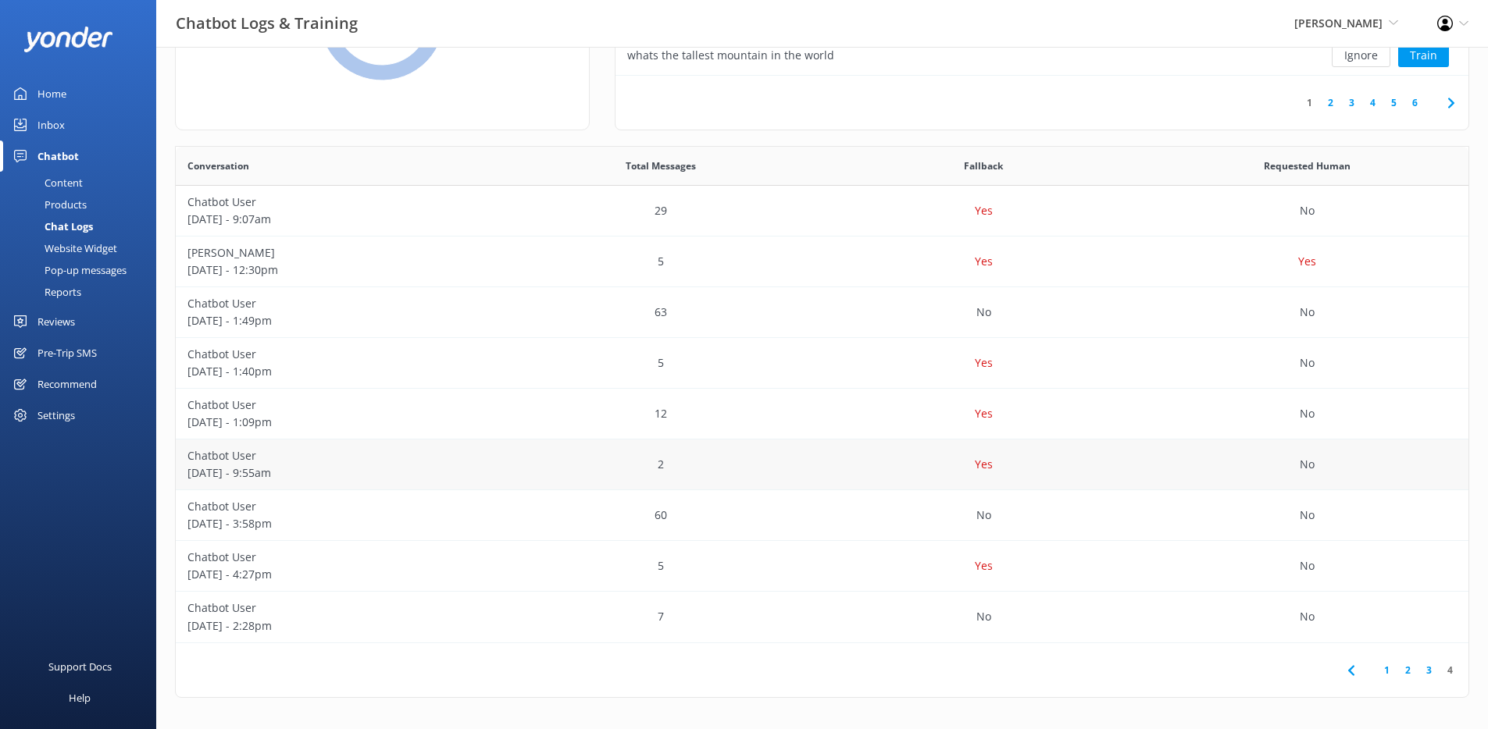
click at [355, 469] on p "[DATE] - 9:55am" at bounding box center [337, 473] width 300 height 17
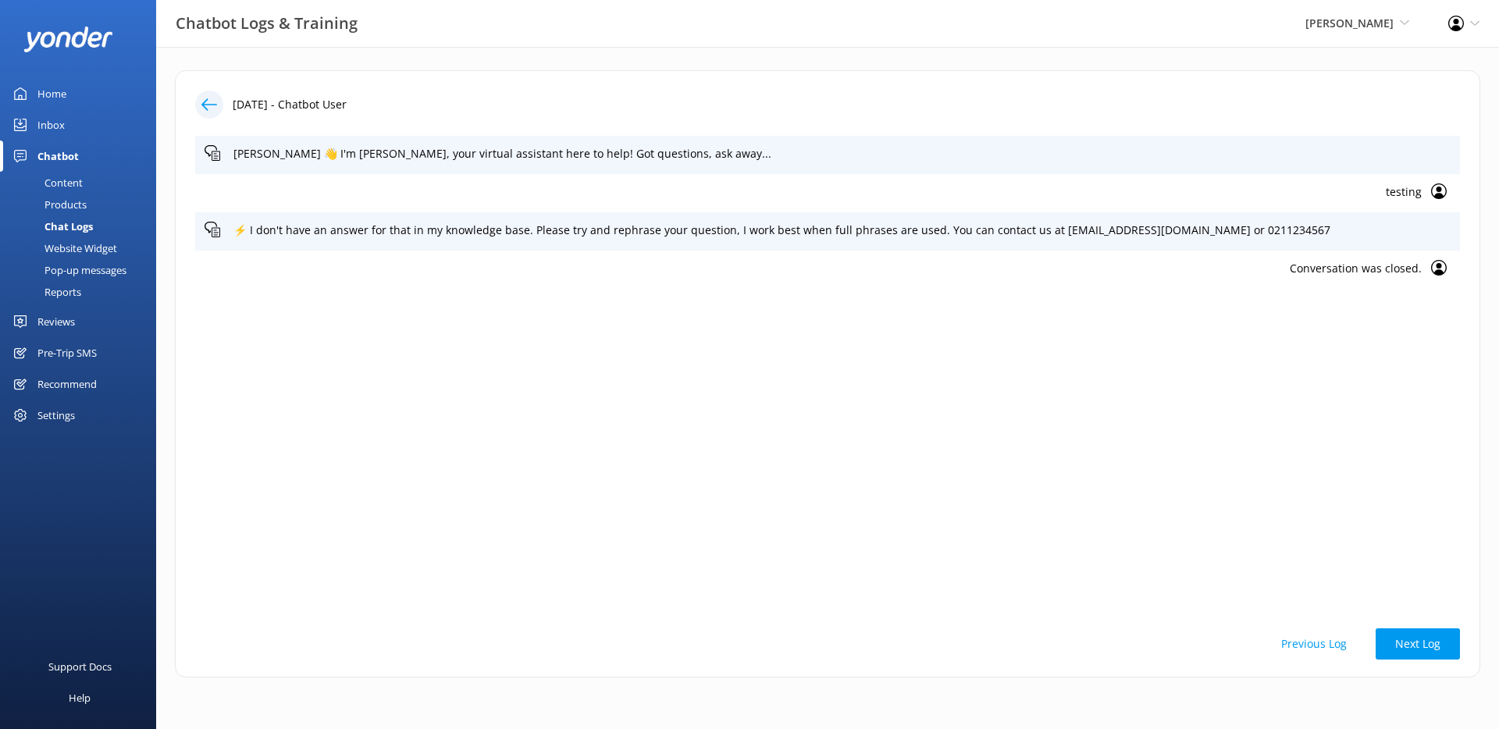
click at [206, 101] on use at bounding box center [209, 104] width 16 height 12
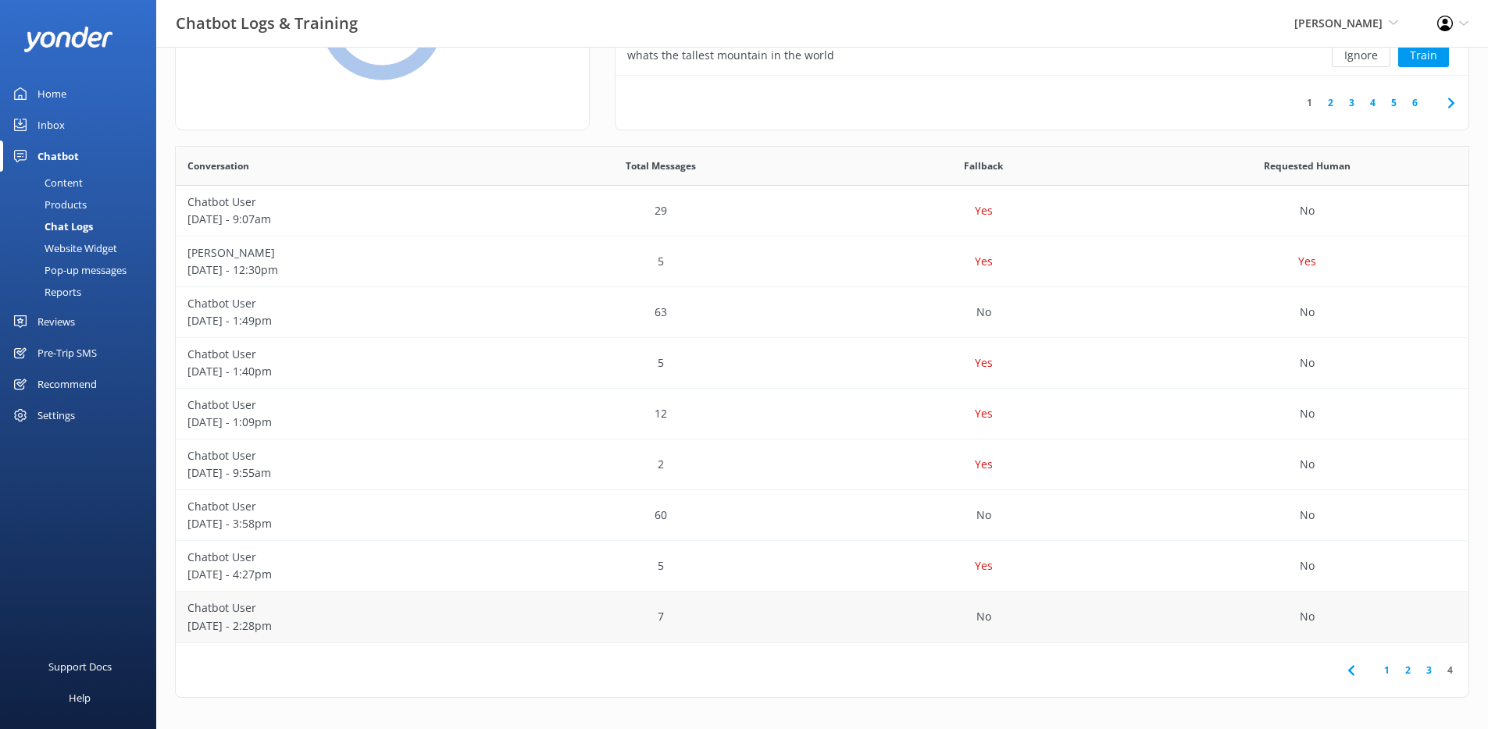
click at [521, 623] on div "7" at bounding box center [660, 617] width 323 height 51
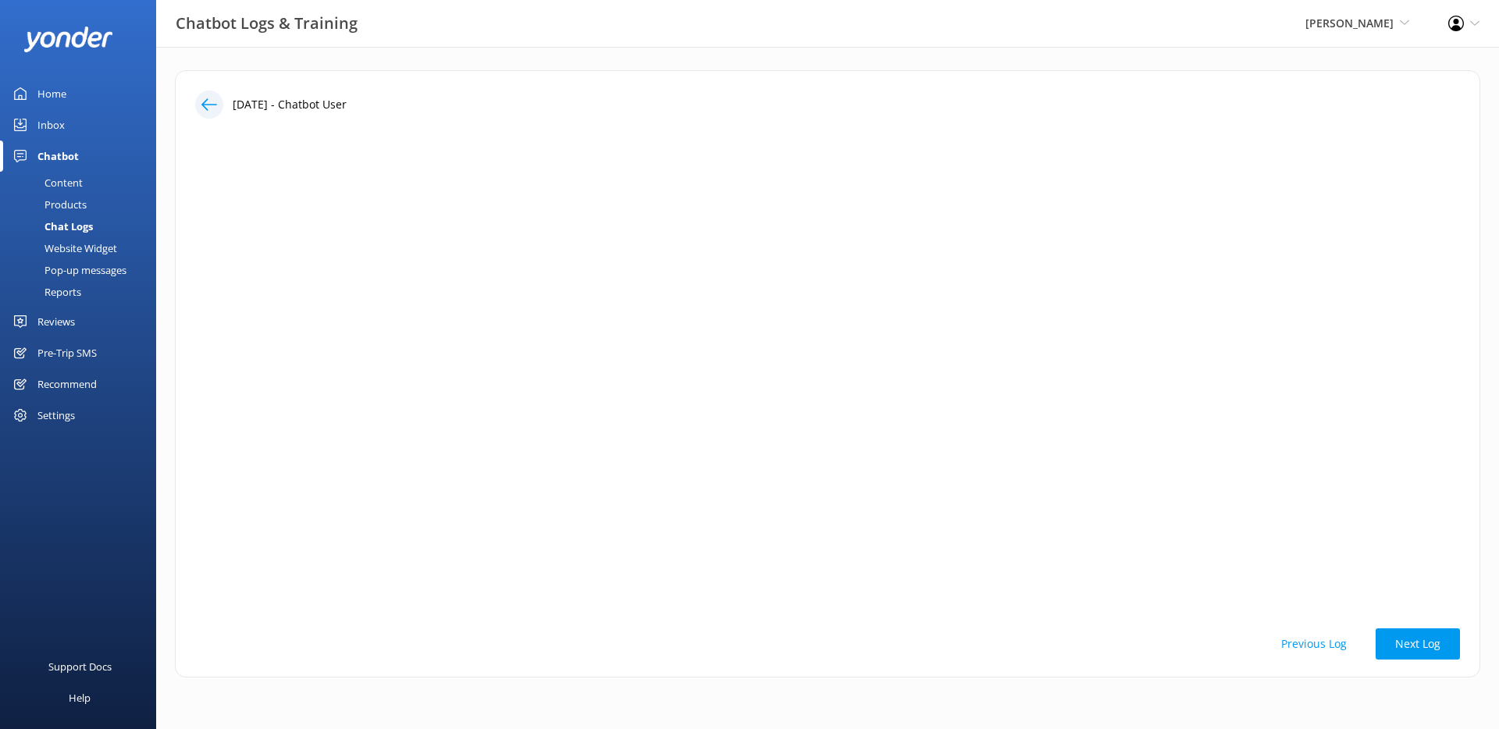
click at [210, 106] on icon at bounding box center [209, 105] width 16 height 16
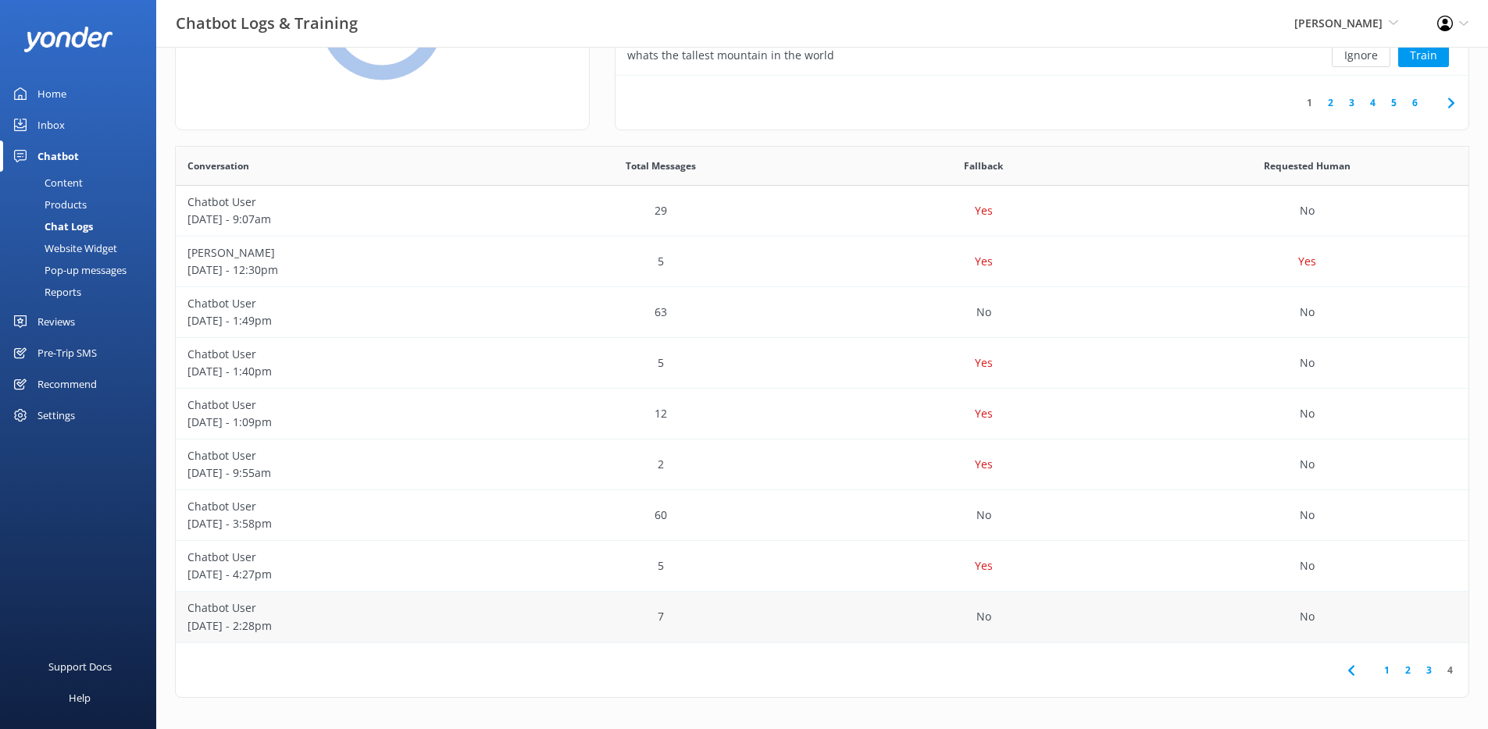
click at [837, 622] on div "No" at bounding box center [983, 617] width 323 height 51
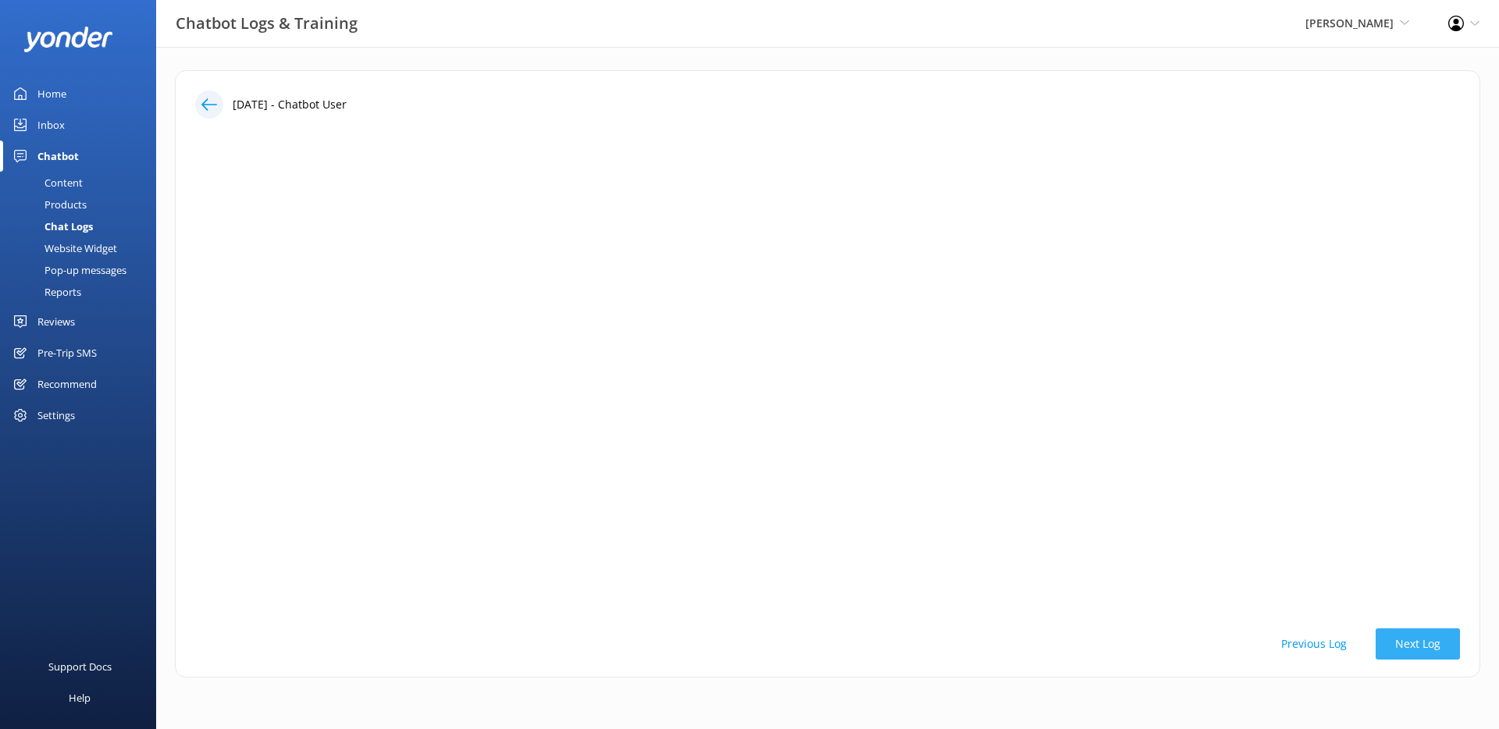
click at [1408, 654] on button "Next Log" at bounding box center [1418, 644] width 84 height 31
click at [1338, 647] on button "Previous Log" at bounding box center [1314, 644] width 105 height 31
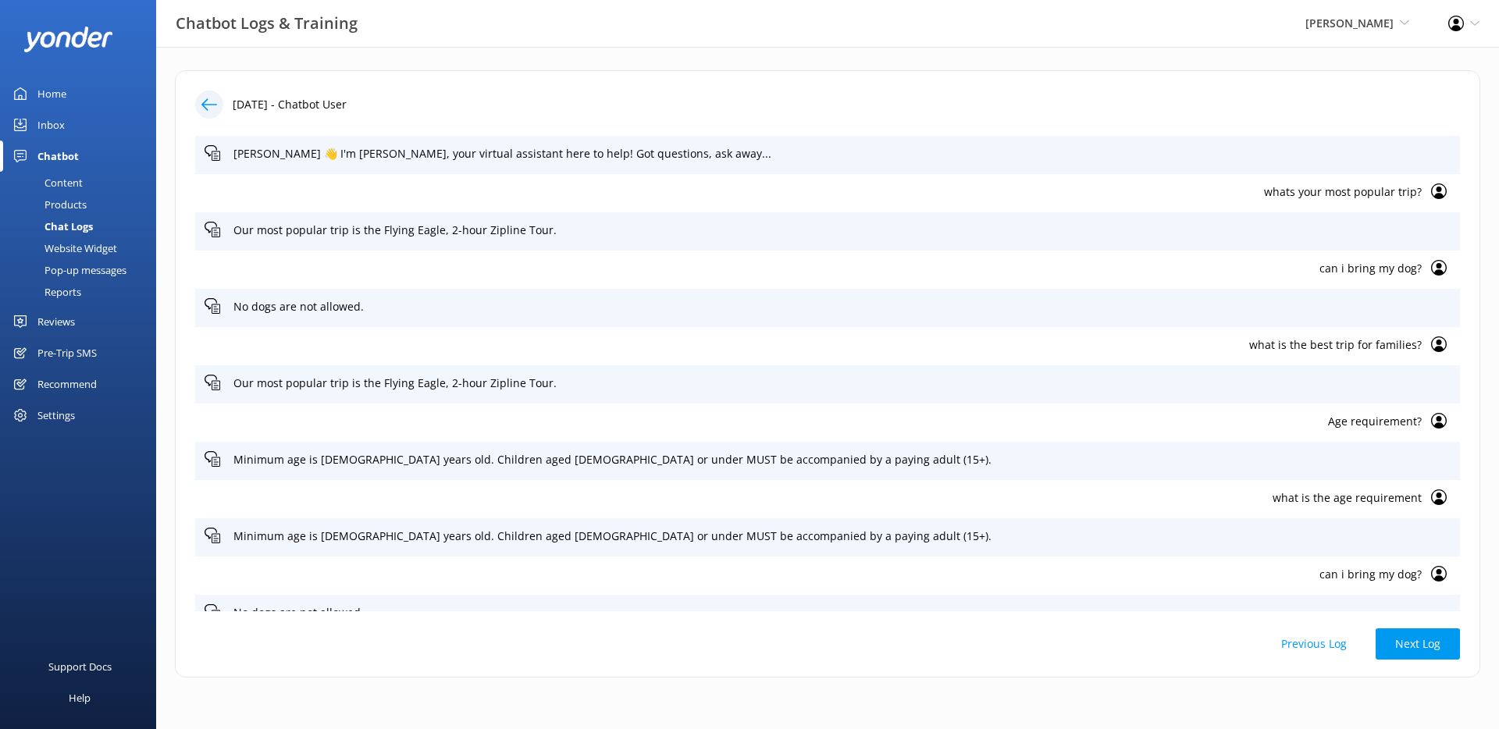
click at [201, 106] on icon at bounding box center [209, 105] width 16 height 16
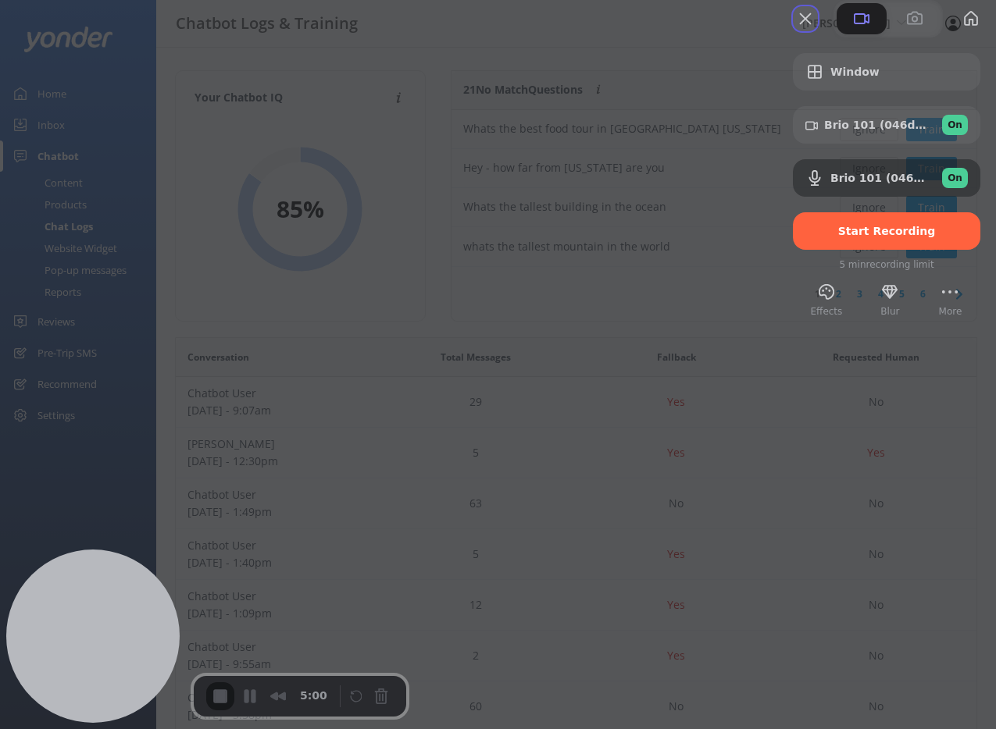
click at [793, 31] on button "Close" at bounding box center [805, 18] width 25 height 25
click at [864, 131] on span "Brio 101 (046d:094d)" at bounding box center [876, 125] width 105 height 12
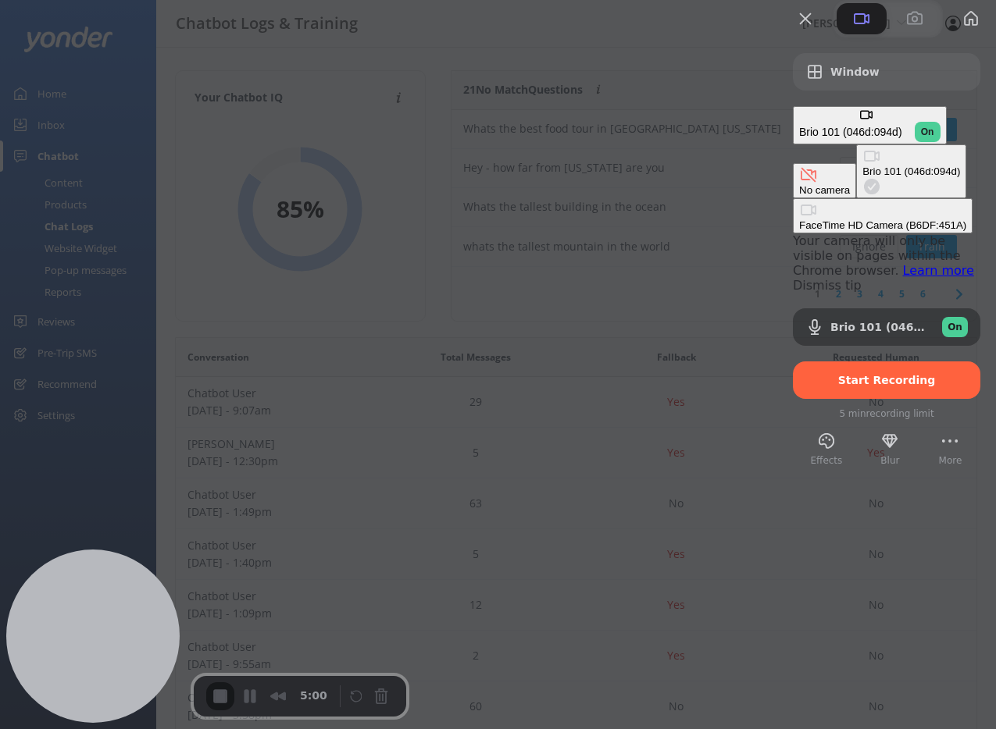
click at [799, 184] on div "No camera" at bounding box center [824, 190] width 51 height 12
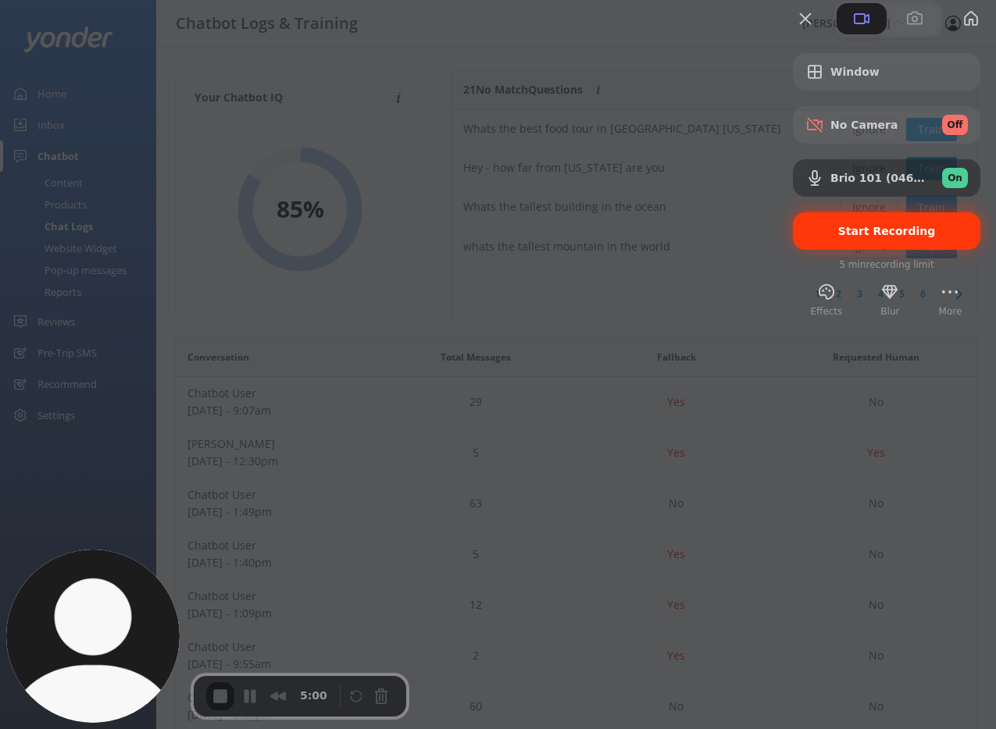
click at [838, 237] on span "Start Recording" at bounding box center [887, 231] width 98 height 12
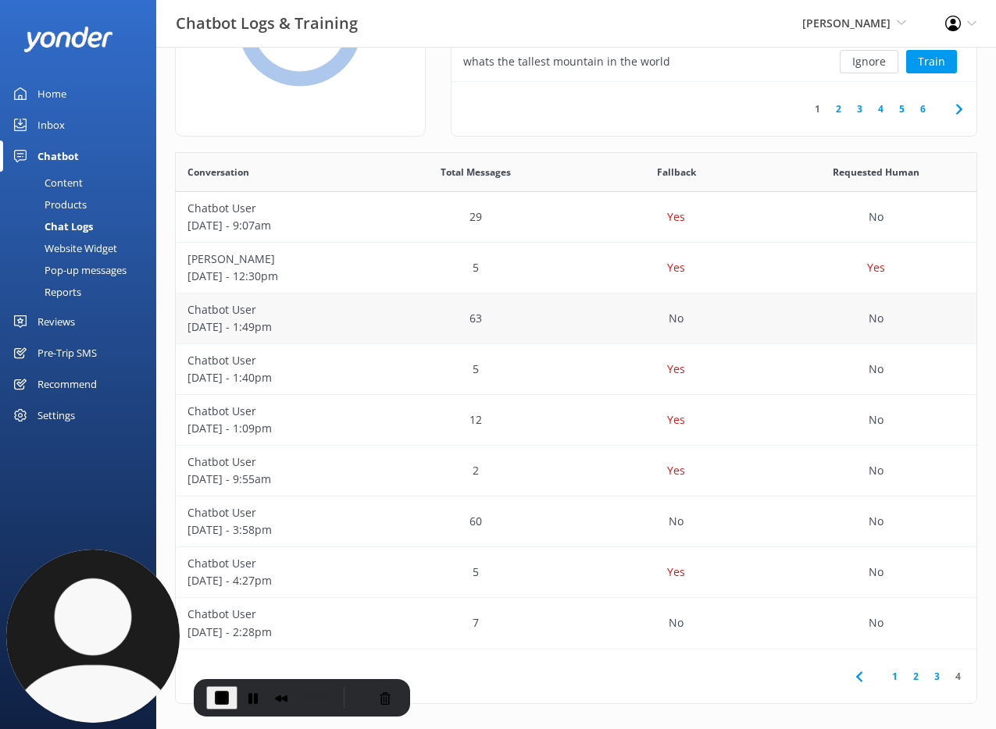
scroll to position [191, 0]
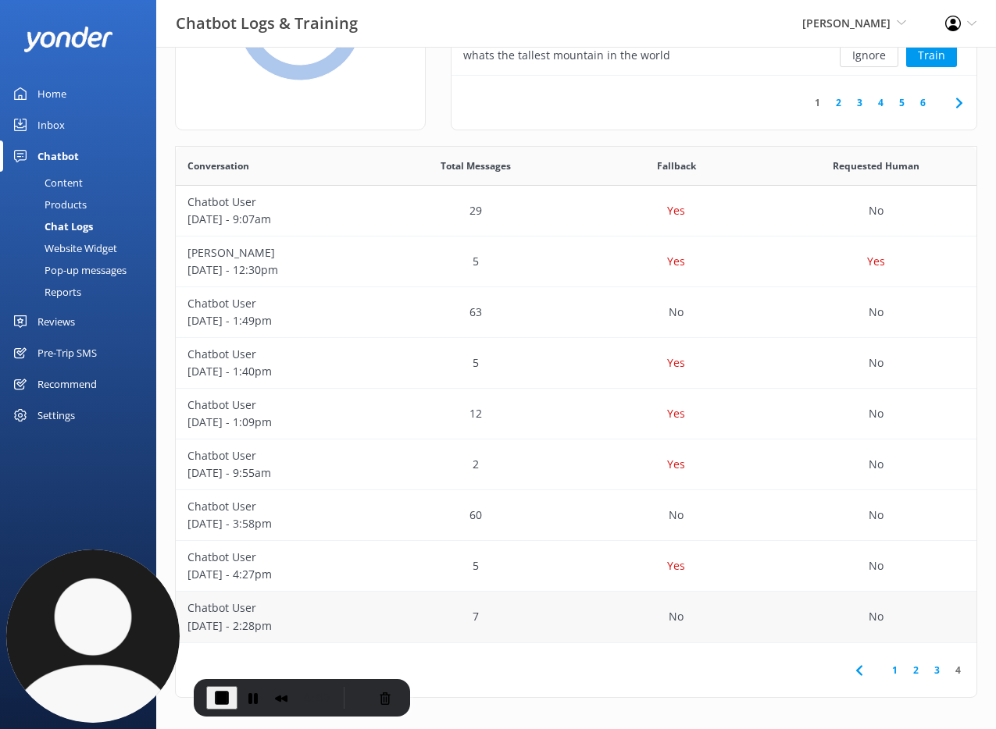
click at [245, 611] on p "Chatbot User" at bounding box center [275, 608] width 176 height 17
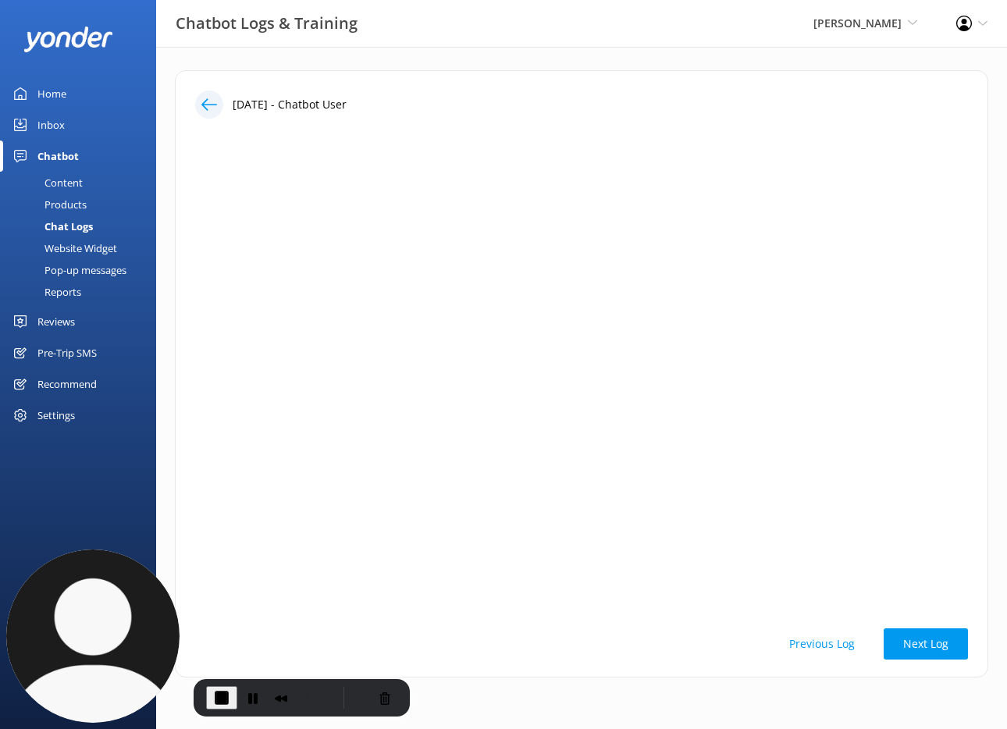
click at [207, 109] on use at bounding box center [209, 104] width 16 height 12
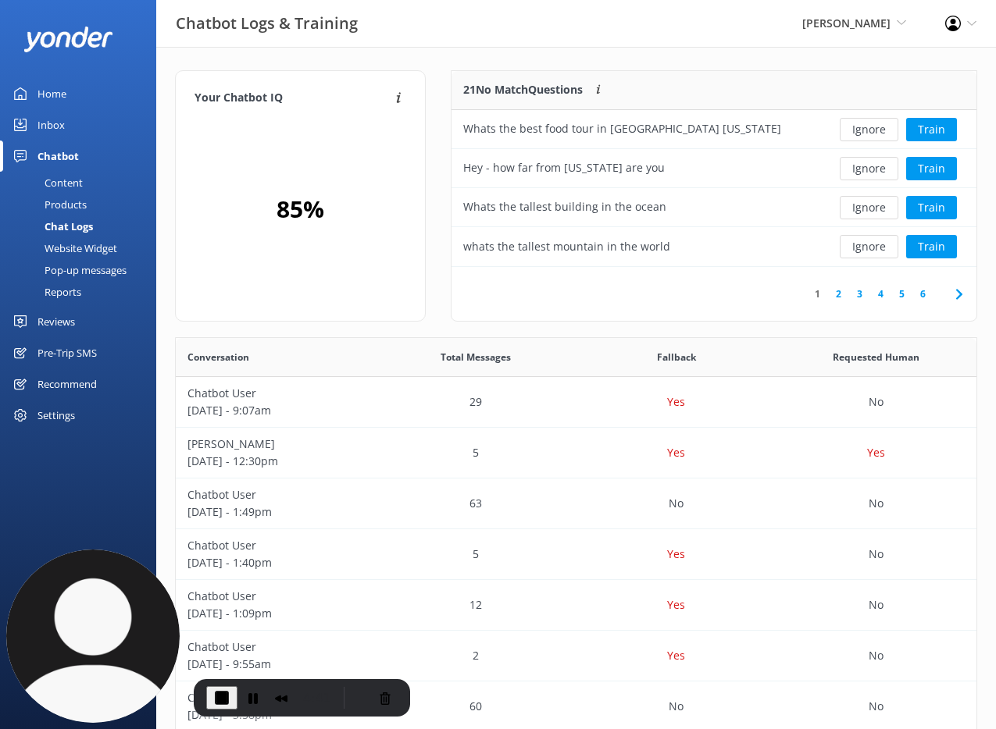
scroll to position [191, 0]
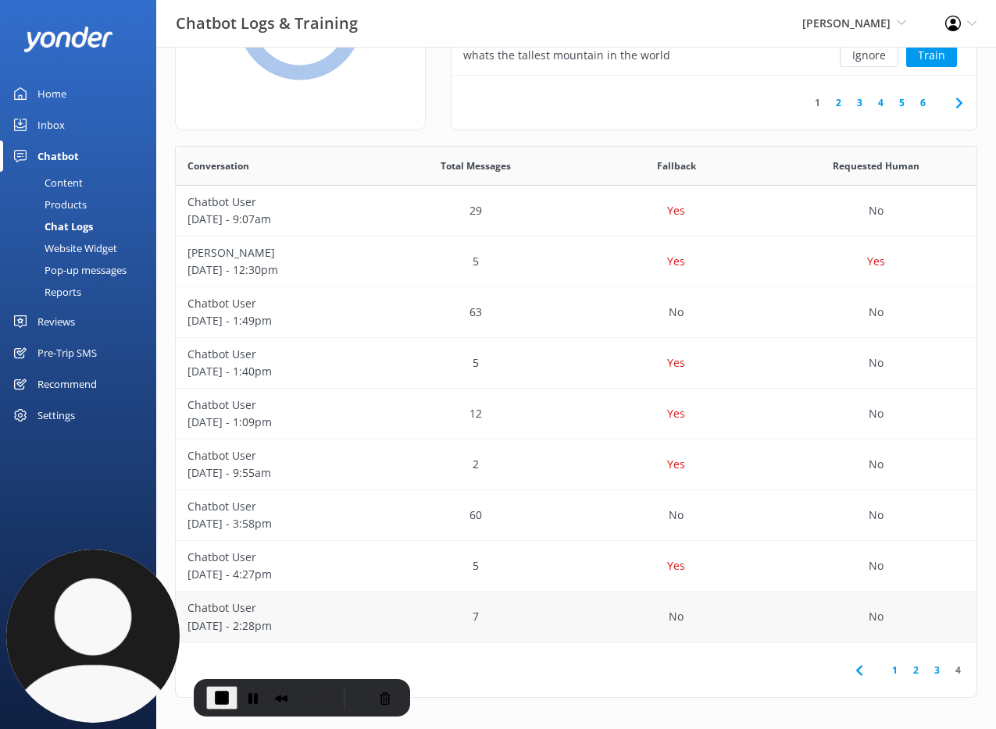
click at [413, 613] on div "7" at bounding box center [476, 617] width 200 height 51
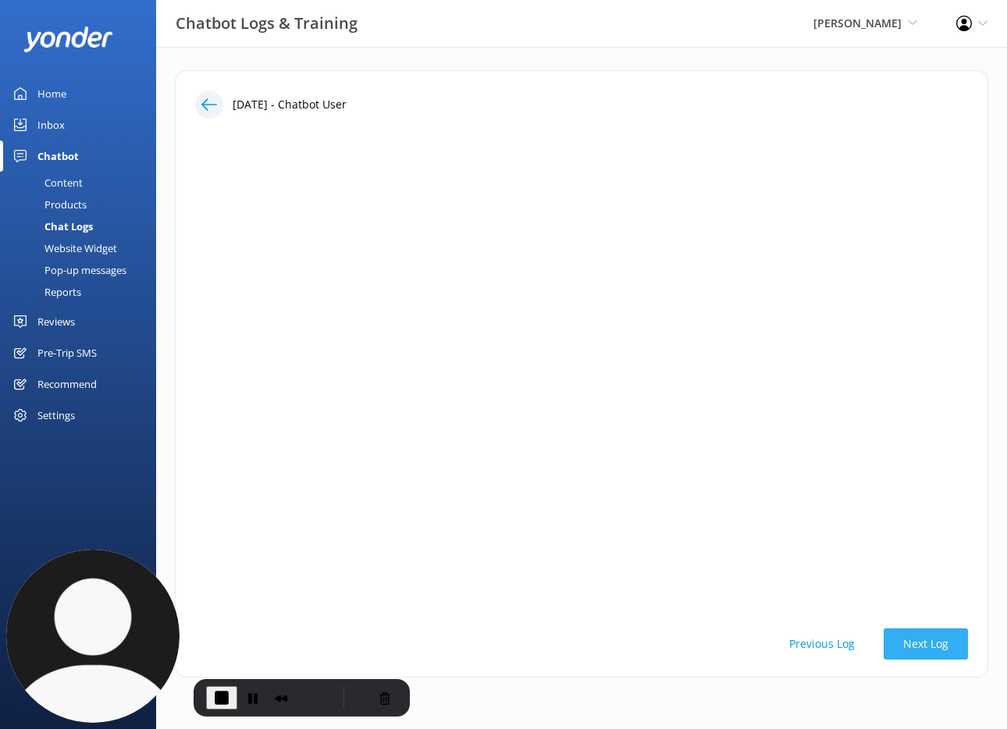
click at [929, 651] on button "Next Log" at bounding box center [926, 644] width 84 height 31
click at [925, 651] on button "Next Log" at bounding box center [926, 644] width 84 height 31
click at [925, 652] on button "Next Log" at bounding box center [926, 644] width 84 height 31
click at [846, 647] on button "Previous Log" at bounding box center [822, 644] width 105 height 31
click at [839, 644] on button "Previous Log" at bounding box center [822, 644] width 105 height 31
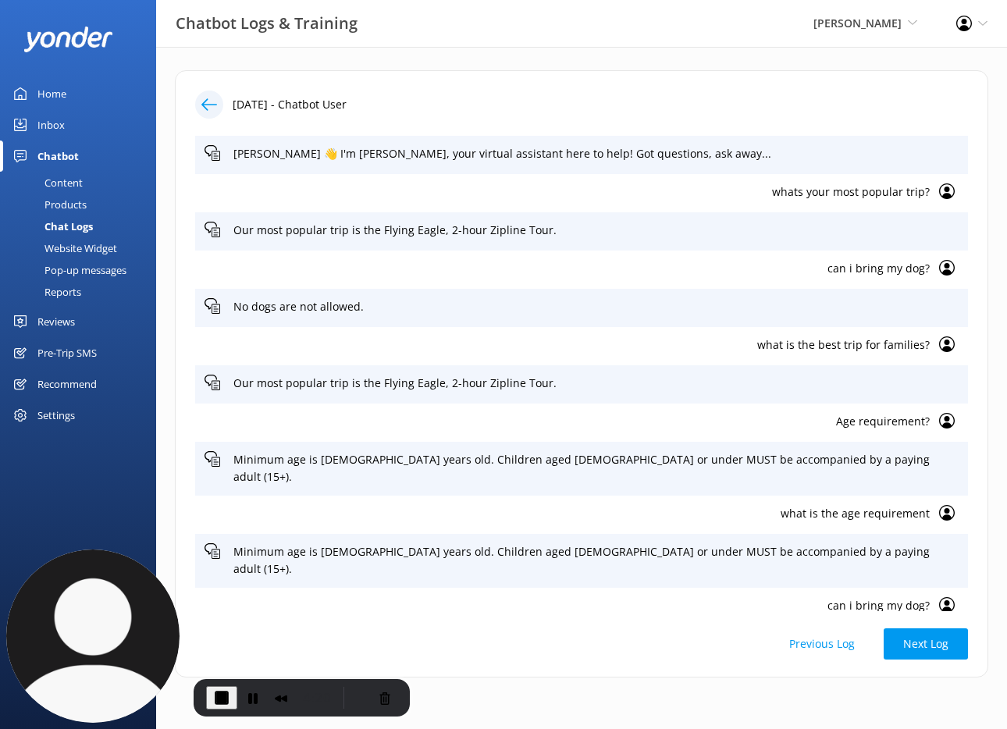
click at [209, 104] on icon at bounding box center [209, 105] width 16 height 16
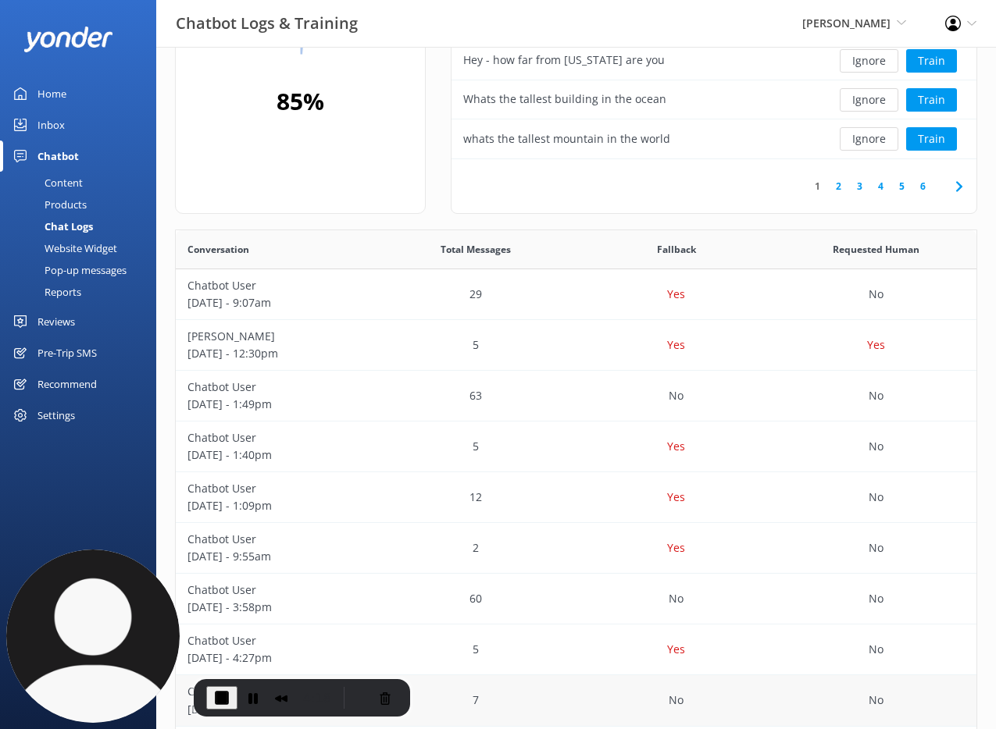
scroll to position [191, 0]
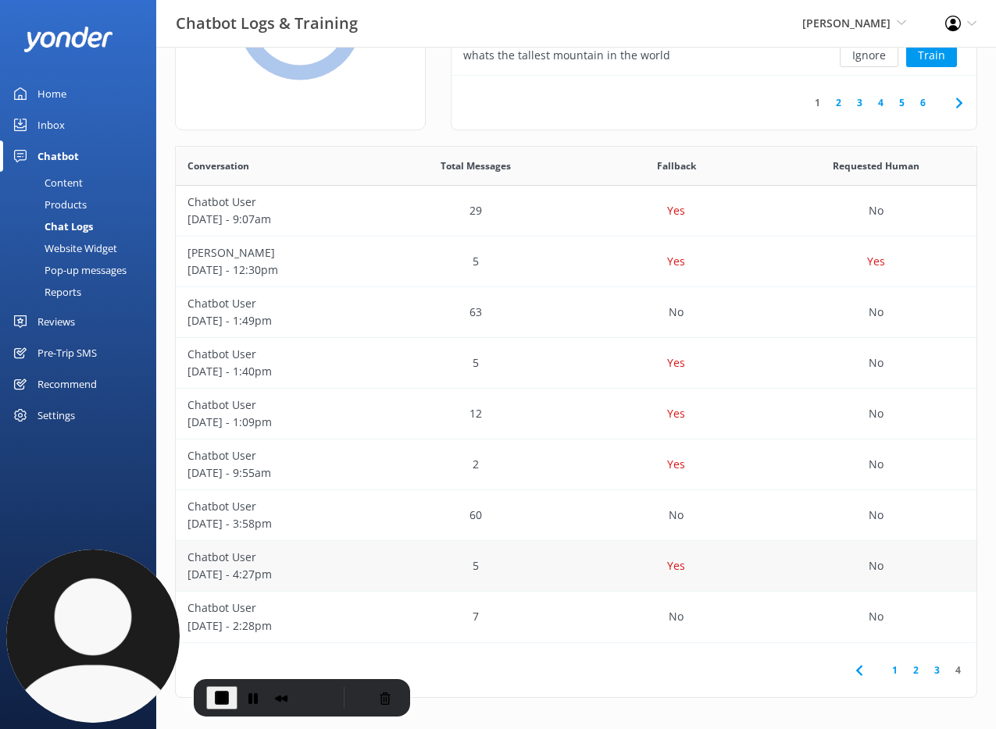
click at [232, 555] on p "Chatbot User" at bounding box center [275, 557] width 176 height 17
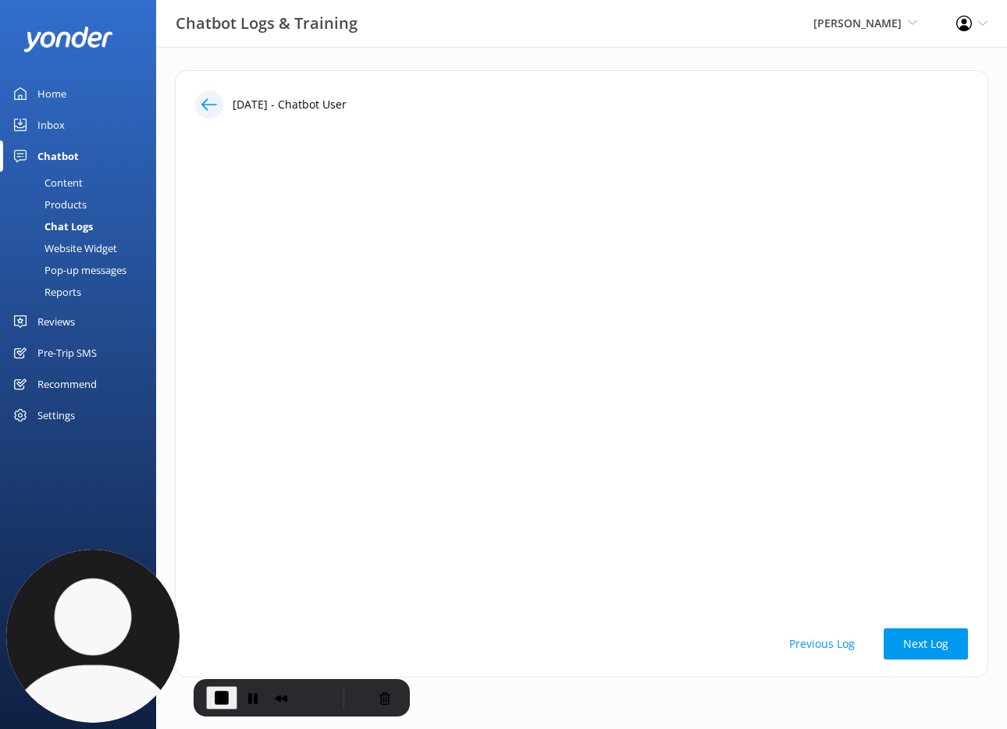
click at [216, 104] on use at bounding box center [209, 104] width 16 height 12
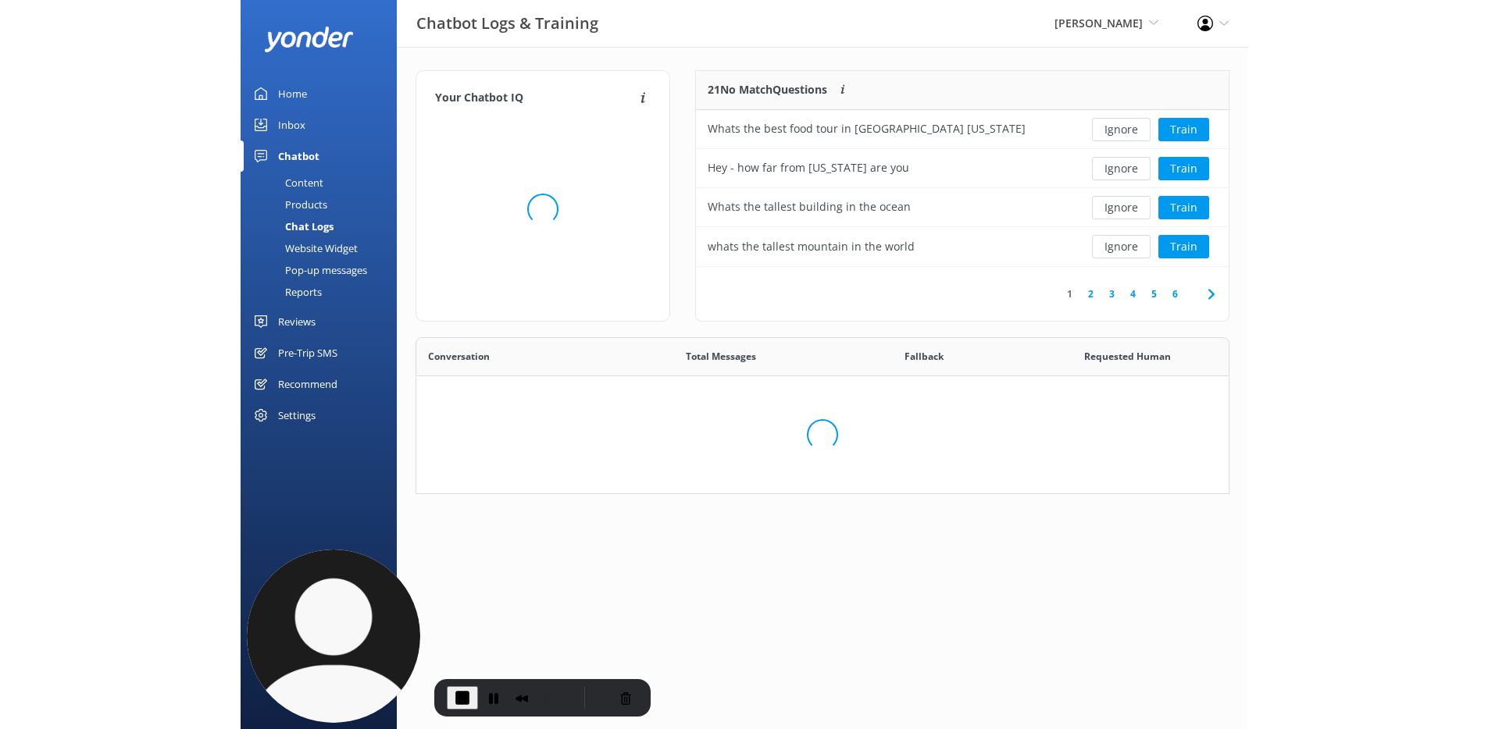
scroll to position [184, 513]
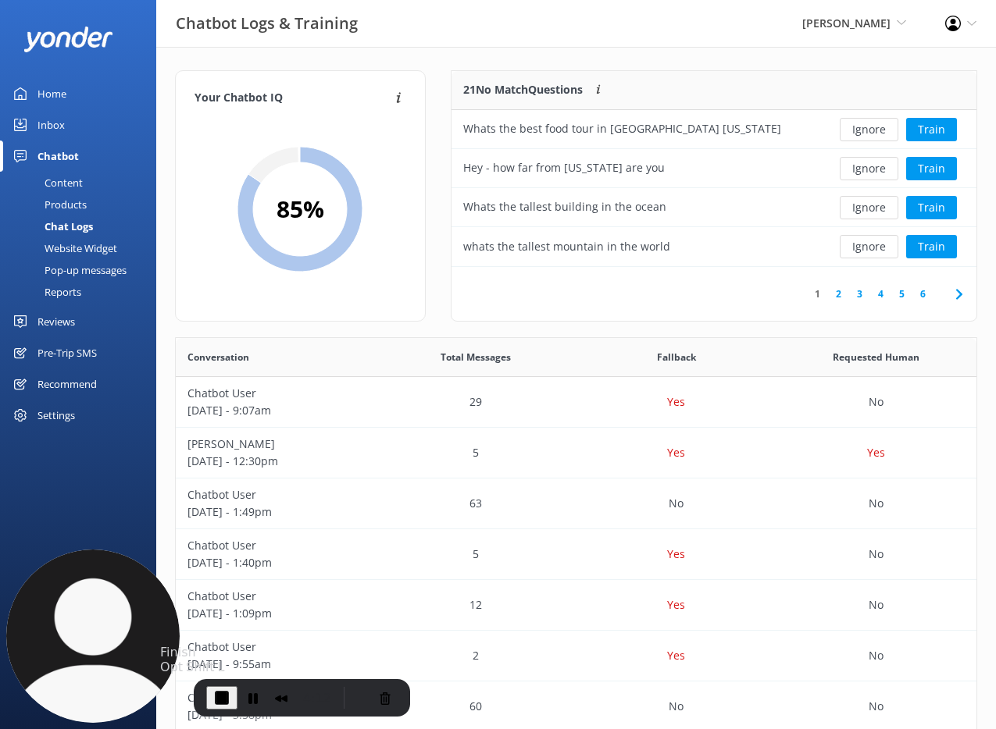
click at [222, 700] on span "End Recording" at bounding box center [221, 698] width 19 height 19
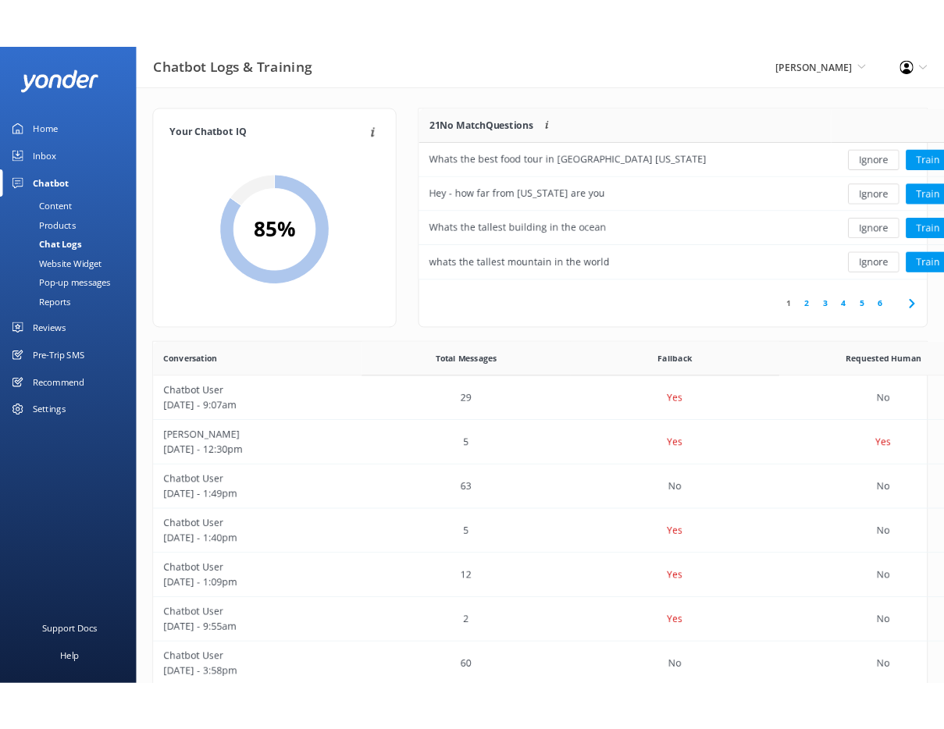
scroll to position [485, 804]
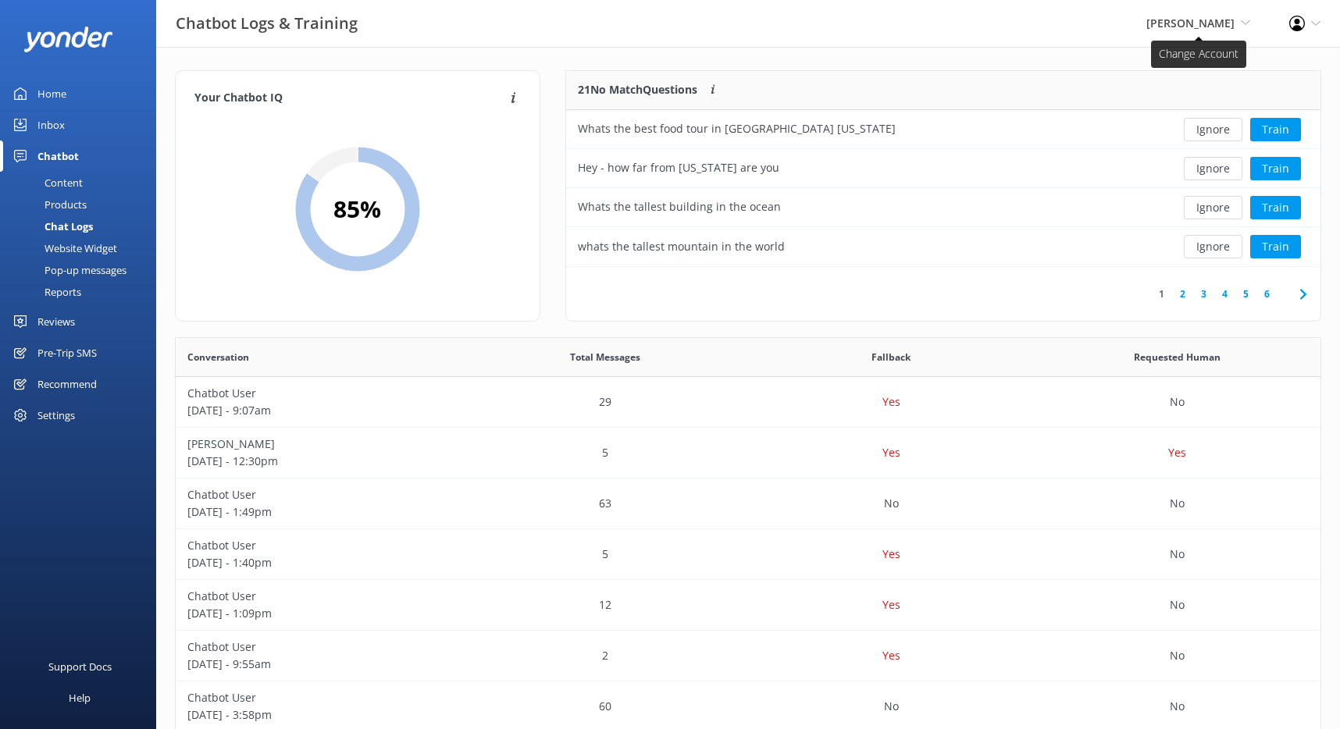
click at [1226, 20] on span "[PERSON_NAME]" at bounding box center [1190, 23] width 88 height 15
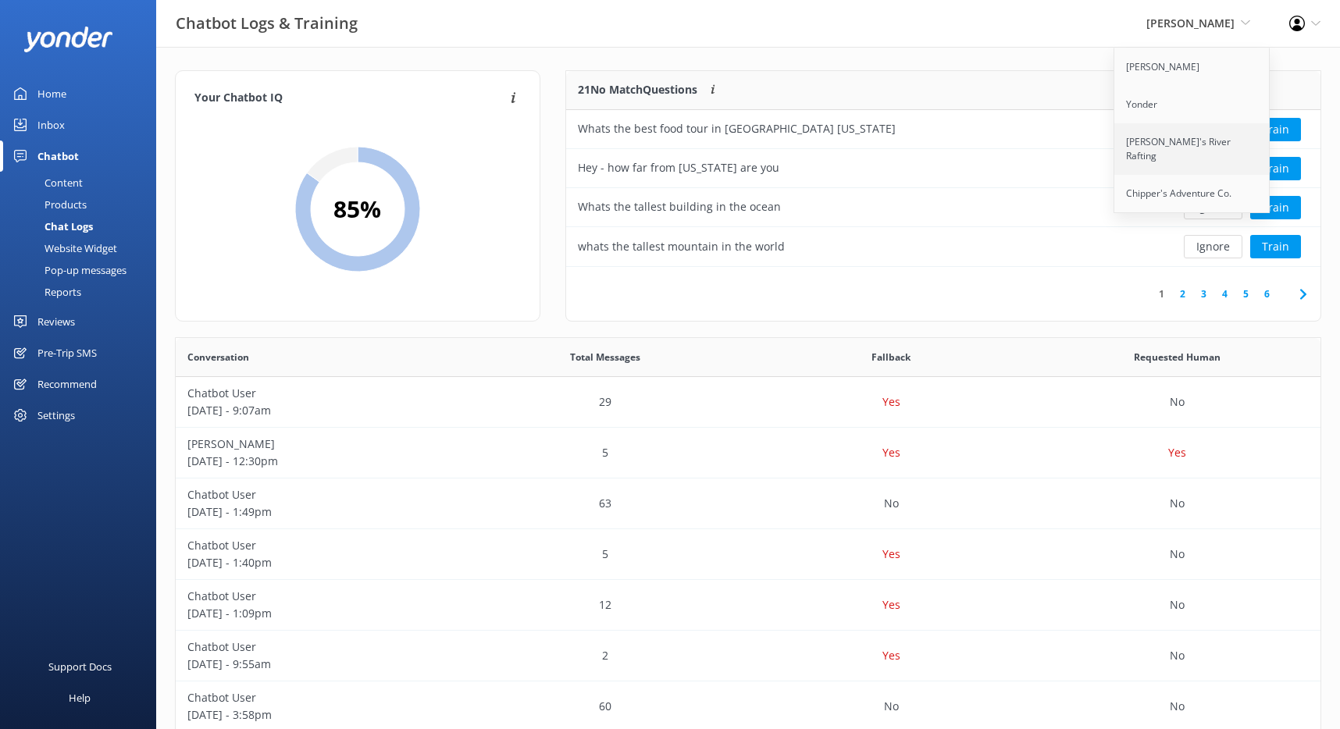
click at [1140, 139] on link "[PERSON_NAME]'s River Rafting" at bounding box center [1192, 149] width 156 height 52
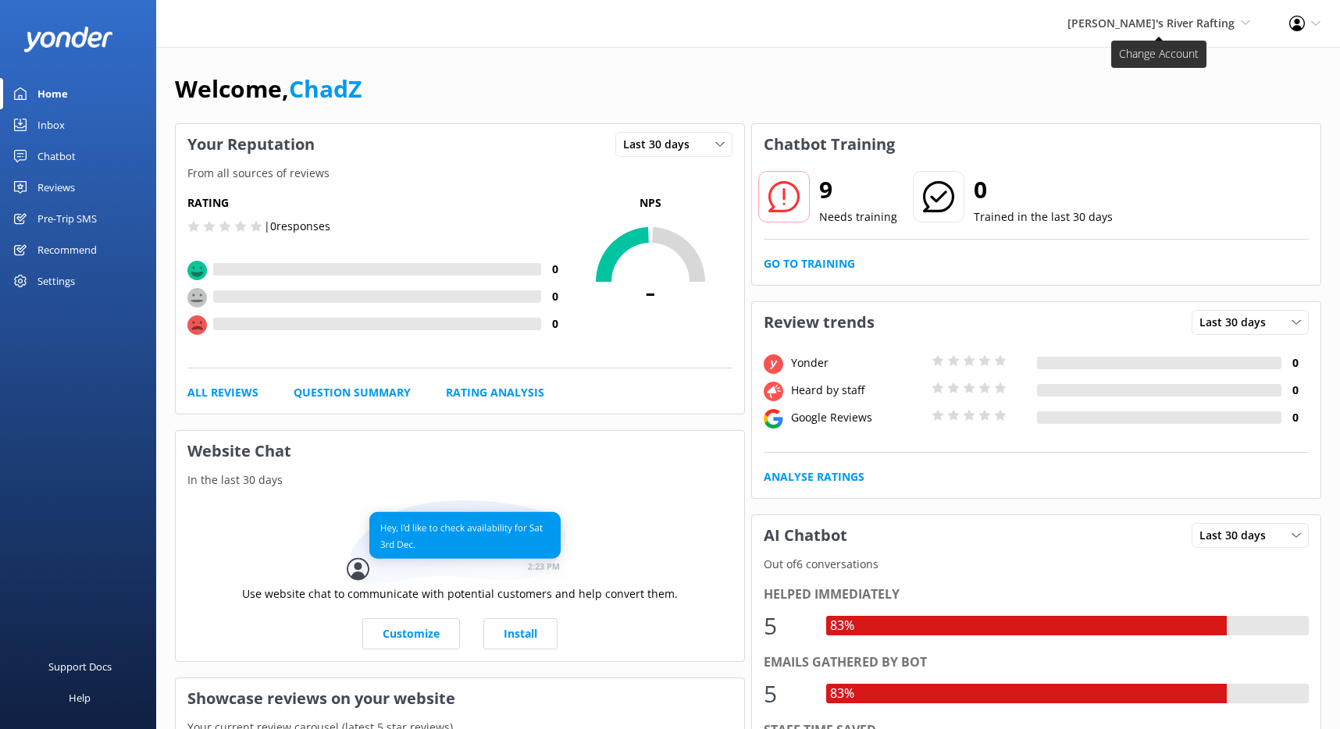
click at [1154, 27] on span "[PERSON_NAME]'s River Rafting" at bounding box center [1151, 23] width 167 height 15
click at [1051, 31] on div "[PERSON_NAME]'s River Rafting [PERSON_NAME] [PERSON_NAME]'s River Rafting [PERS…" at bounding box center [670, 23] width 1340 height 47
click at [1142, 20] on span "[PERSON_NAME]'s River Rafting" at bounding box center [1151, 23] width 167 height 15
click at [1041, 30] on div "[PERSON_NAME]'s River Rafting [PERSON_NAME] [PERSON_NAME]'s River Rafting [PERS…" at bounding box center [670, 23] width 1340 height 47
click at [1320, 22] on icon at bounding box center [1315, 23] width 9 height 9
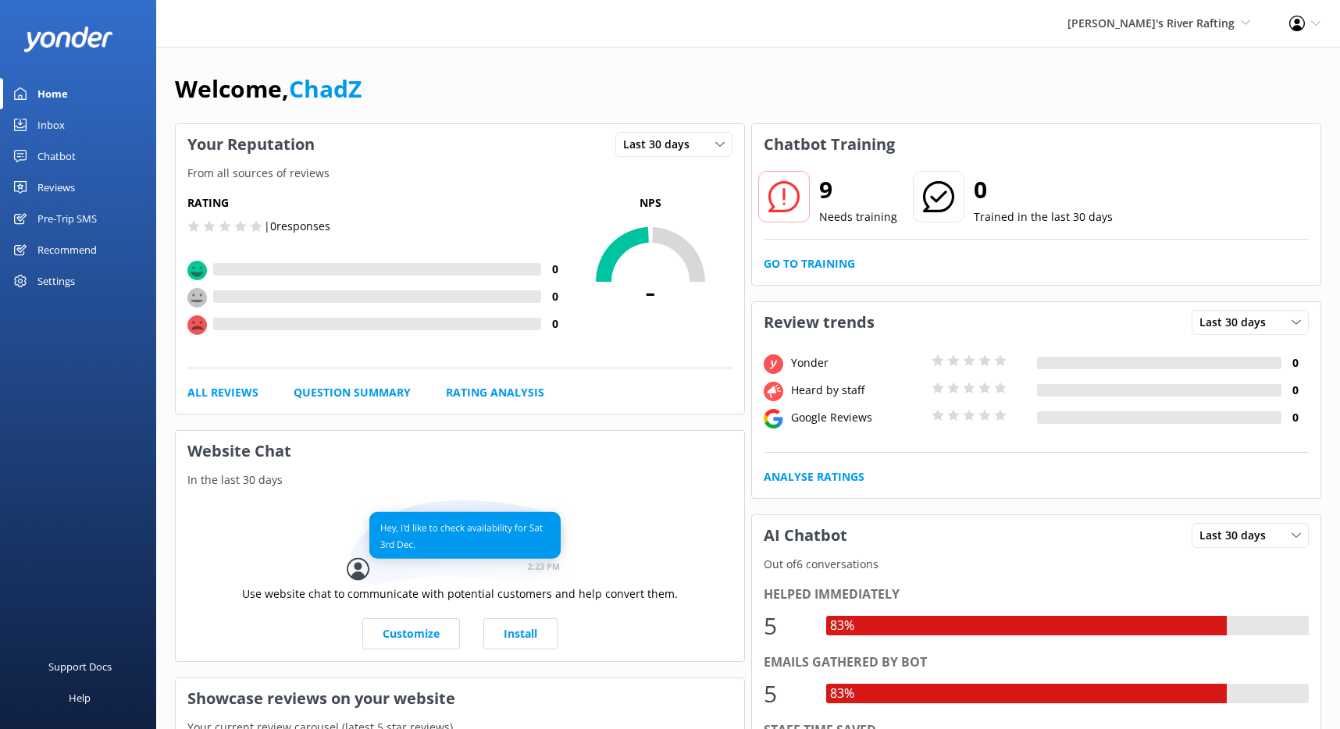
click at [1030, 20] on div "[PERSON_NAME]'s River Rafting [PERSON_NAME] [PERSON_NAME]'s River Rafting [PERS…" at bounding box center [670, 23] width 1340 height 47
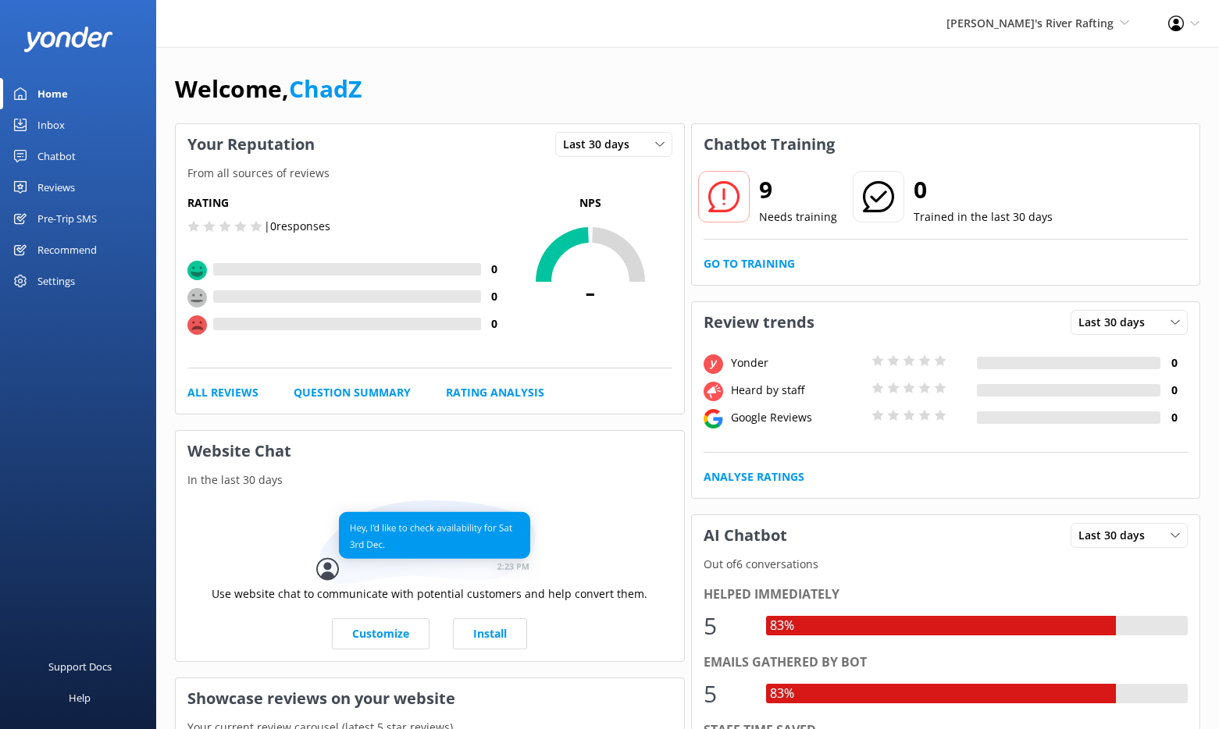
click at [64, 123] on link "Inbox" at bounding box center [78, 124] width 156 height 31
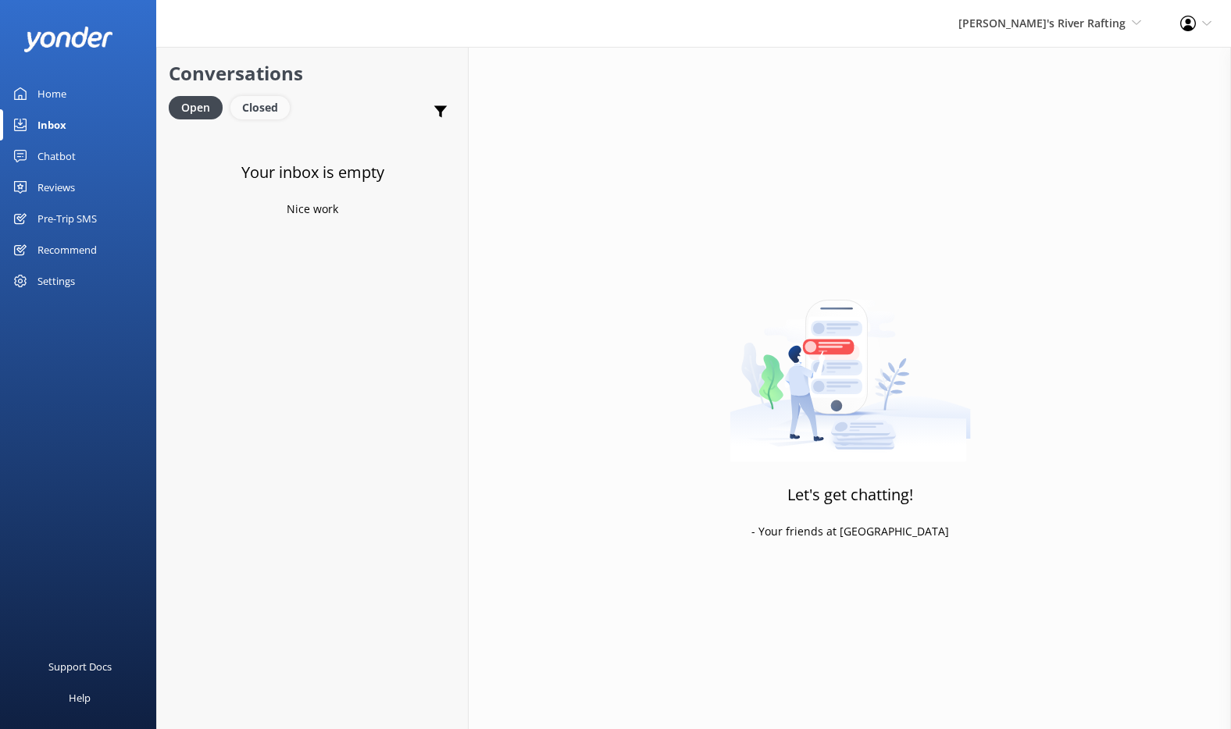
click at [271, 109] on div "Closed" at bounding box center [259, 107] width 59 height 23
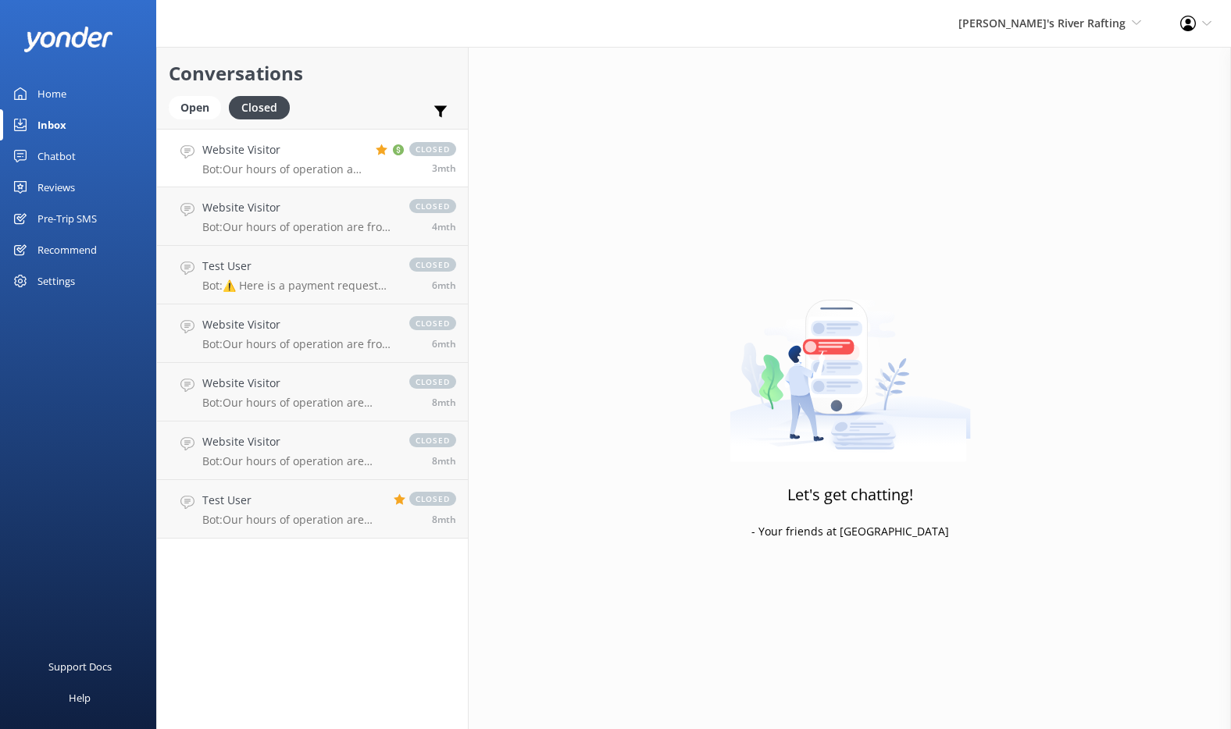
click at [326, 152] on h4 "Website Visitor" at bounding box center [283, 149] width 162 height 17
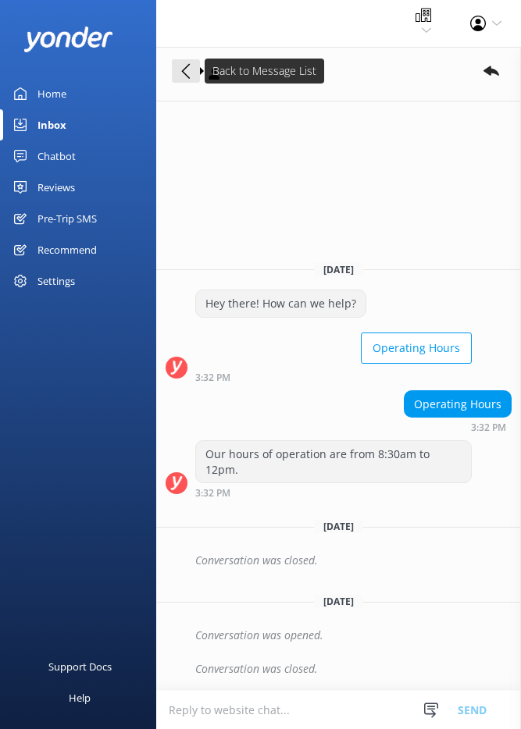
click at [185, 78] on icon at bounding box center [186, 71] width 16 height 16
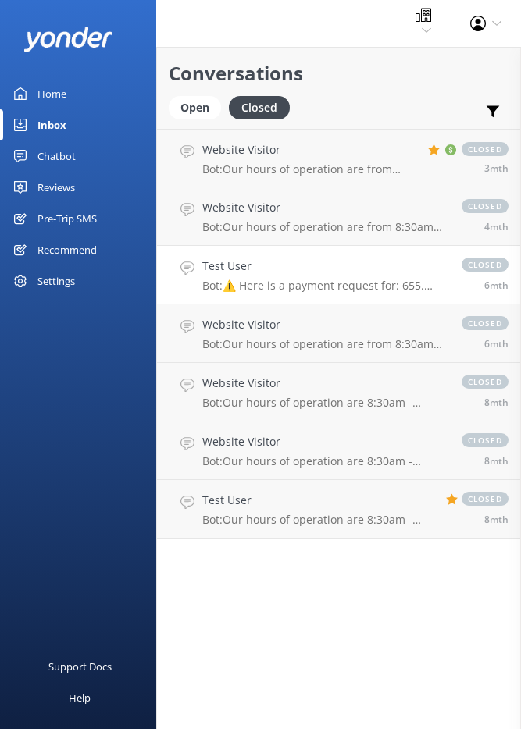
click at [330, 265] on h4 "Test User" at bounding box center [324, 266] width 244 height 17
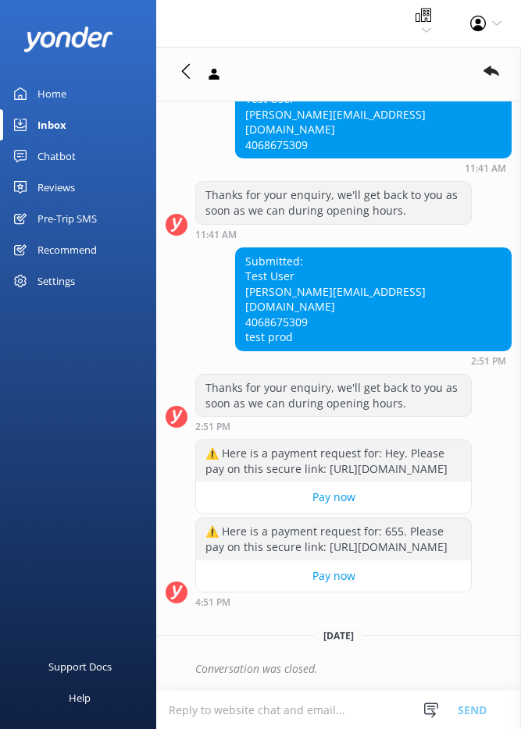
scroll to position [319, 0]
click at [188, 75] on icon at bounding box center [186, 71] width 16 height 16
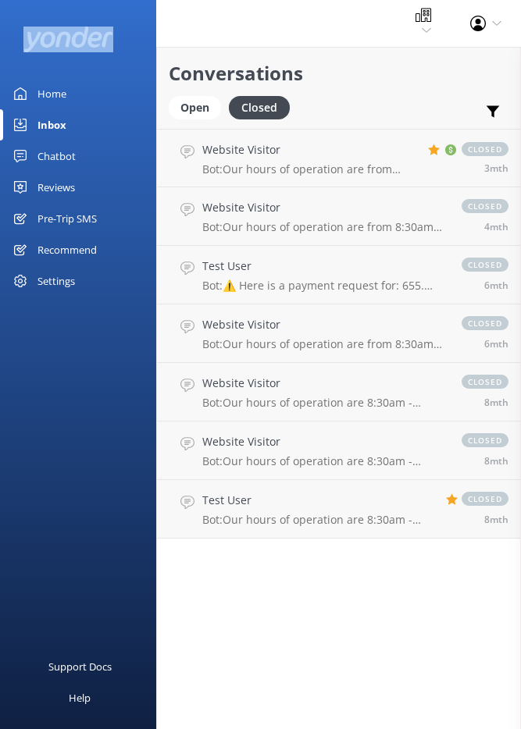
click at [498, 24] on icon at bounding box center [496, 23] width 9 height 9
click at [365, 26] on div "[PERSON_NAME]'s River Rafting [PERSON_NAME] [PERSON_NAME]'s River Rafting [PERS…" at bounding box center [260, 23] width 521 height 47
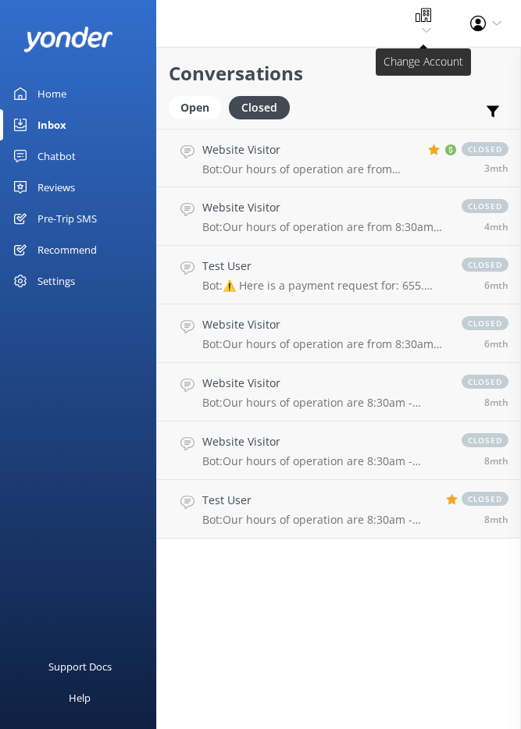
click at [430, 29] on icon at bounding box center [426, 30] width 9 height 9
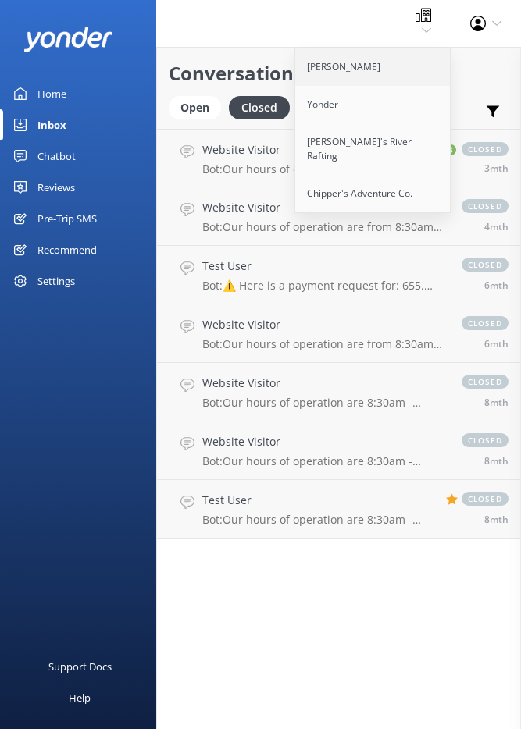
click at [363, 73] on link "[PERSON_NAME]" at bounding box center [373, 66] width 156 height 37
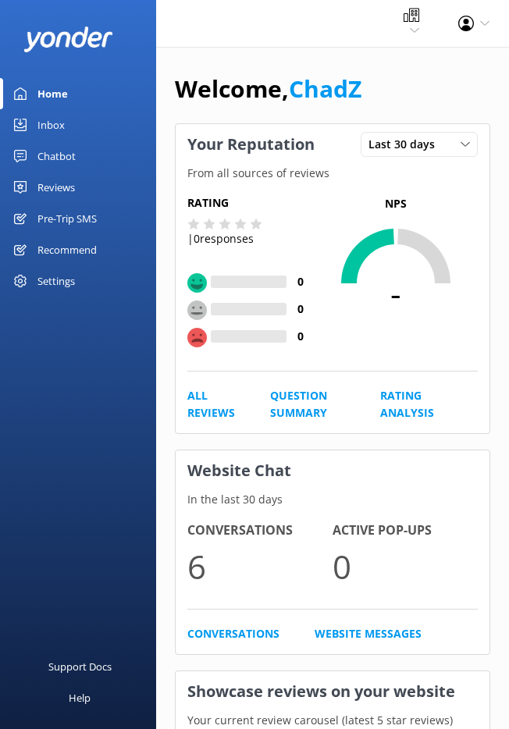
click at [52, 124] on div "Inbox" at bounding box center [50, 124] width 27 height 31
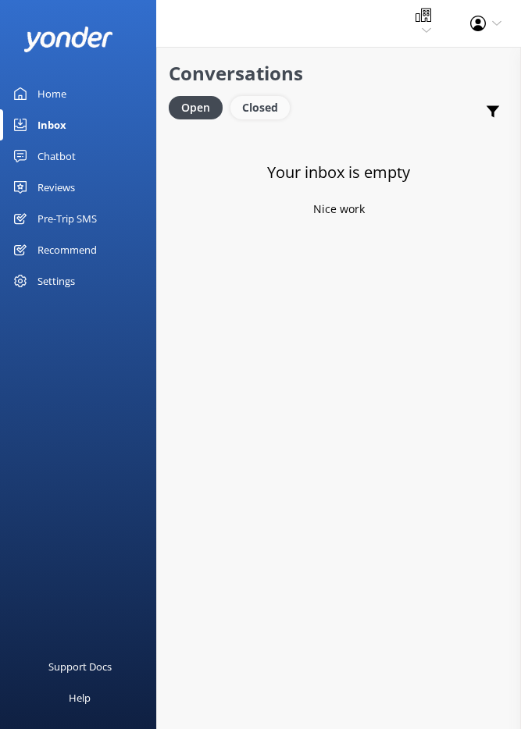
click at [262, 111] on div "Closed" at bounding box center [259, 107] width 59 height 23
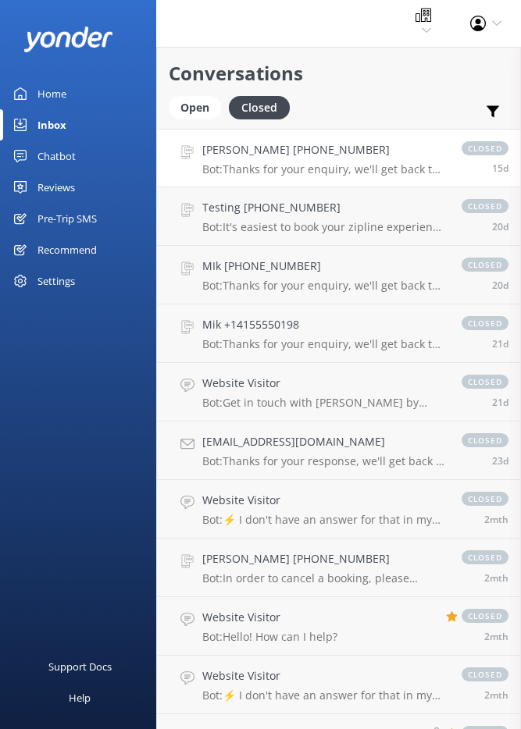
click at [355, 167] on p "Bot: Thanks for your enquiry, we'll get back to you as soon as we can during op…" at bounding box center [324, 169] width 244 height 14
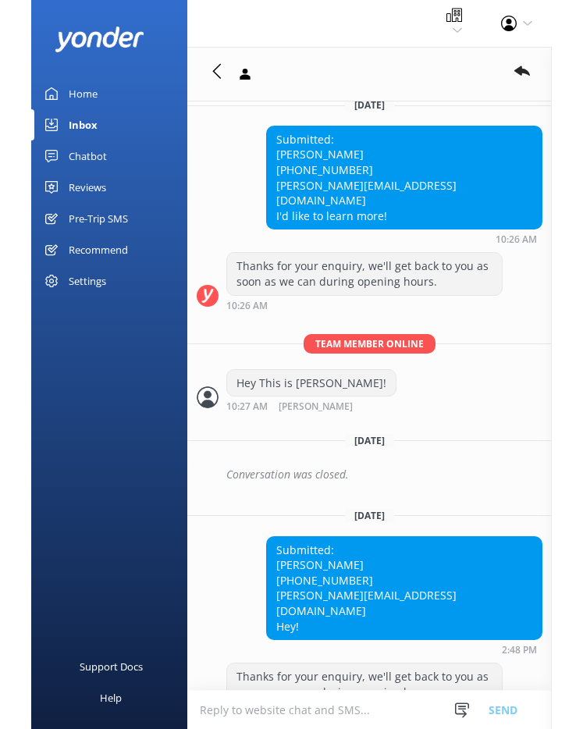
scroll to position [2003, 0]
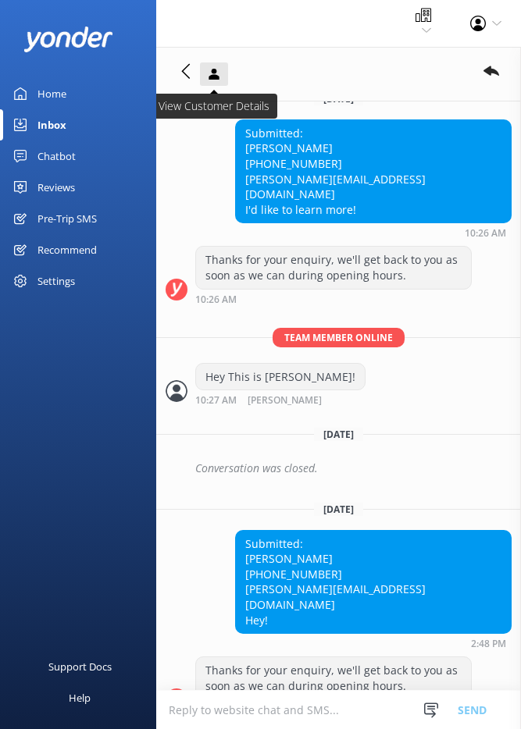
click at [208, 76] on icon at bounding box center [214, 74] width 16 height 16
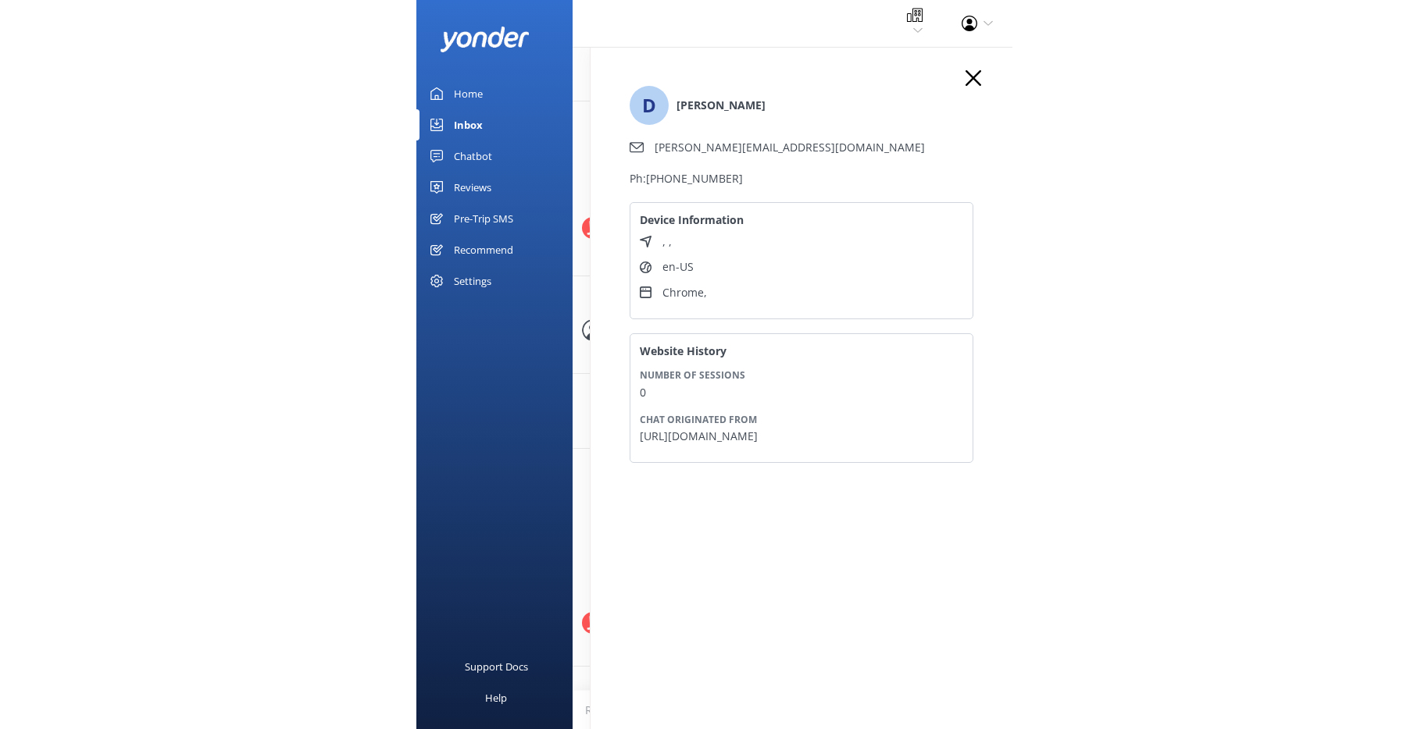
scroll to position [1780, 0]
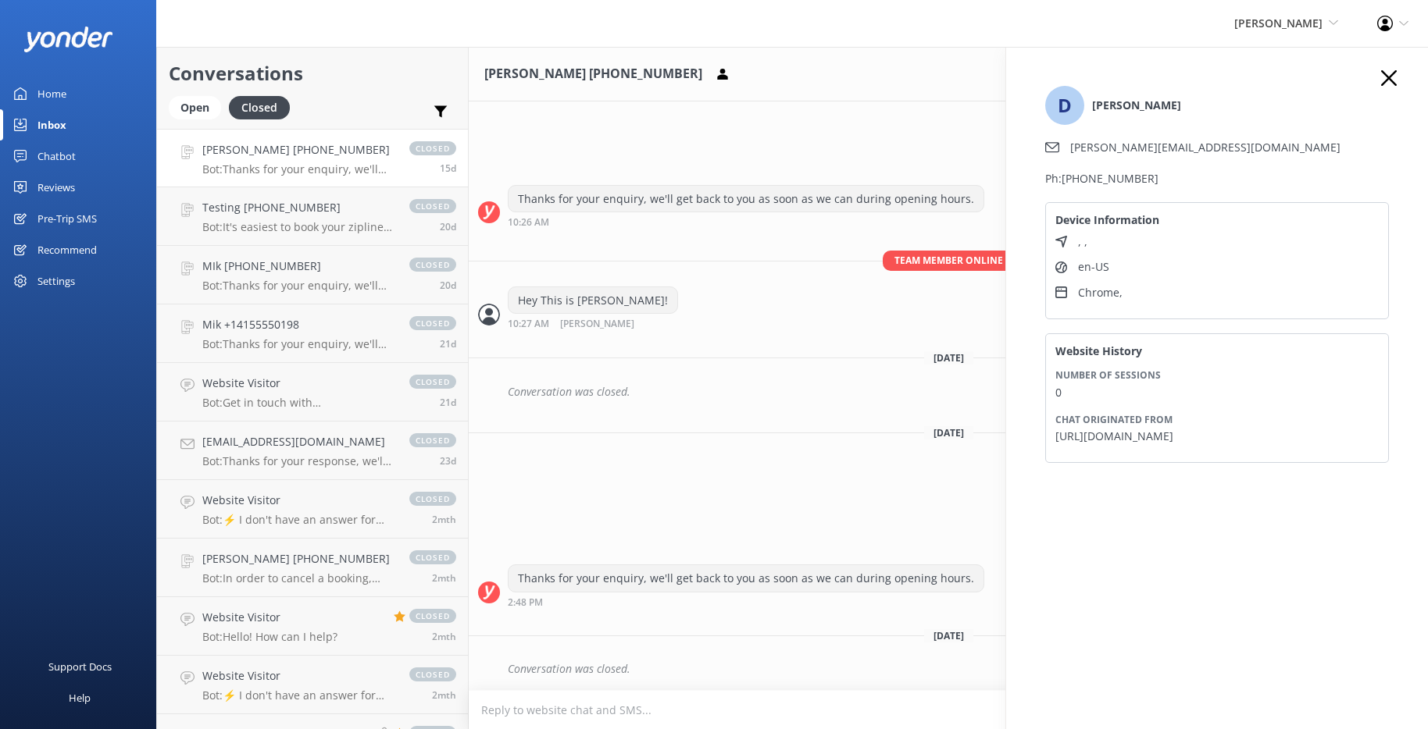
click at [1390, 82] on icon "button" at bounding box center [1389, 78] width 16 height 16
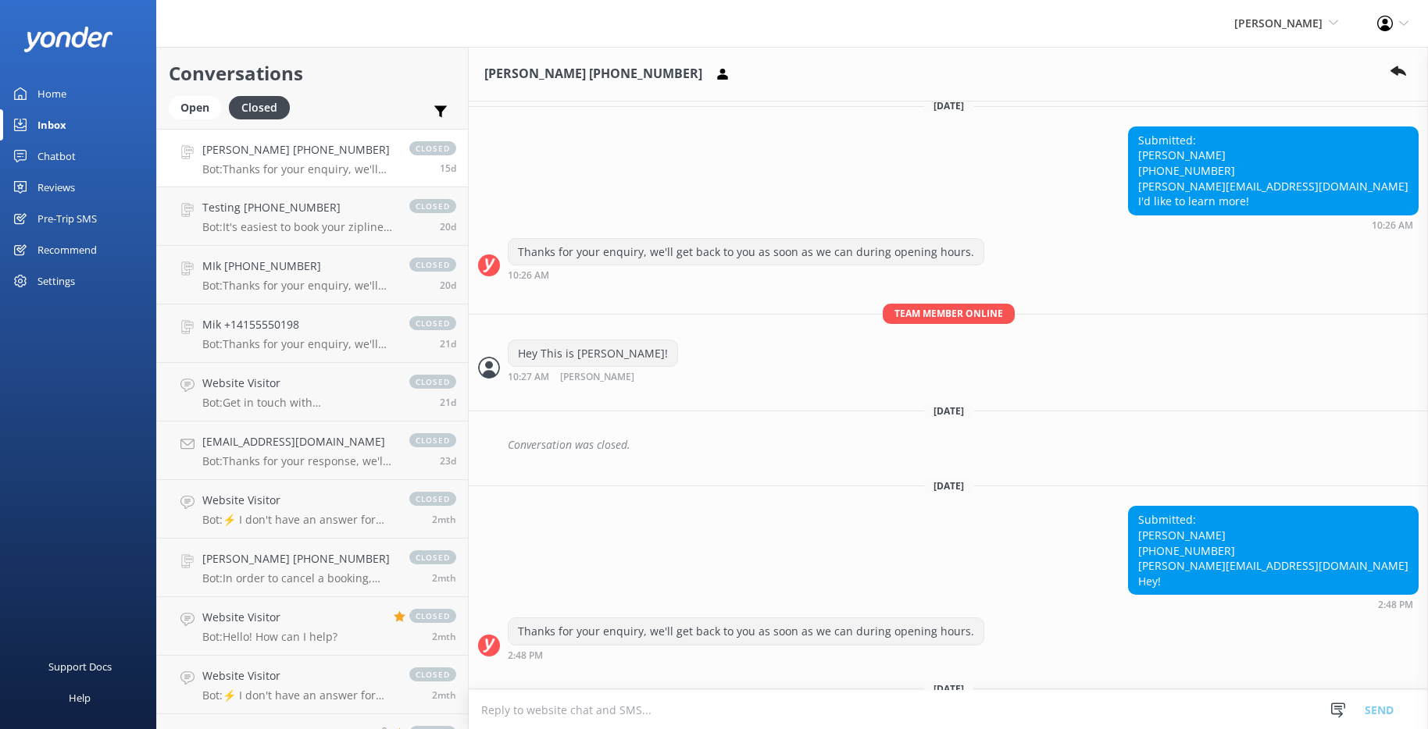
scroll to position [1780, 0]
